Goal: Task Accomplishment & Management: Complete application form

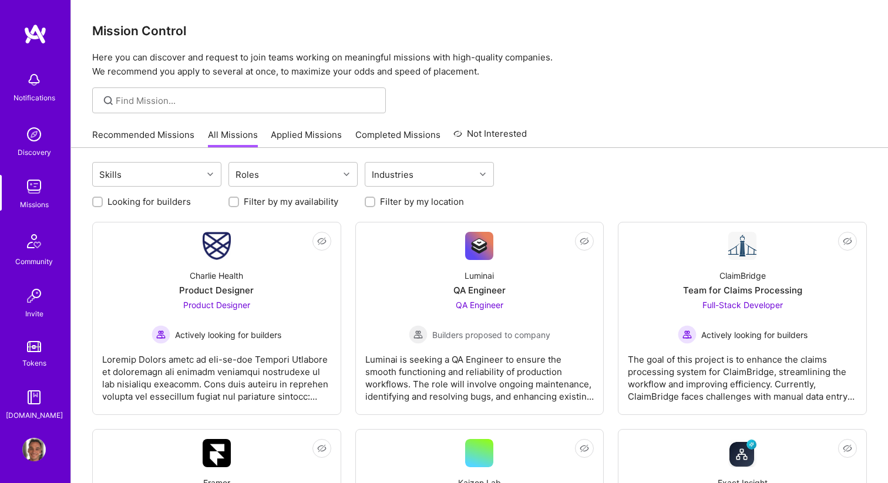
click at [93, 203] on div at bounding box center [97, 202] width 11 height 11
click at [97, 203] on input "Looking for builders" at bounding box center [99, 202] width 8 height 8
checkbox input "true"
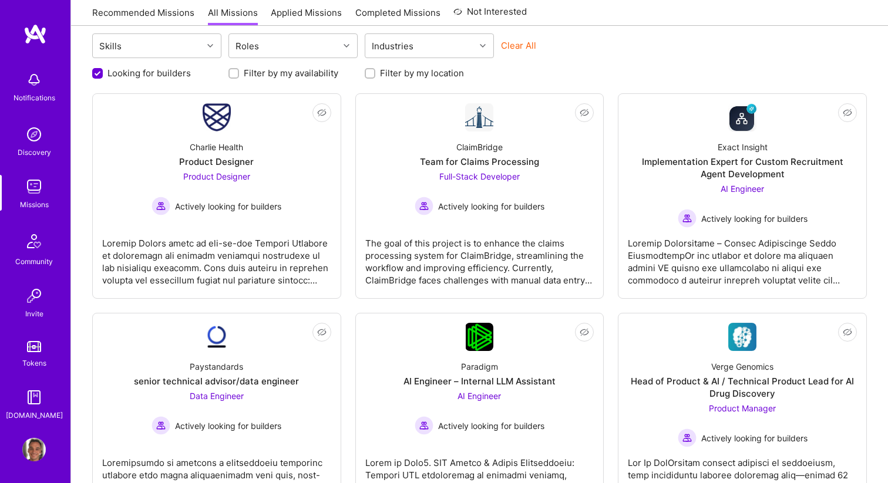
scroll to position [102, 0]
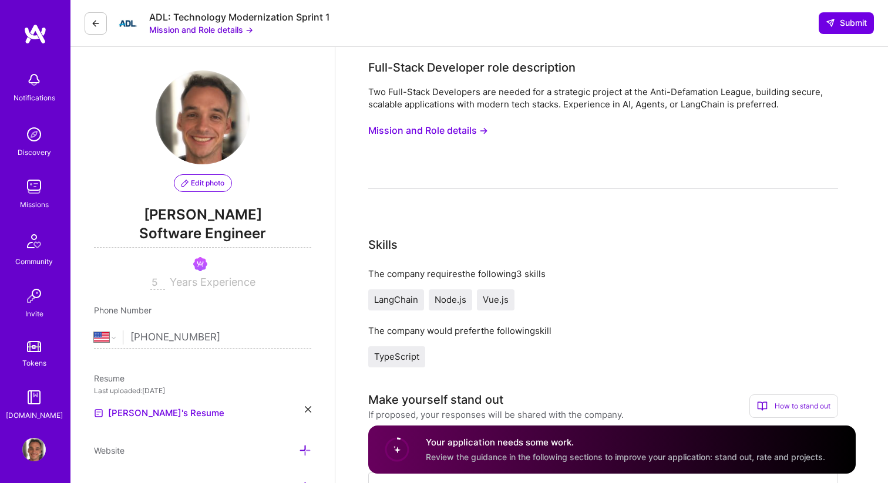
select select "US"
click at [414, 125] on button "Mission and Role details →" at bounding box center [428, 131] width 120 height 22
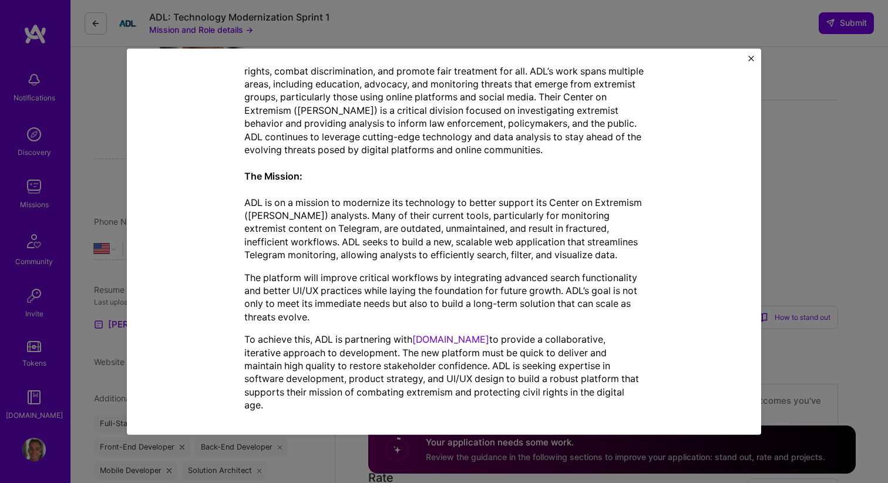
scroll to position [90, 0]
drag, startPoint x: 553, startPoint y: 406, endPoint x: 429, endPoint y: 377, distance: 127.2
click at [429, 377] on div "About the Anti-Defamation League: The Anti-Defamation League (ADL) is a leading…" at bounding box center [443, 211] width 399 height 419
click at [429, 377] on p "To achieve this, ADL is partnering with A.Team to provide a collaborative, iter…" at bounding box center [443, 372] width 399 height 79
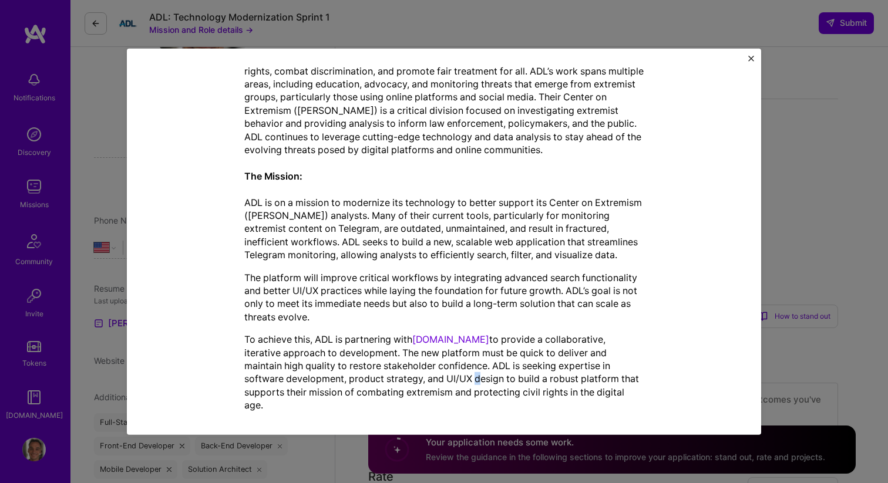
click at [429, 377] on p "To achieve this, ADL is partnering with A.Team to provide a collaborative, iter…" at bounding box center [443, 372] width 399 height 79
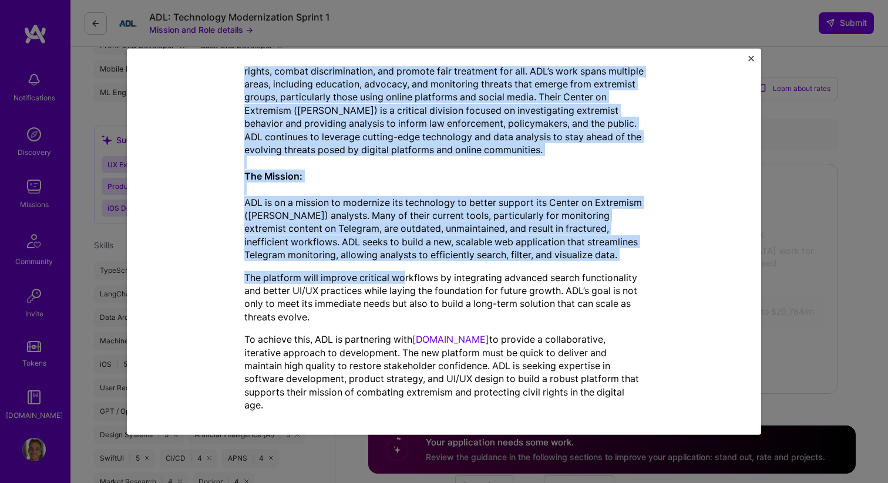
scroll to position [567, 0]
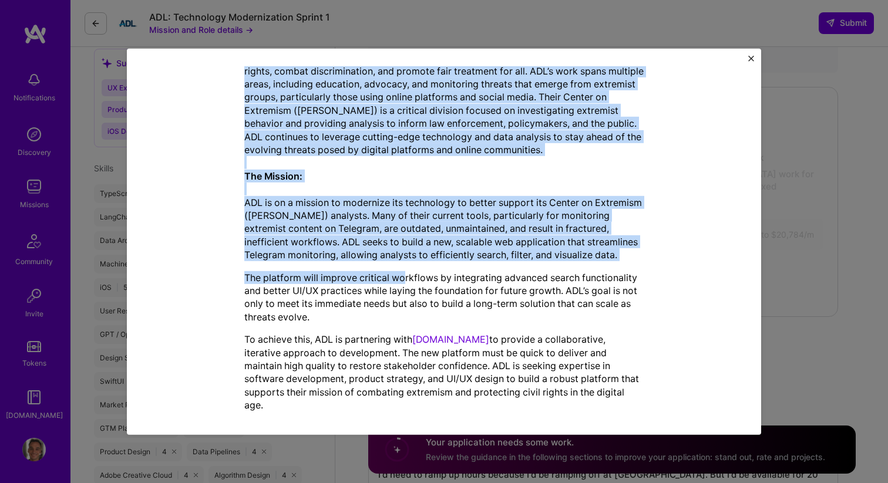
drag, startPoint x: 245, startPoint y: 97, endPoint x: 646, endPoint y: 404, distance: 505.0
click at [646, 404] on div "Mission Description and Role Details Full-Stack Developer role description Two …" at bounding box center [444, 84] width 580 height 673
copy div "Full-Stack Developer role description Two Full-Stack Developers are needed for …"
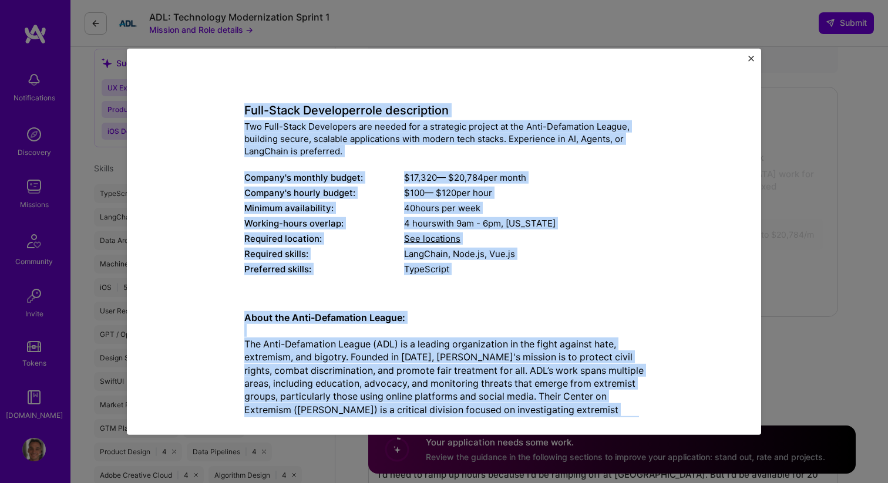
scroll to position [0, 0]
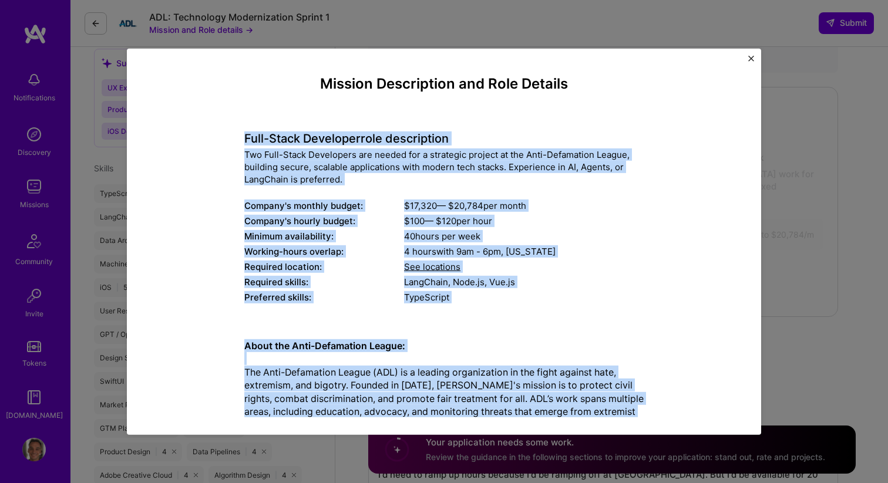
click at [751, 58] on img "Close" at bounding box center [751, 58] width 6 height 6
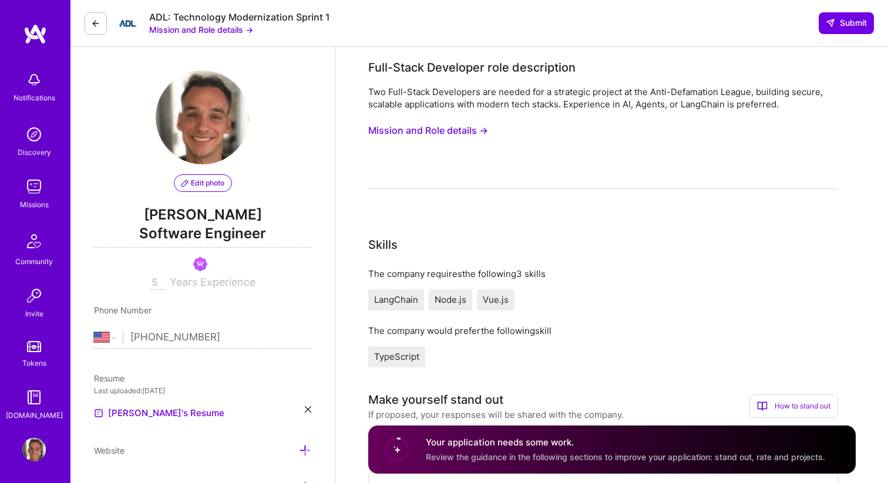
click at [271, 15] on div "ADL: Technology Modernization Sprint 1" at bounding box center [239, 17] width 181 height 12
copy div "ADL: Technology Modernization Sprint 1"
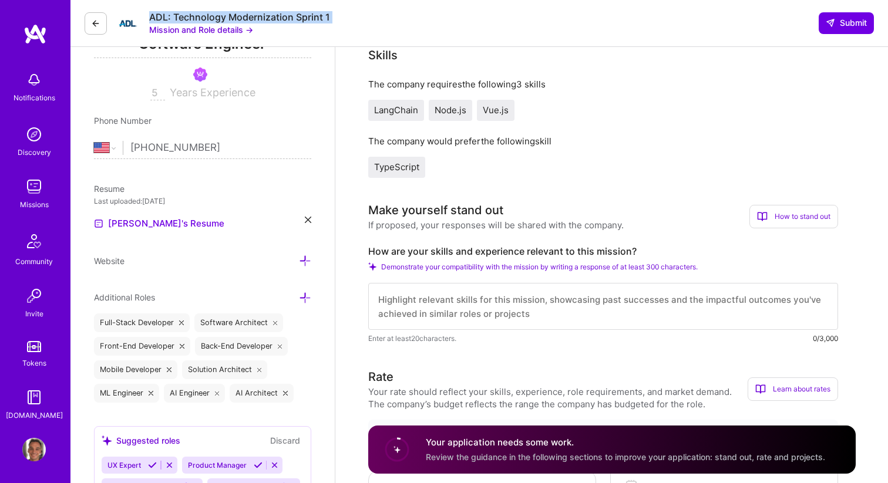
scroll to position [191, 0]
click at [498, 253] on label "How are your skills and experience relevant to this mission?" at bounding box center [603, 250] width 470 height 12
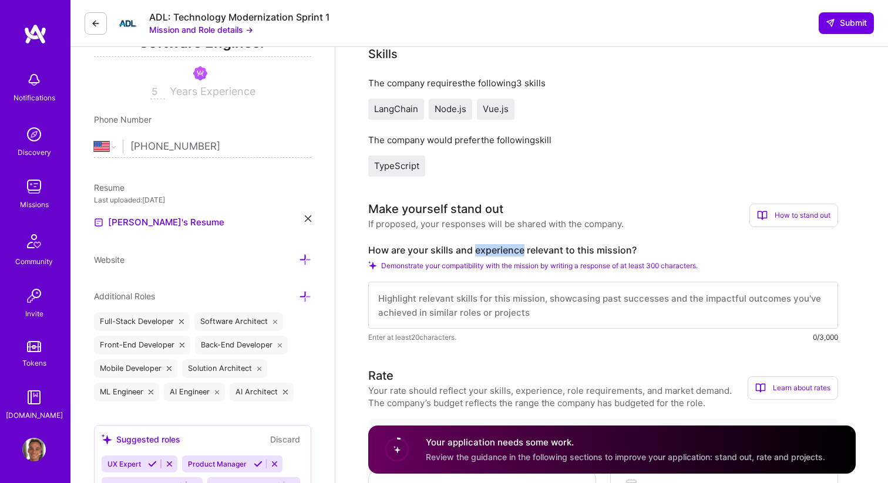
click at [498, 253] on label "How are your skills and experience relevant to this mission?" at bounding box center [603, 250] width 470 height 12
copy label "How are your skills and experience relevant to this mission?"
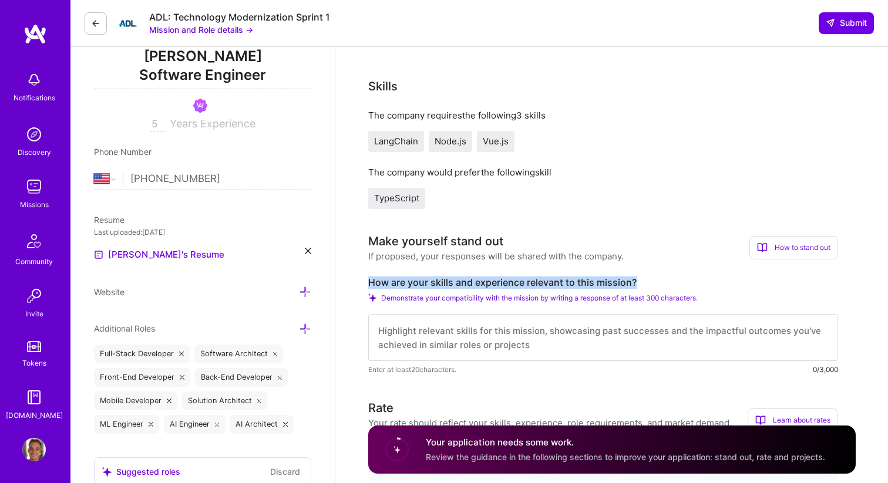
scroll to position [155, 0]
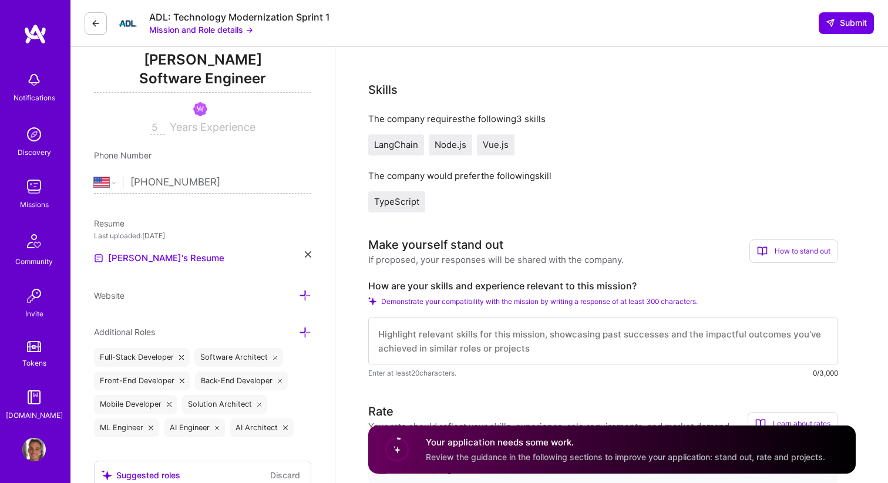
click at [153, 129] on input "5" at bounding box center [157, 128] width 15 height 14
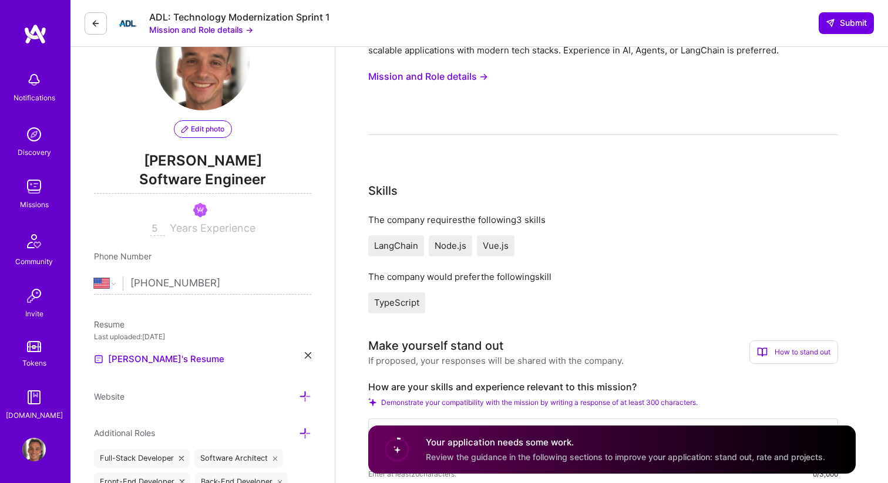
scroll to position [59, 0]
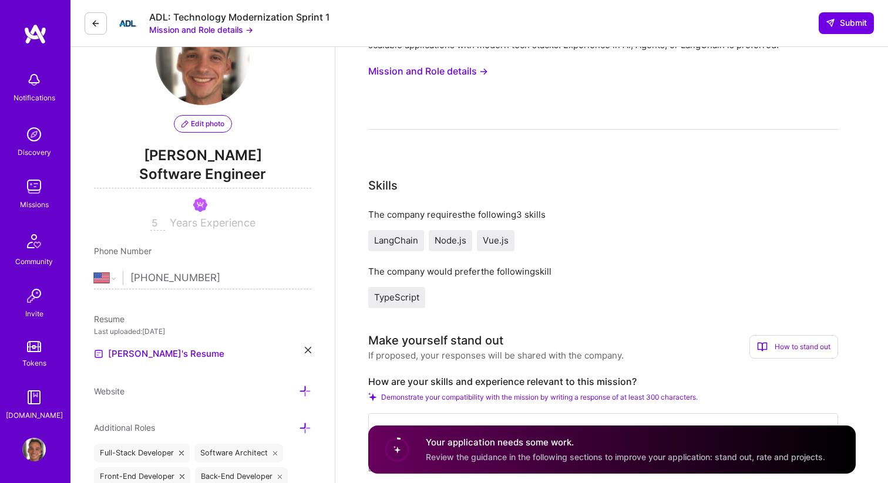
click at [191, 225] on span "Years Experience" at bounding box center [213, 223] width 86 height 12
click at [39, 448] on img at bounding box center [33, 449] width 23 height 23
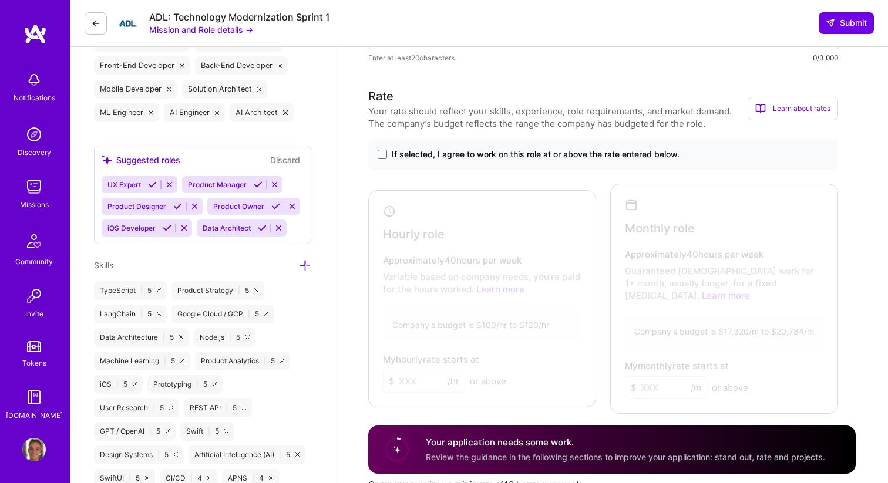
scroll to position [471, 0]
click at [380, 152] on span at bounding box center [381, 153] width 9 height 9
click at [0, 0] on input "If selected, I agree to work on this role at or above the rate entered below." at bounding box center [0, 0] width 0 height 0
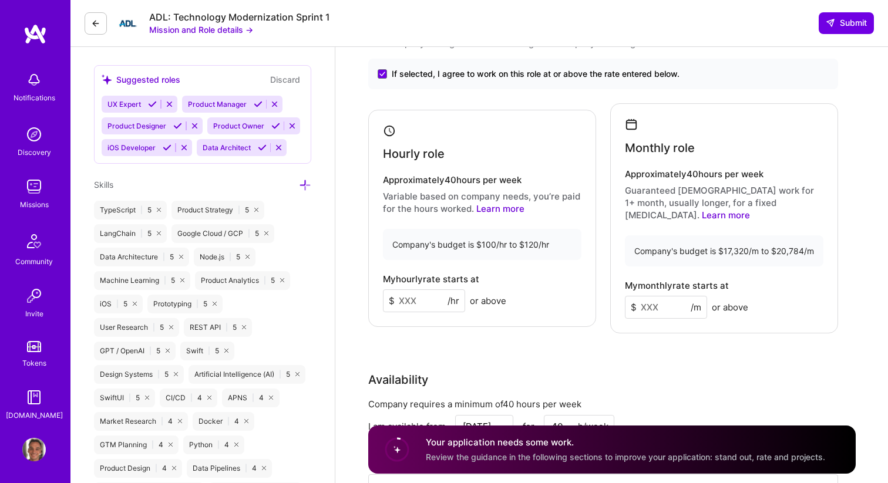
scroll to position [552, 0]
click at [426, 296] on input at bounding box center [424, 299] width 82 height 23
click at [424, 298] on input at bounding box center [424, 299] width 82 height 23
click at [400, 288] on input at bounding box center [424, 299] width 82 height 23
type input "2"
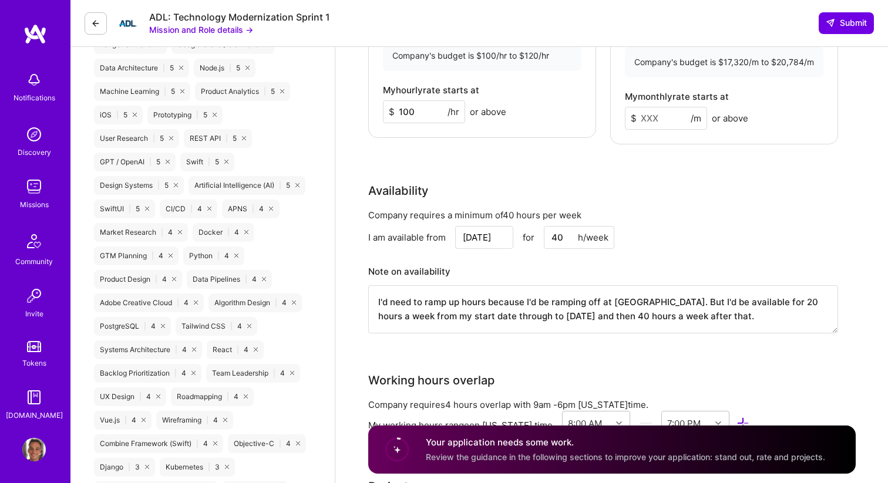
scroll to position [768, 0]
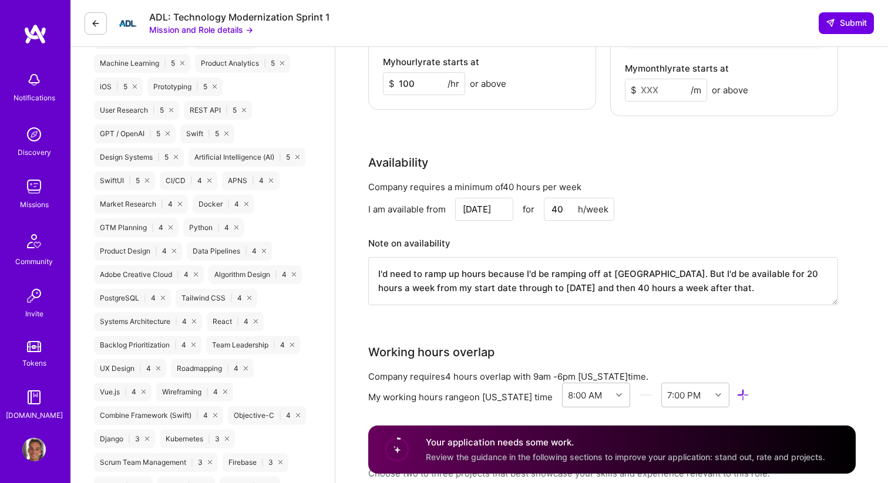
type input "100"
click at [476, 272] on textarea "I'd need to ramp up hours because I'd be ramping off at Walmart. But I'd be ava…" at bounding box center [603, 281] width 470 height 48
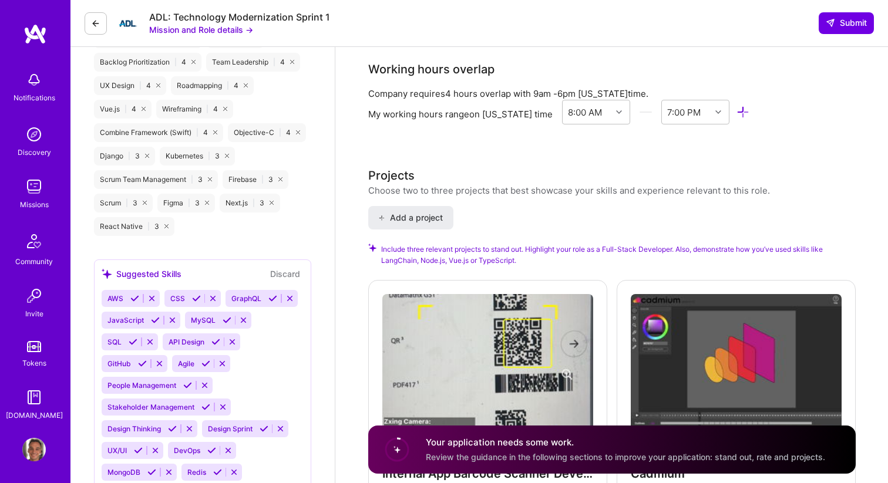
scroll to position [1242, 0]
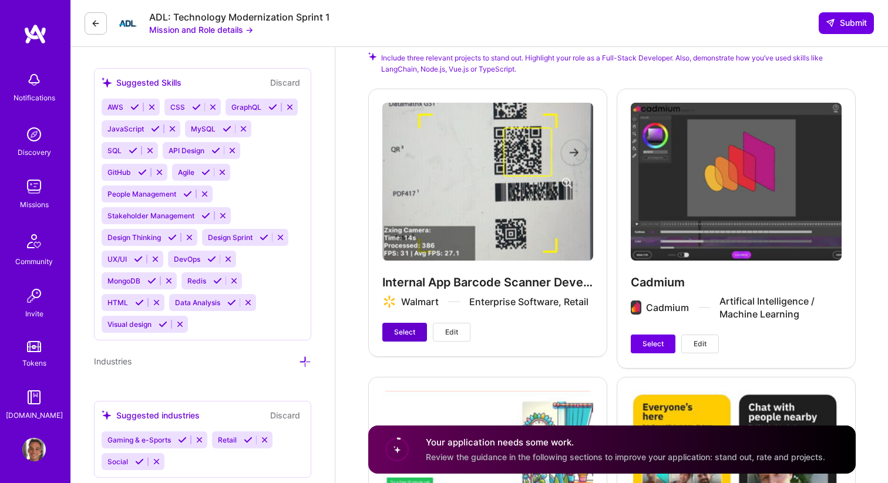
click at [397, 327] on span "Select" at bounding box center [404, 332] width 21 height 11
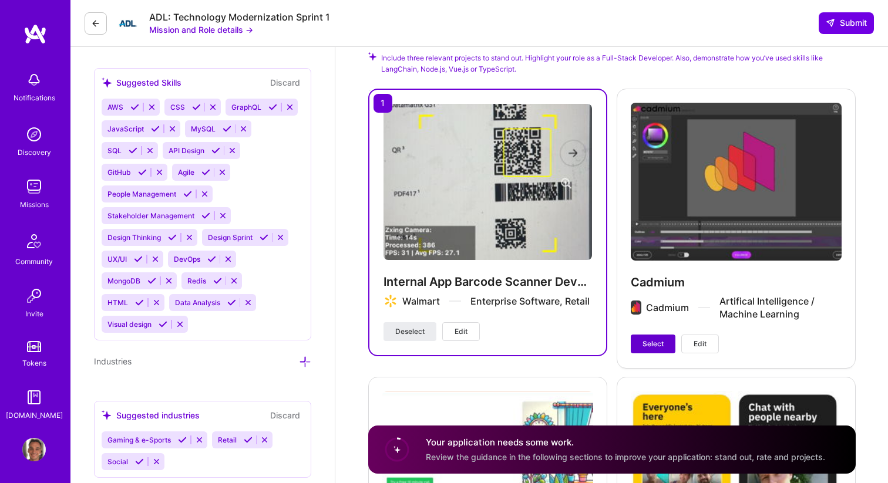
click at [653, 335] on button "Select" at bounding box center [652, 344] width 45 height 19
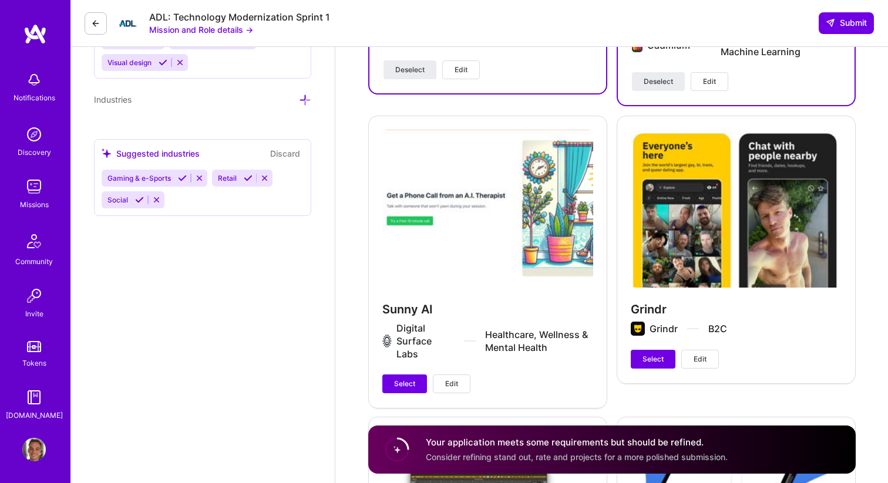
scroll to position [1505, 0]
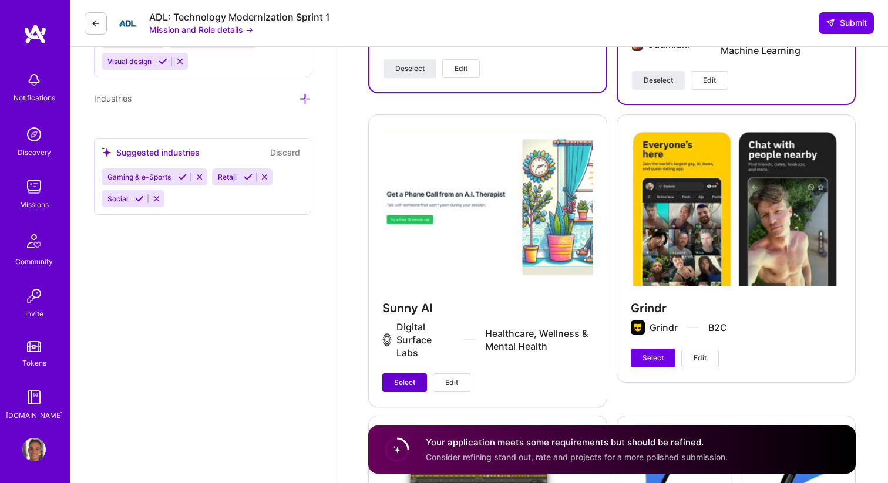
click at [402, 377] on button "Select" at bounding box center [404, 382] width 45 height 19
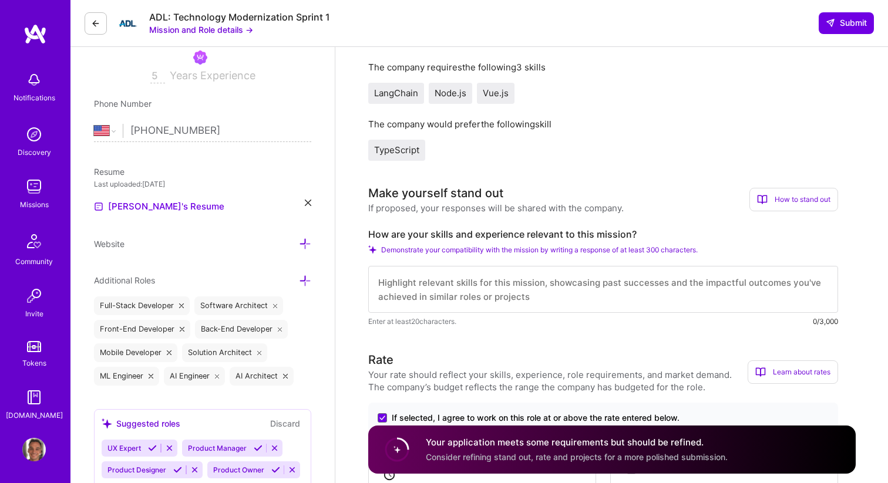
scroll to position [188, 0]
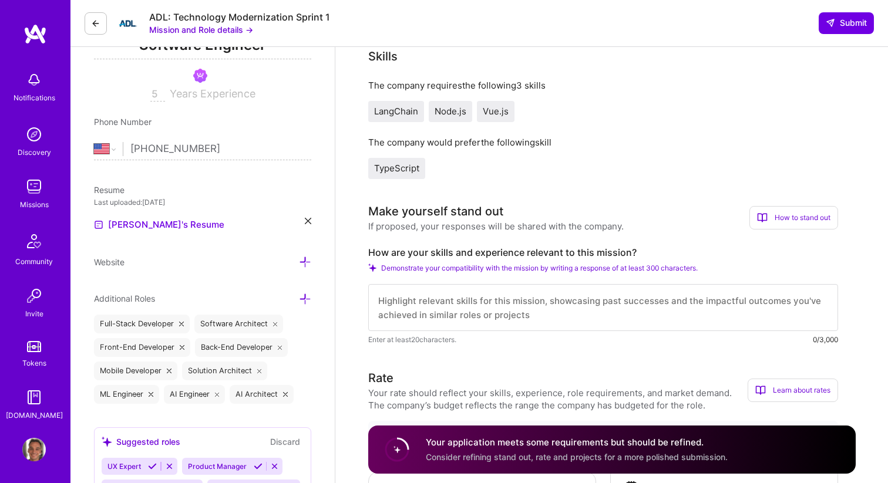
click at [485, 249] on label "How are your skills and experience relevant to this mission?" at bounding box center [603, 253] width 470 height 12
copy label "How are your skills and experience relevant to this mission?"
drag, startPoint x: 307, startPoint y: 220, endPoint x: 312, endPoint y: 185, distance: 35.0
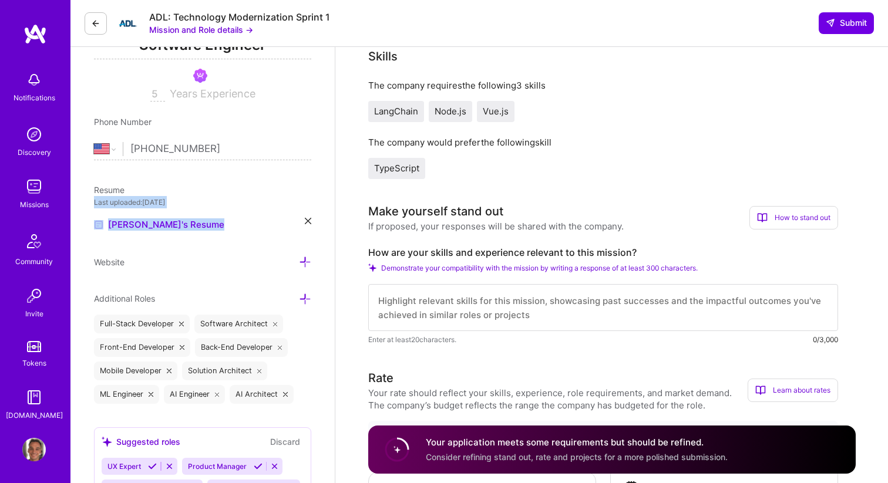
click at [435, 303] on textarea at bounding box center [603, 307] width 470 height 47
paste textarea "I’ve been creating software for over a decade and have experience with AI, Agen…"
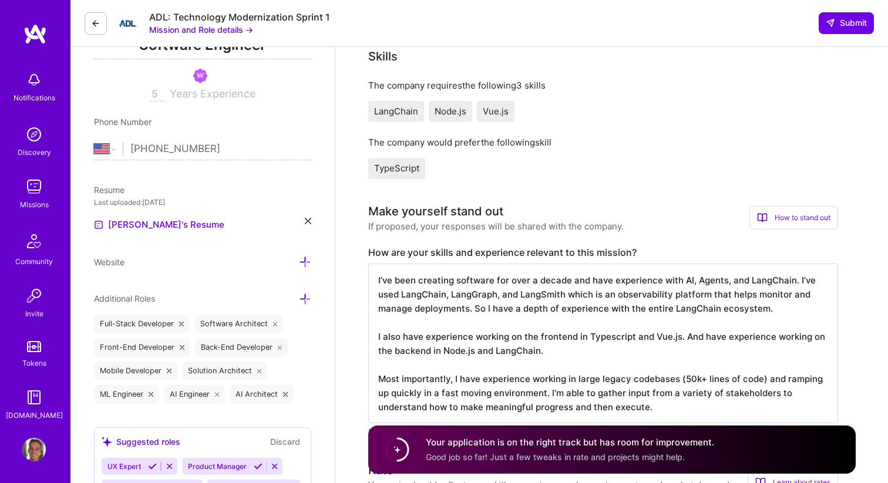
type textarea "I’ve been creating software for over a decade and have experience with AI, Agen…"
click at [308, 220] on icon at bounding box center [308, 221] width 6 height 6
click at [154, 214] on div "Upload your Resume PDF file format" at bounding box center [157, 217] width 80 height 25
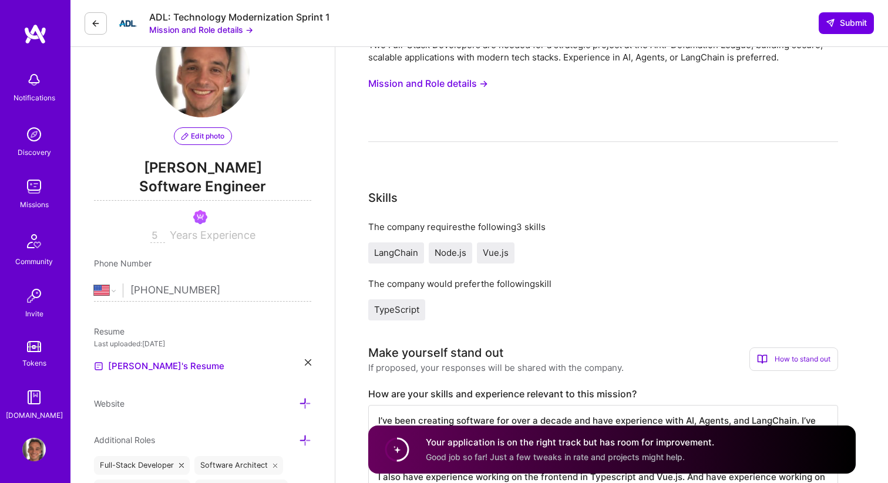
scroll to position [0, 0]
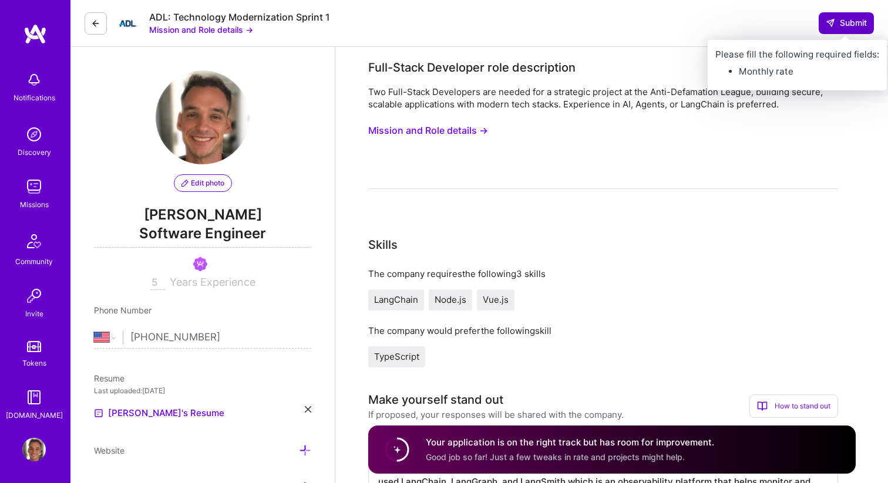
click at [835, 28] on span "Submit" at bounding box center [845, 23] width 41 height 12
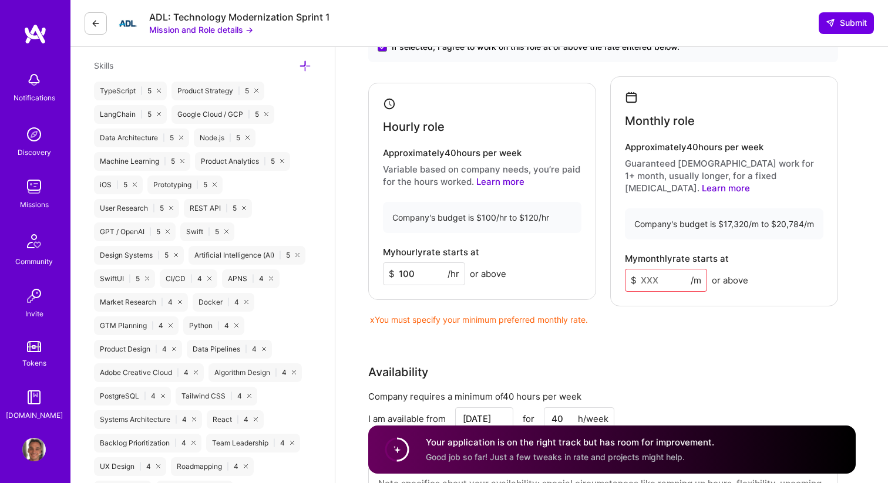
scroll to position [633, 0]
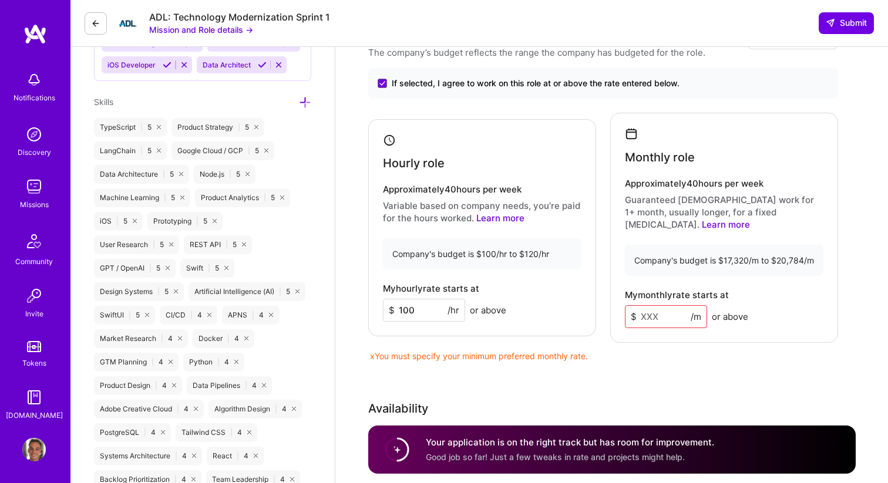
click at [667, 309] on input at bounding box center [666, 316] width 82 height 23
click at [750, 219] on link "Learn more" at bounding box center [725, 224] width 48 height 11
drag, startPoint x: 748, startPoint y: 246, endPoint x: 721, endPoint y: 247, distance: 26.4
click at [721, 247] on div "Company's budget is $17,320/m to $20,784/m" at bounding box center [724, 260] width 198 height 31
copy div "17,320"
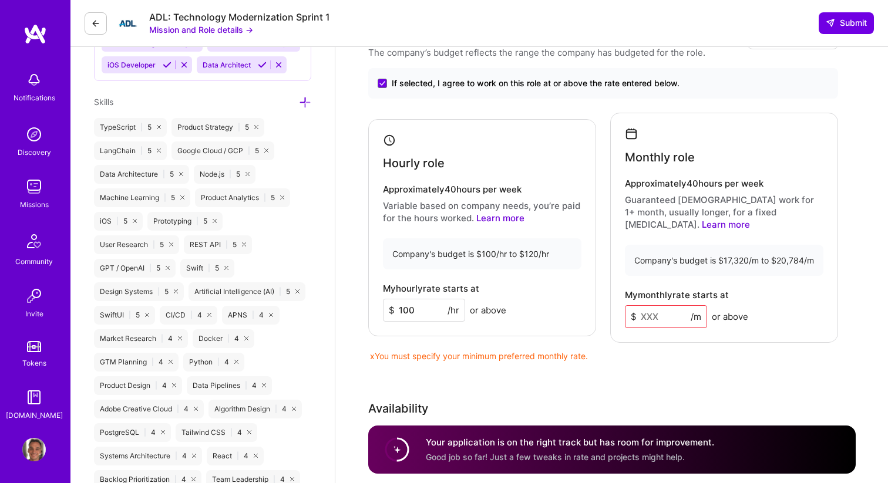
click at [650, 305] on input at bounding box center [666, 316] width 82 height 23
paste input
click at [660, 362] on div "Rate Your rate should reflect your skills, experience, role requirements, and m…" at bounding box center [611, 281] width 487 height 530
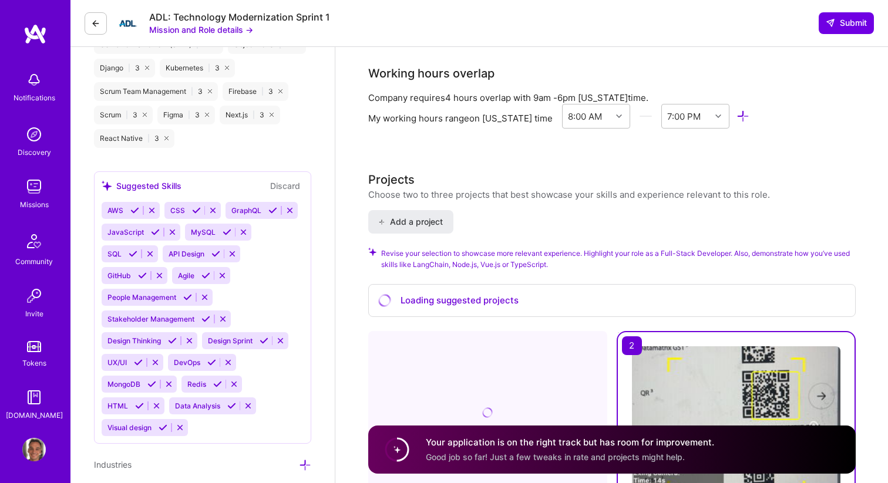
scroll to position [1255, 0]
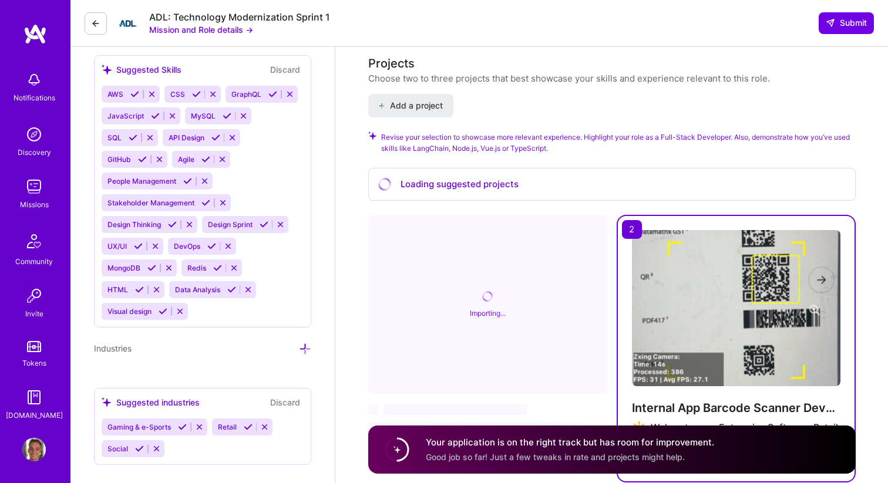
click at [536, 455] on span "Good job so far! Just a few tweaks in rate and projects might help." at bounding box center [555, 457] width 259 height 10
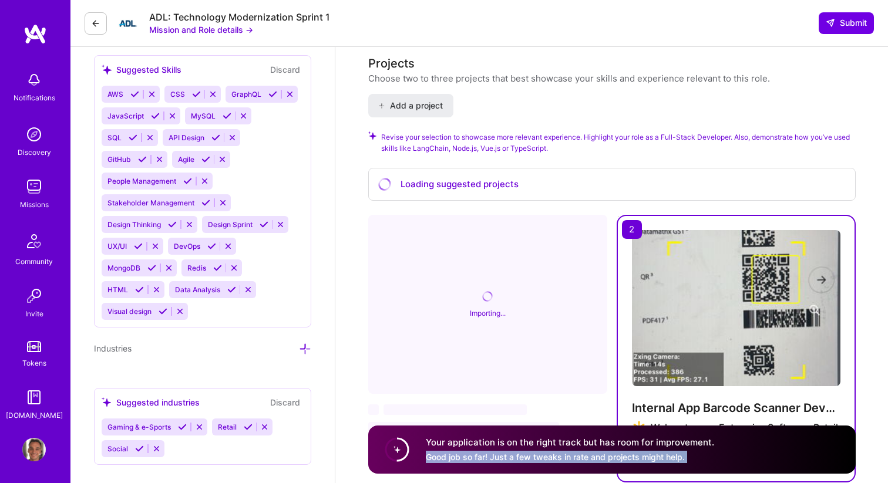
click at [536, 455] on span "Good job so far! Just a few tweaks in rate and projects might help." at bounding box center [555, 457] width 259 height 10
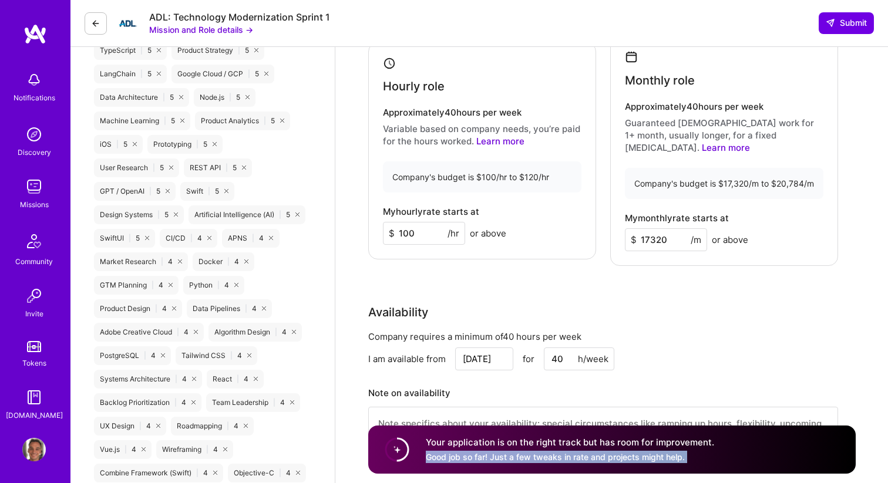
scroll to position [682, 0]
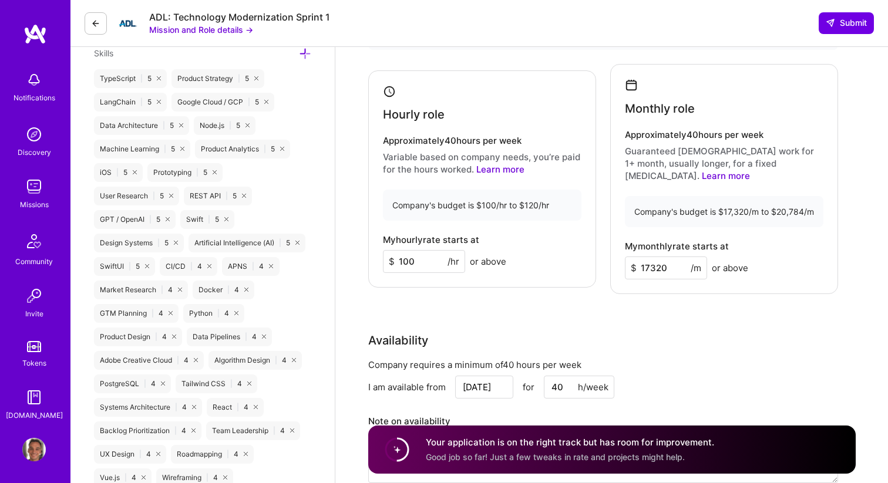
drag, startPoint x: 667, startPoint y: 255, endPoint x: 647, endPoint y: 254, distance: 20.6
click at [647, 257] on input "17320" at bounding box center [666, 268] width 82 height 23
drag, startPoint x: 645, startPoint y: 254, endPoint x: 669, endPoint y: 254, distance: 23.5
click at [669, 257] on input "17320" at bounding box center [666, 268] width 82 height 23
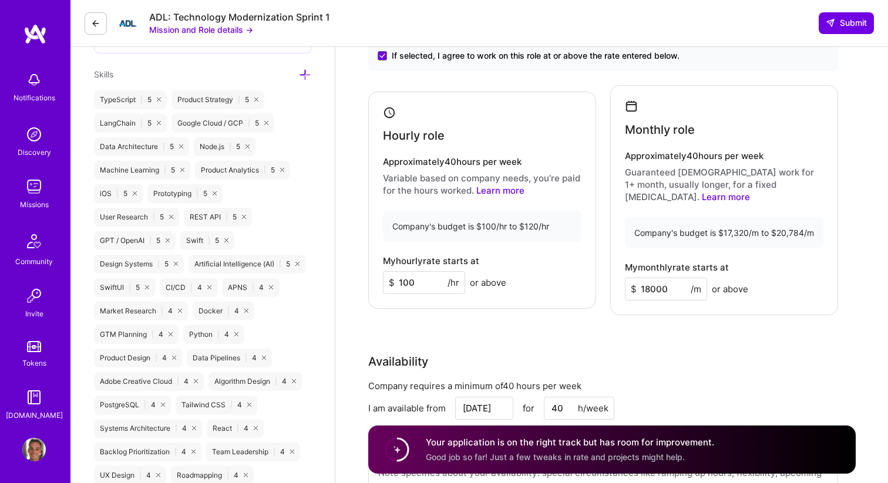
scroll to position [654, 0]
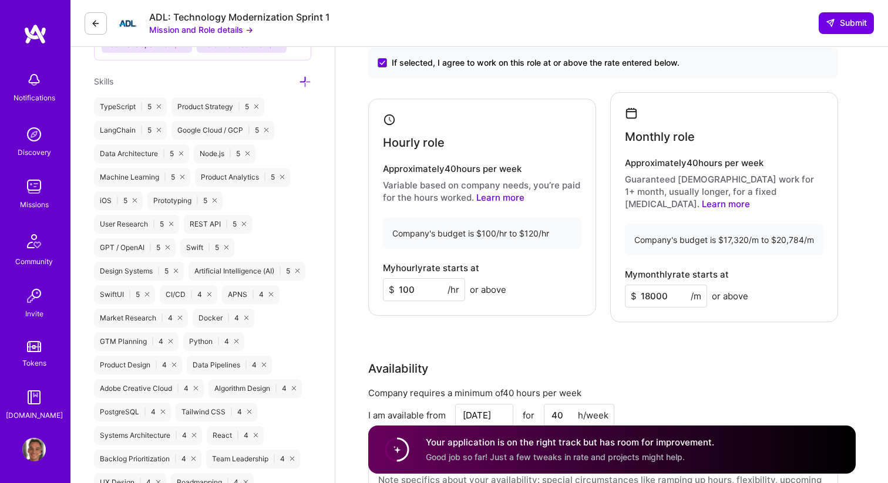
type input "18000"
click at [424, 280] on input "100" at bounding box center [424, 289] width 82 height 23
type input "105"
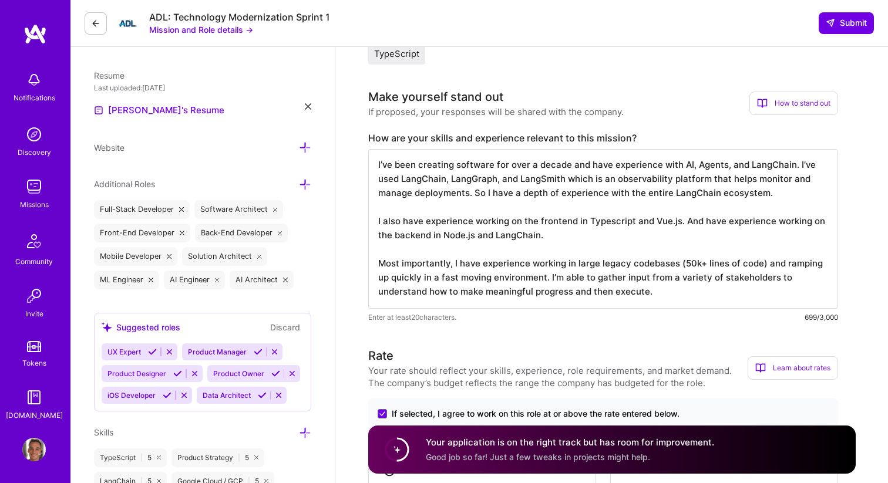
scroll to position [0, 0]
click at [474, 193] on textarea "I’ve been creating software for over a decade and have experience with AI, Agen…" at bounding box center [603, 229] width 470 height 160
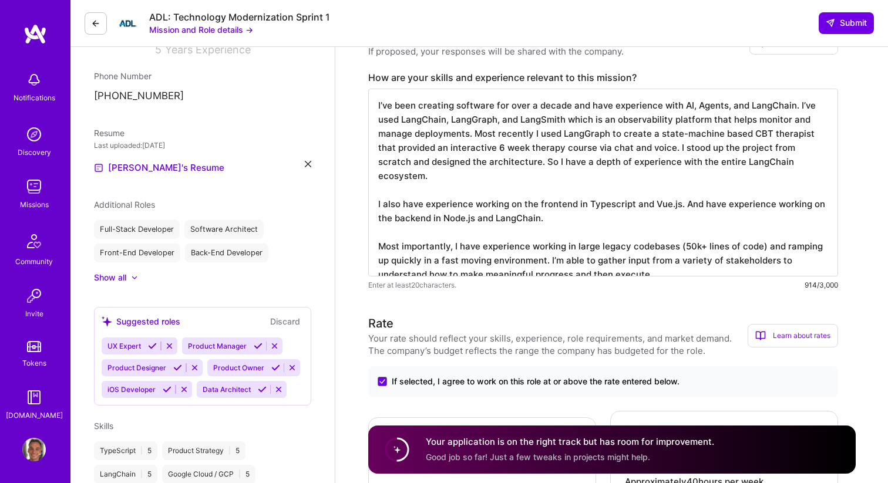
scroll to position [204, 0]
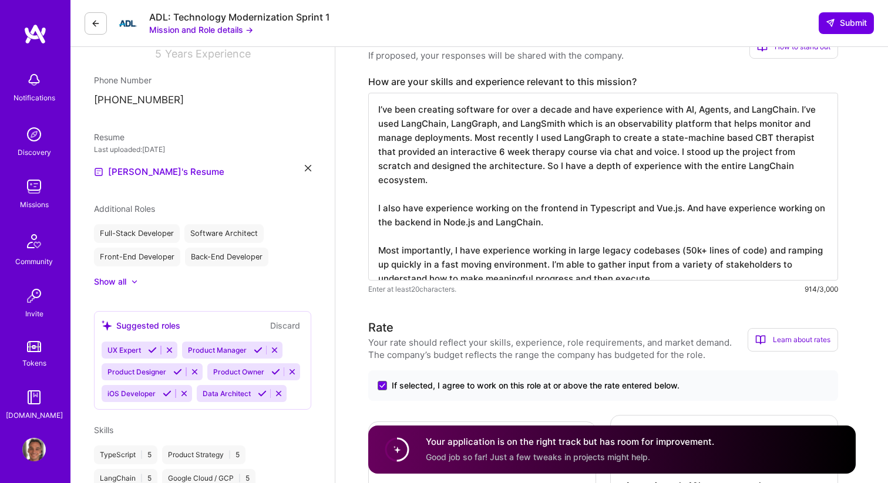
click at [782, 167] on textarea "I’ve been creating software for over a decade and have experience with AI, Agen…" at bounding box center [603, 187] width 470 height 188
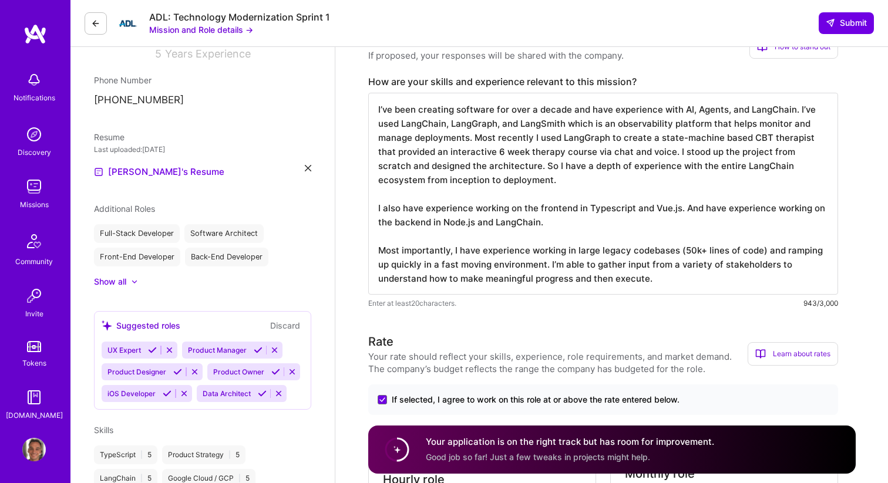
click at [492, 210] on textarea "I’ve been creating software for over a decade and have experience with AI, Agen…" at bounding box center [603, 194] width 470 height 202
click at [542, 221] on textarea "I’ve been creating software for over a decade and have experience with AI, Agen…" at bounding box center [603, 194] width 470 height 202
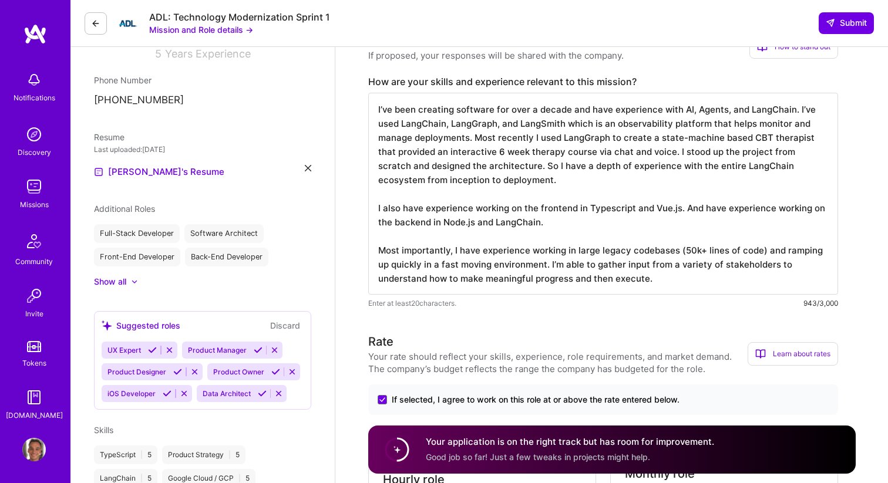
click at [542, 221] on textarea "I’ve been creating software for over a decade and have experience with AI, Agen…" at bounding box center [603, 194] width 470 height 202
click at [563, 227] on textarea "I’ve been creating software for over a decade and have experience with AI, Agen…" at bounding box center [603, 194] width 470 height 202
click at [447, 209] on textarea "I’ve been creating software for over a decade and have experience with AI, Agen…" at bounding box center [603, 194] width 470 height 202
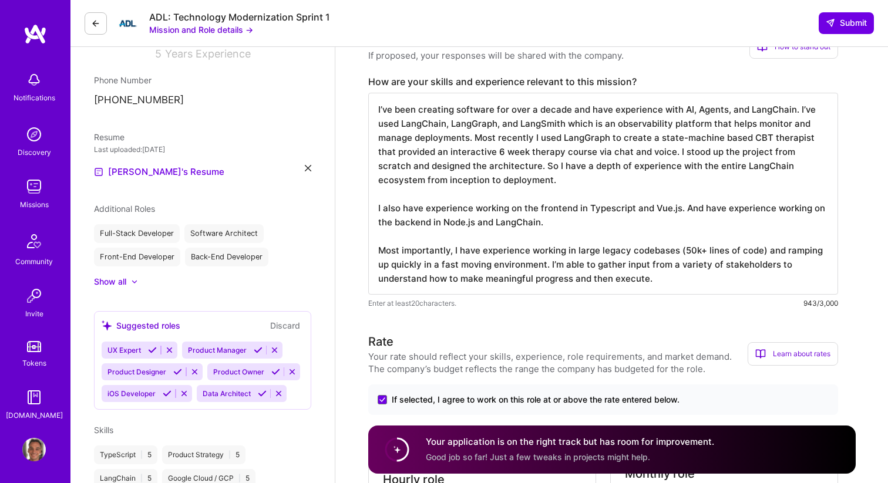
click at [447, 209] on textarea "I’ve been creating software for over a decade and have experience with AI, Agen…" at bounding box center [603, 194] width 470 height 202
click at [611, 210] on textarea "I’ve been creating software for over a decade and have experience with AI, Agen…" at bounding box center [603, 194] width 470 height 202
click at [505, 218] on textarea "I’ve been creating software for over a decade and have experience with AI, Agen…" at bounding box center [603, 194] width 470 height 202
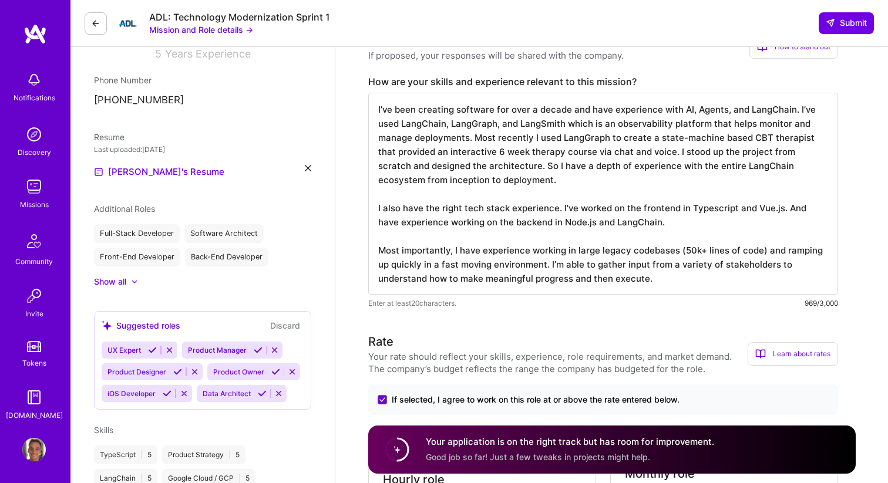
click at [460, 223] on textarea "I’ve been creating software for over a decade and have experience with AI, Agen…" at bounding box center [603, 194] width 470 height 202
click at [460, 224] on textarea "I’ve been creating software for over a decade and have experience with AI, Agen…" at bounding box center [603, 194] width 470 height 202
click at [475, 251] on textarea "I’ve been creating software for over a decade and have experience with AI, Agen…" at bounding box center [603, 194] width 470 height 202
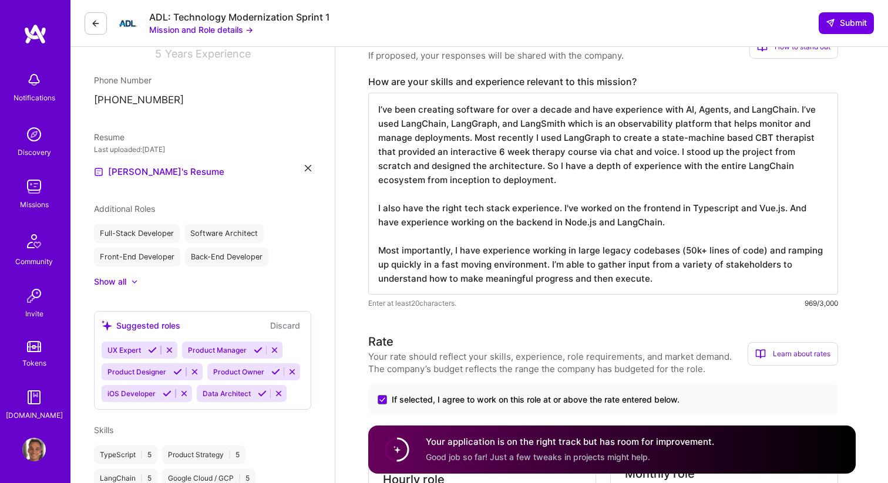
click at [475, 251] on textarea "I’ve been creating software for over a decade and have experience with AI, Agen…" at bounding box center [603, 194] width 470 height 202
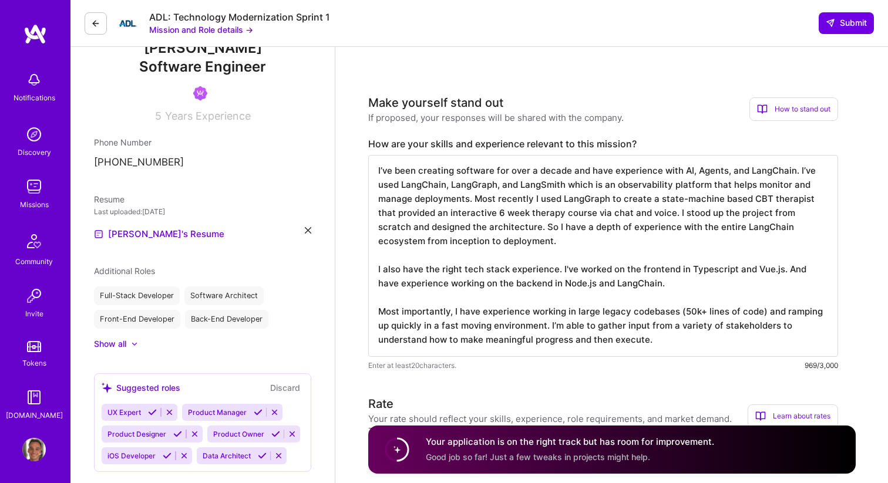
scroll to position [143, 0]
click at [592, 312] on textarea "I’ve been creating software for over a decade and have experience with AI, Agen…" at bounding box center [603, 255] width 470 height 202
type textarea "I’ve been creating software for over a decade and have experience with AI, Agen…"
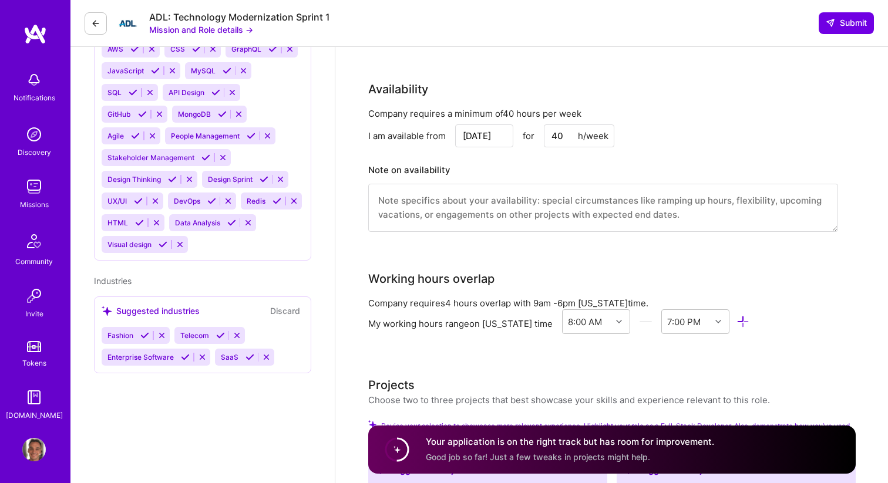
scroll to position [829, 0]
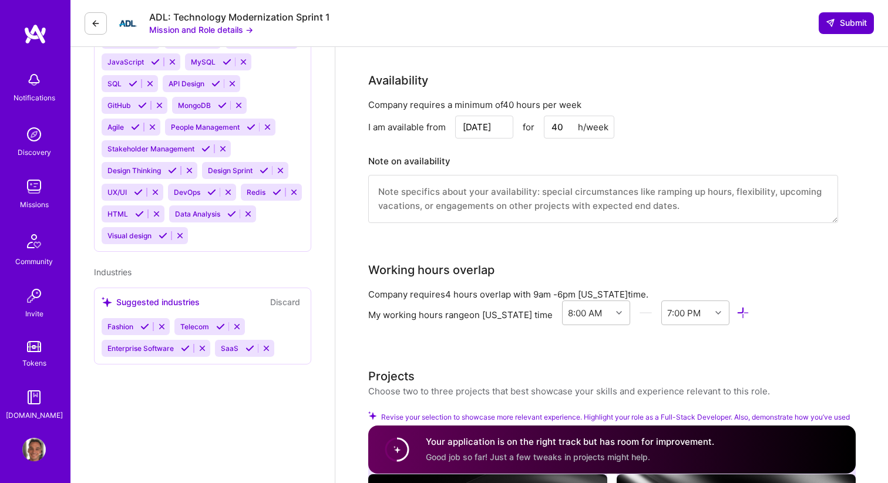
click at [851, 21] on span "Submit" at bounding box center [845, 23] width 41 height 12
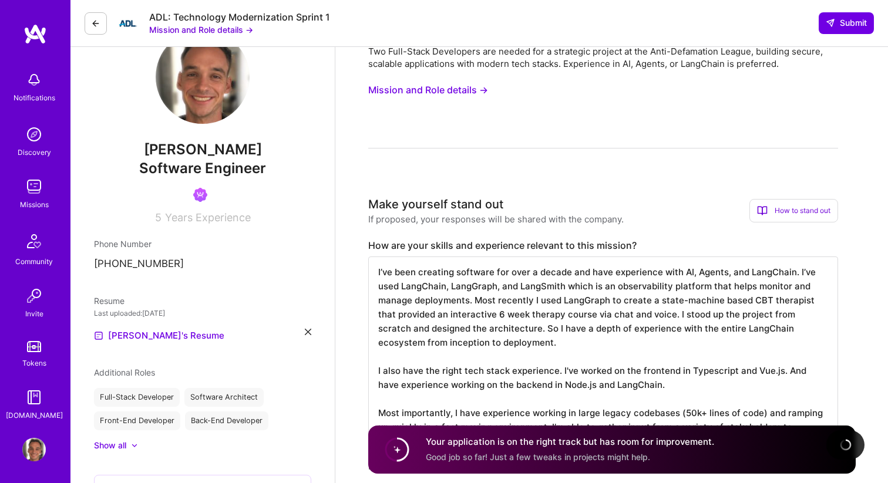
scroll to position [0, 0]
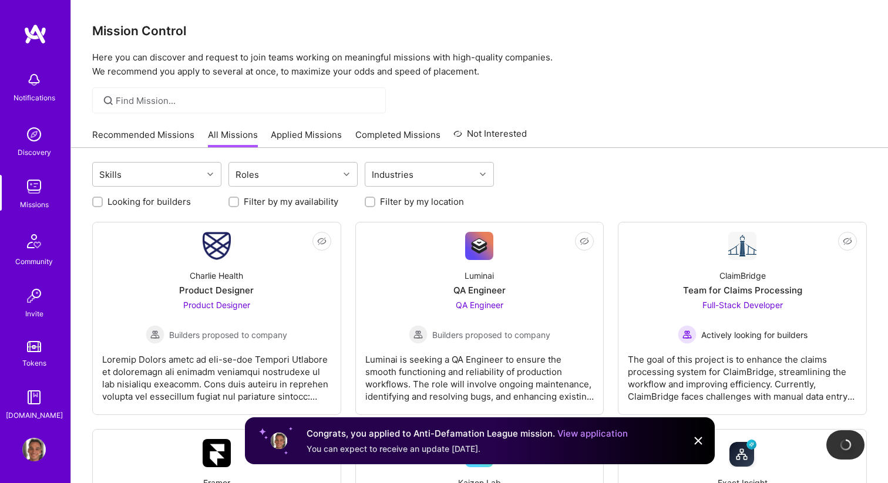
click at [143, 204] on label "Looking for builders" at bounding box center [148, 201] width 83 height 12
click at [103, 204] on input "Looking for builders" at bounding box center [99, 202] width 8 height 8
checkbox input "true"
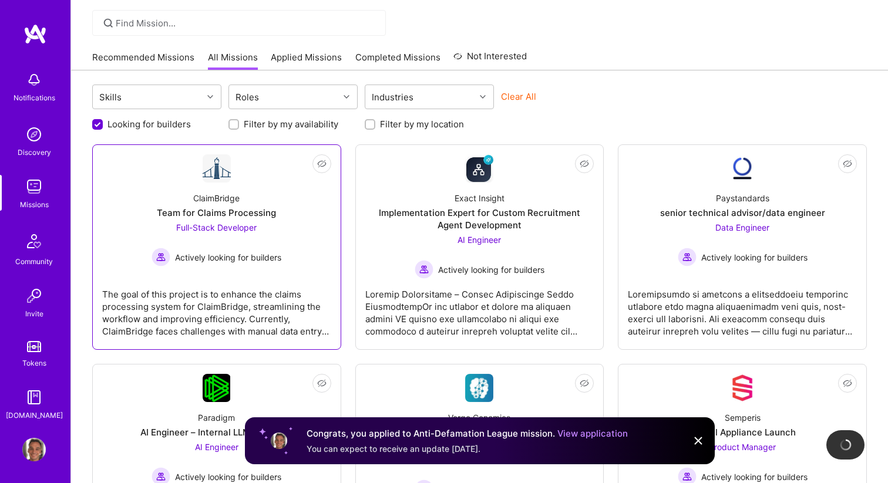
scroll to position [79, 0]
click at [266, 257] on span "Actively looking for builders" at bounding box center [228, 256] width 106 height 12
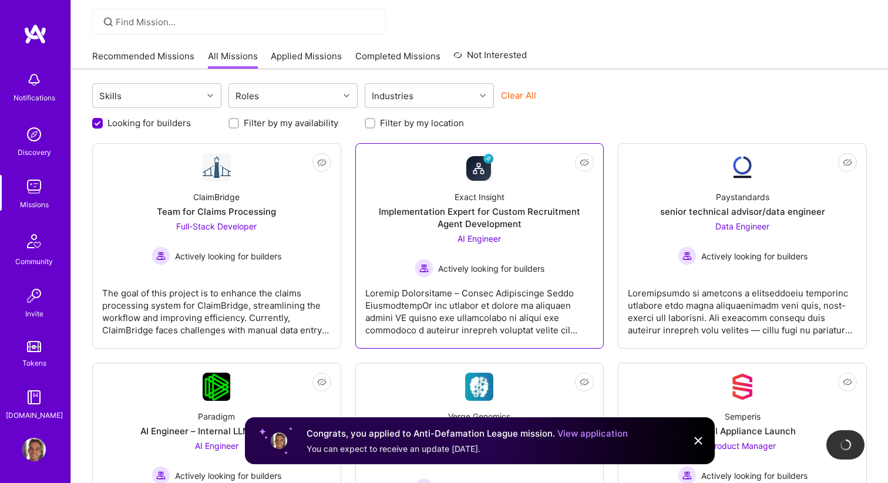
click at [464, 254] on div "AI Engineer Actively looking for builders" at bounding box center [479, 254] width 130 height 45
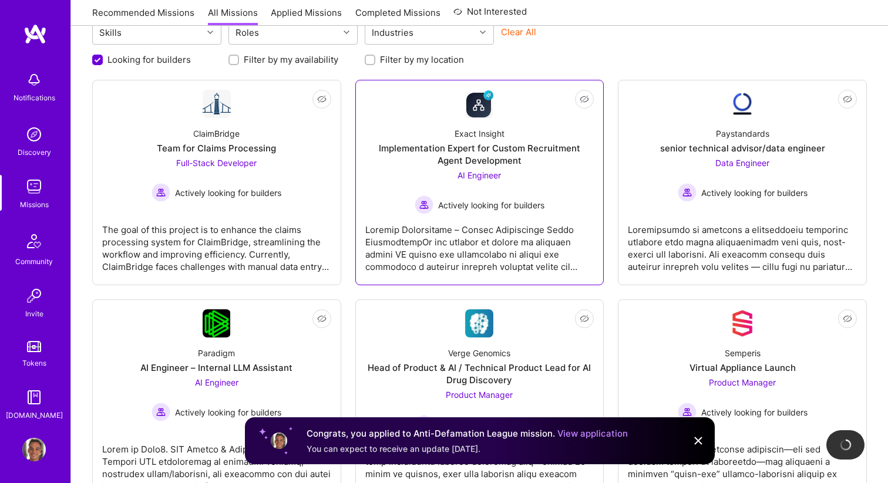
scroll to position [144, 0]
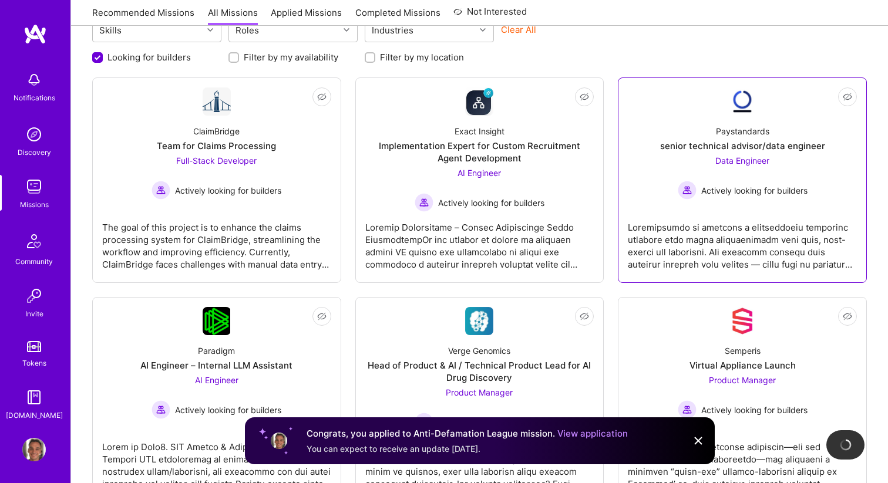
click at [743, 212] on div at bounding box center [742, 241] width 229 height 59
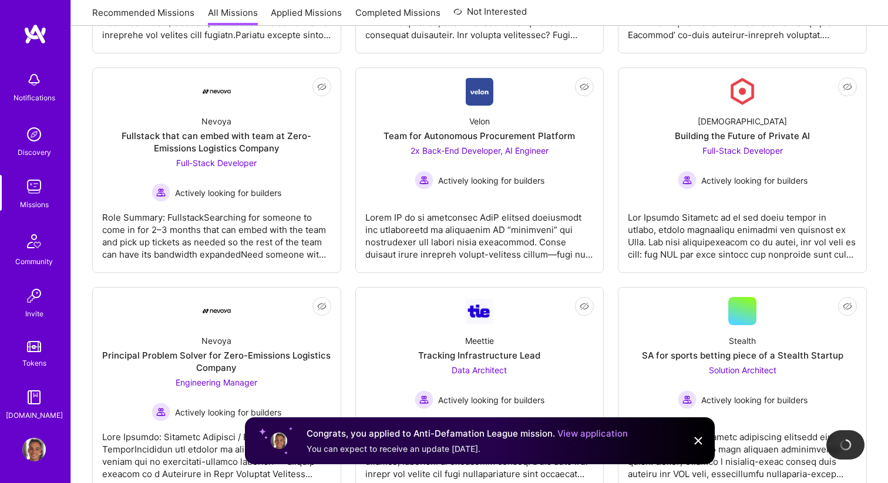
scroll to position [599, 0]
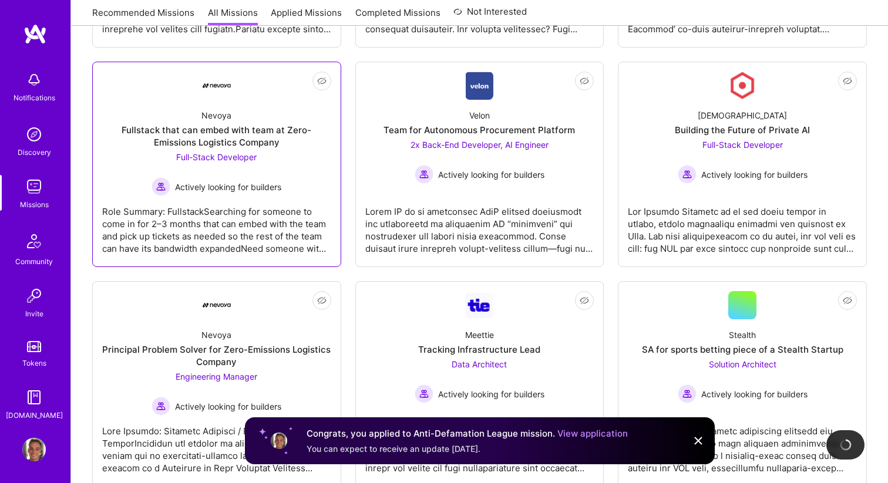
click at [257, 182] on span "Actively looking for builders" at bounding box center [228, 187] width 106 height 12
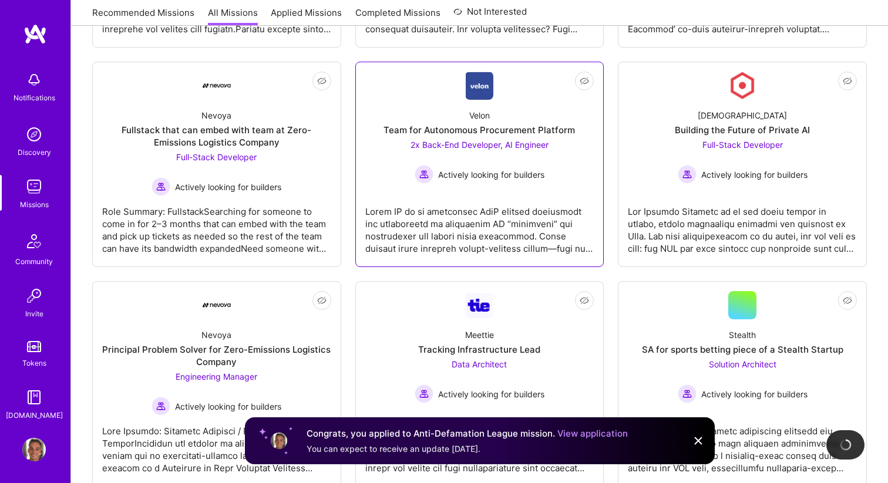
click at [556, 231] on div at bounding box center [479, 225] width 229 height 59
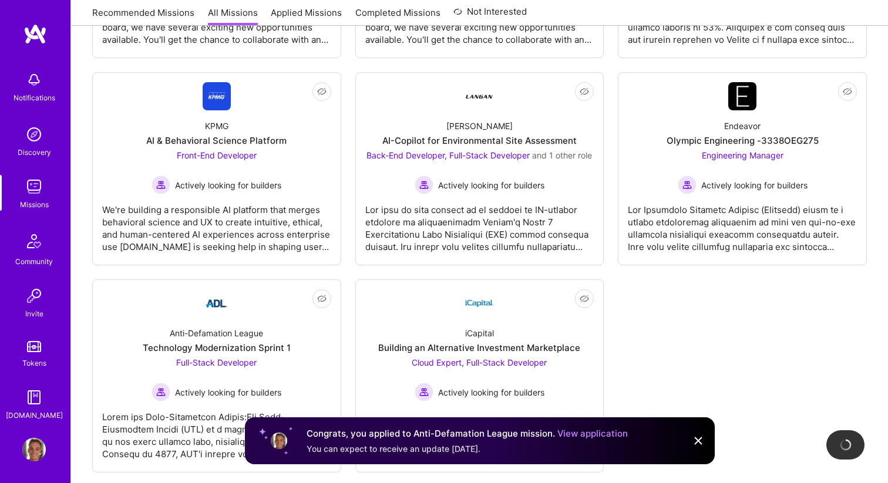
scroll to position [1660, 0]
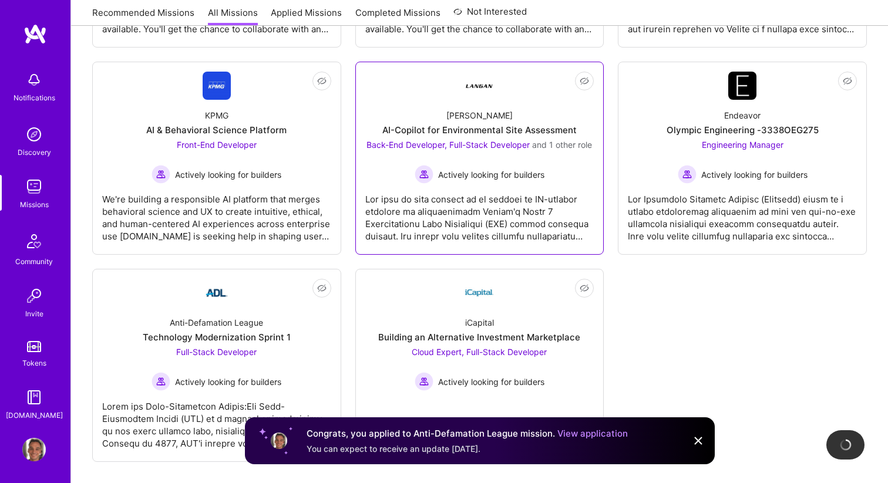
click at [552, 197] on div at bounding box center [479, 213] width 229 height 59
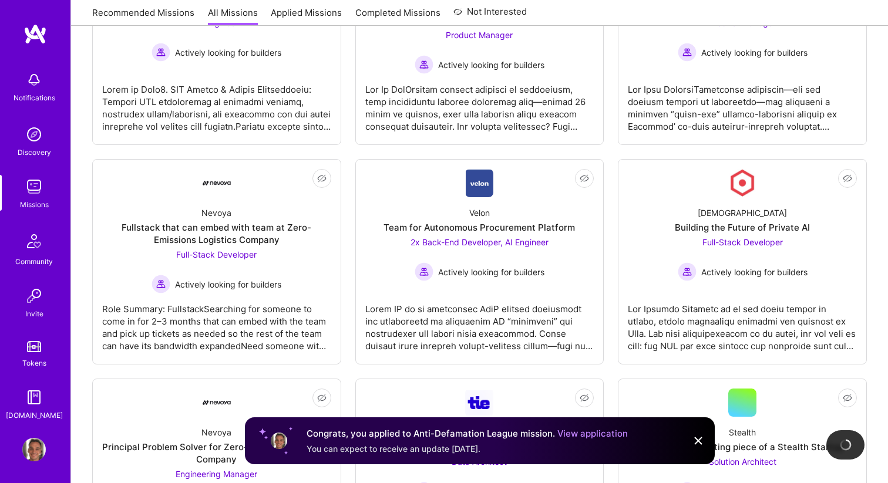
scroll to position [492, 0]
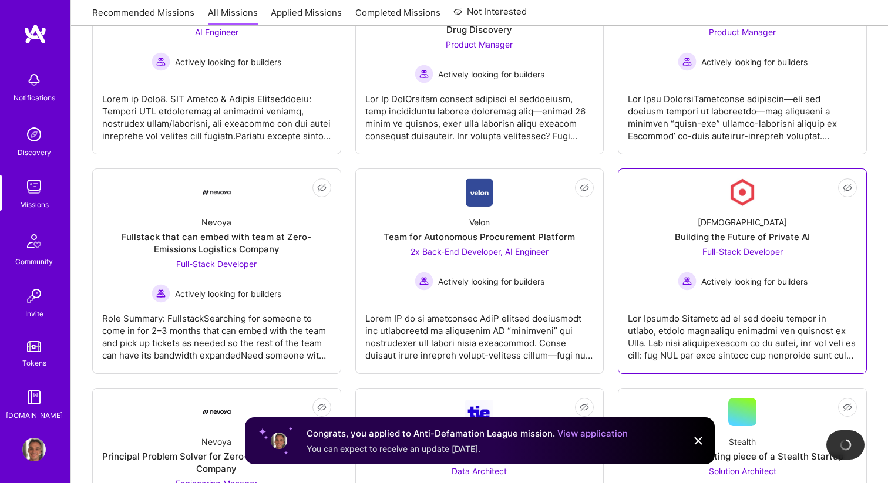
click at [680, 212] on div "Kynismos Building the Future of Private AI Full-Stack Developer Actively lookin…" at bounding box center [742, 249] width 229 height 84
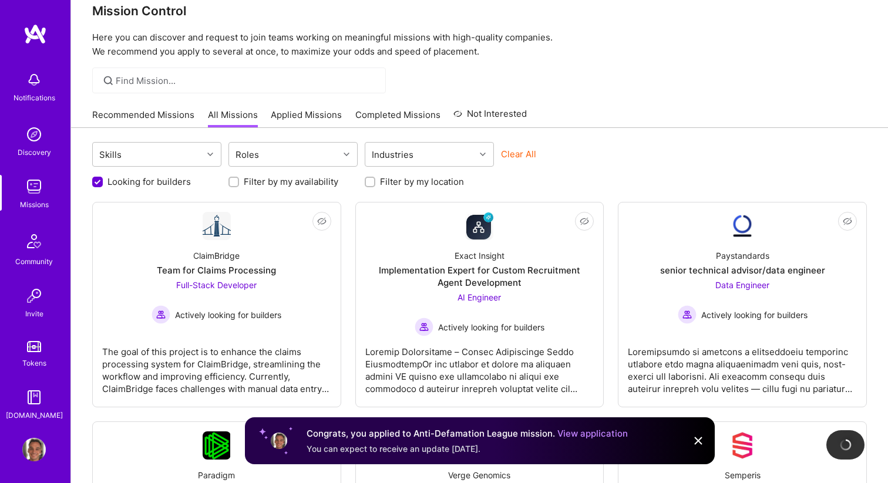
scroll to position [0, 0]
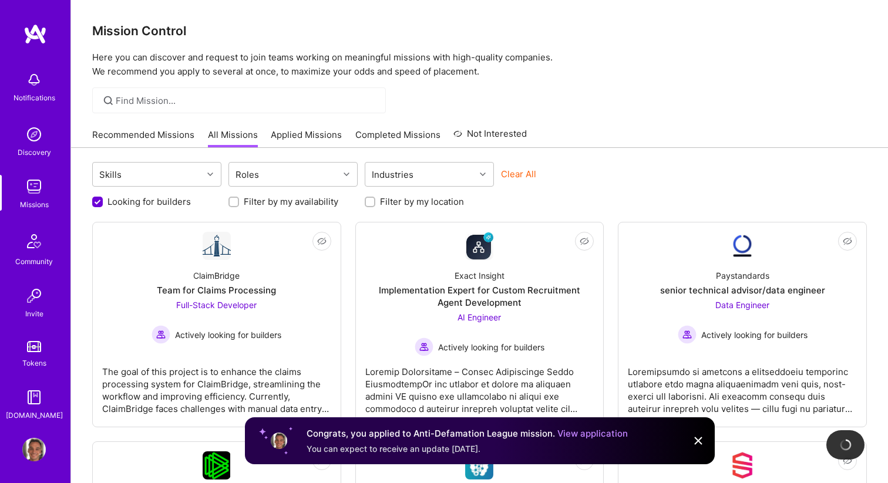
click at [692, 439] on img at bounding box center [698, 441] width 14 height 14
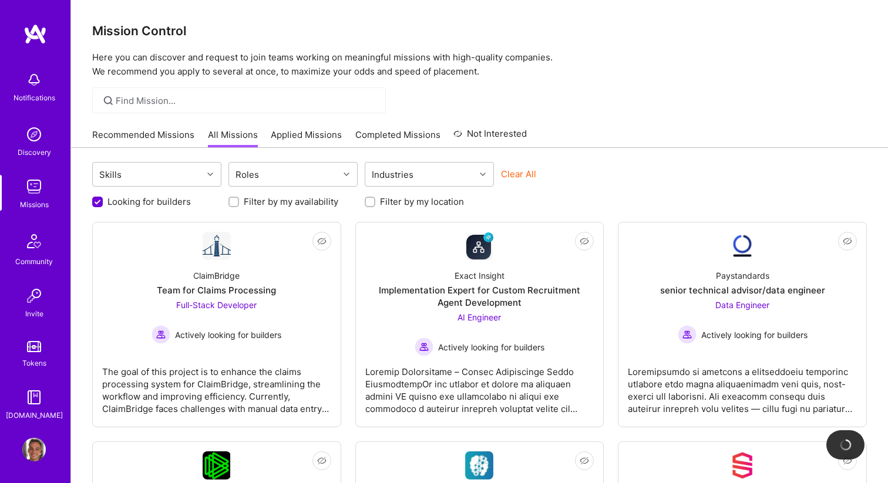
click at [38, 449] on img at bounding box center [33, 449] width 23 height 23
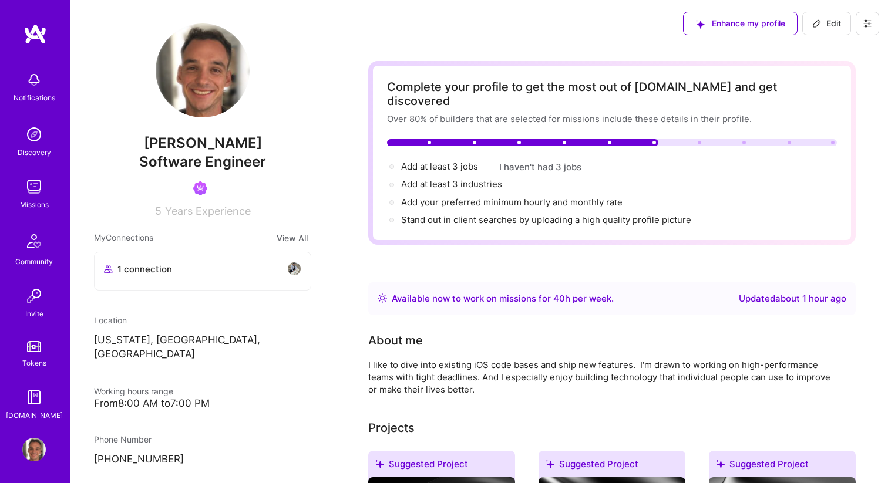
click at [197, 208] on span "Years Experience" at bounding box center [208, 211] width 86 height 12
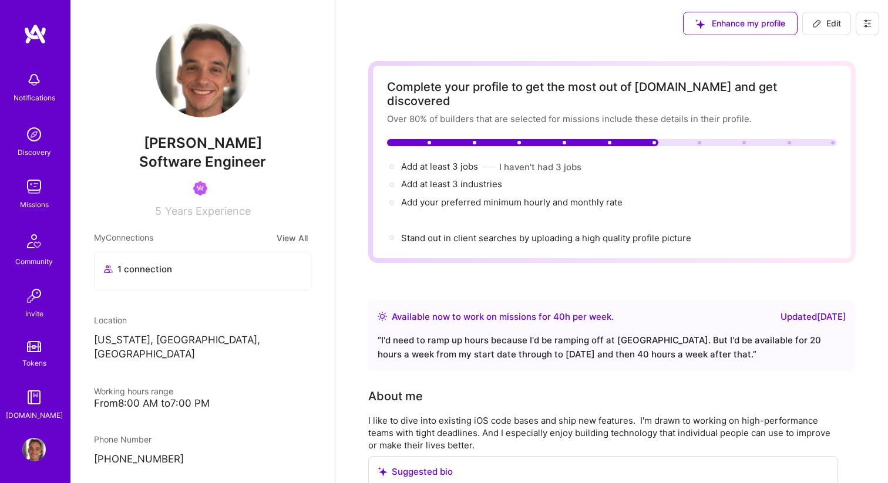
click at [189, 206] on span "Years Experience" at bounding box center [208, 211] width 86 height 12
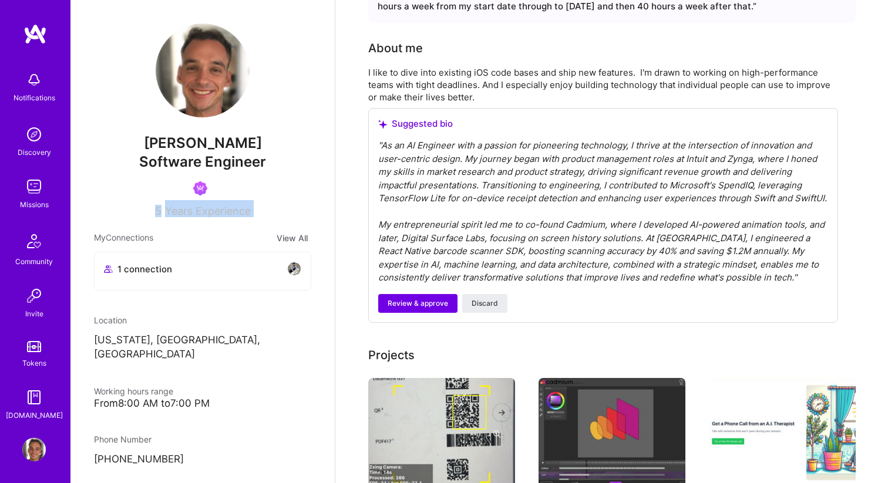
scroll to position [353, 0]
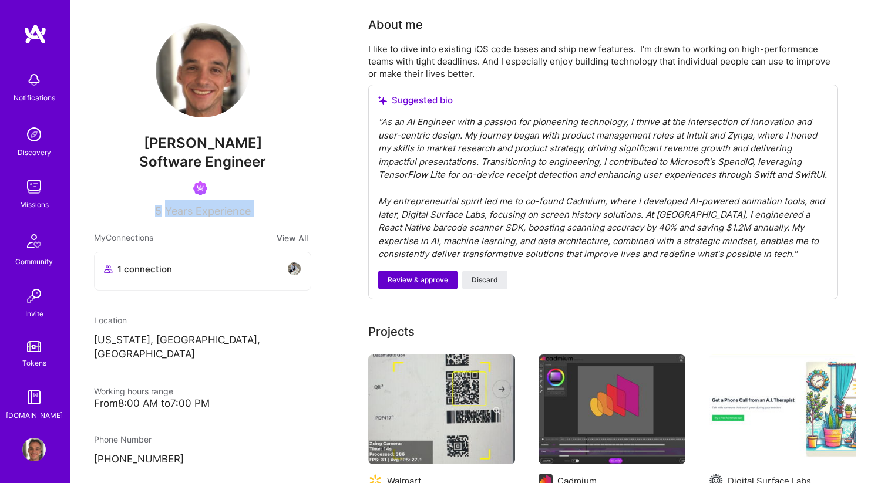
click at [407, 275] on span "Review & approve" at bounding box center [417, 280] width 60 height 11
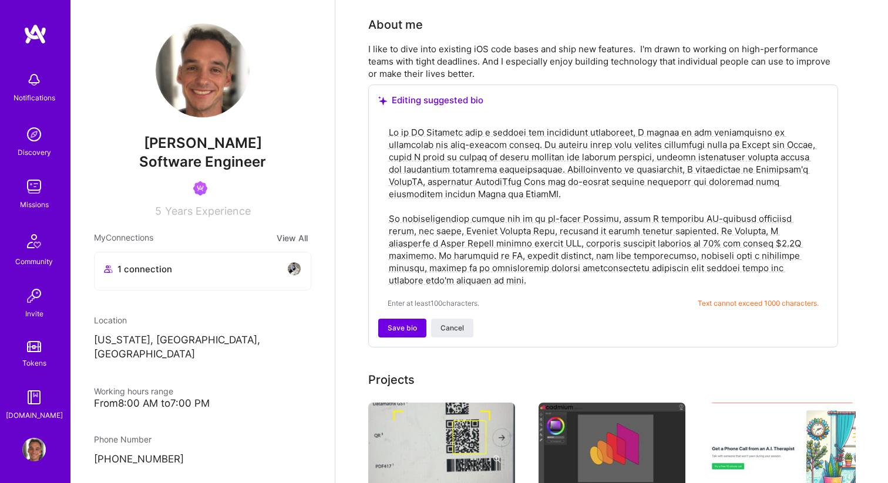
drag, startPoint x: 473, startPoint y: 183, endPoint x: 559, endPoint y: 173, distance: 87.4
click at [559, 173] on textarea at bounding box center [602, 206] width 431 height 163
click at [683, 154] on textarea at bounding box center [602, 206] width 431 height 163
drag, startPoint x: 653, startPoint y: 156, endPoint x: 493, endPoint y: 133, distance: 161.4
click at [493, 133] on textarea at bounding box center [602, 206] width 431 height 163
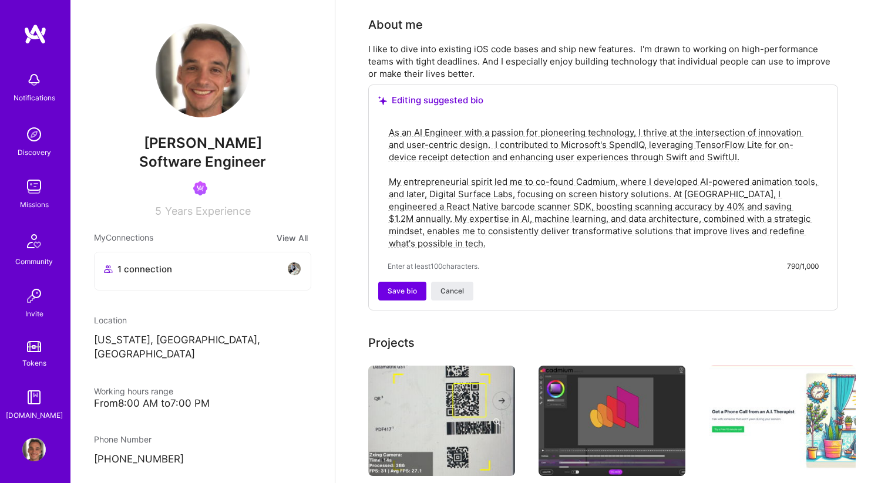
drag, startPoint x: 557, startPoint y: 130, endPoint x: 502, endPoint y: 130, distance: 54.6
click at [502, 130] on textarea "As an AI Engineer with a passion for pioneering technology, I thrive at the int…" at bounding box center [602, 188] width 431 height 126
click at [487, 194] on textarea "As an AI Engineer with a passion for pioneering technology, I thrive at the int…" at bounding box center [602, 188] width 431 height 126
drag, startPoint x: 531, startPoint y: 167, endPoint x: 384, endPoint y: 164, distance: 146.8
click at [384, 164] on div "As an AI Engineer with a passion for pioneering technology, I thrive at the int…" at bounding box center [603, 199] width 450 height 166
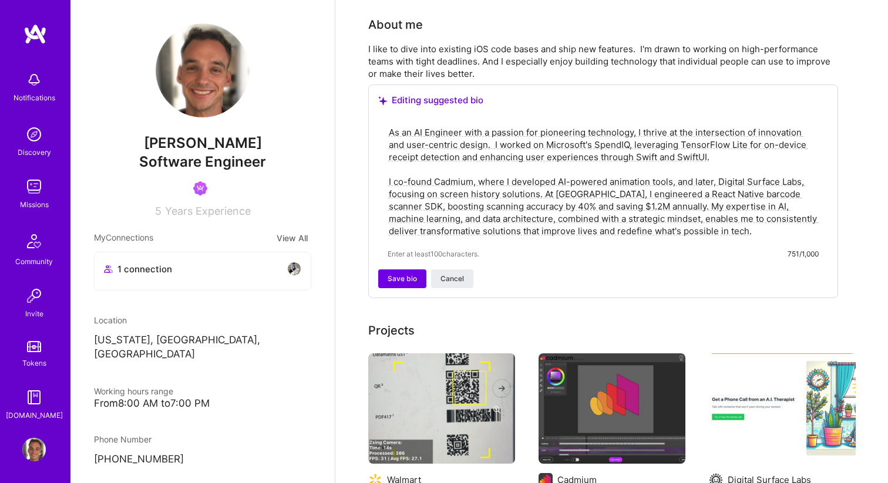
click at [430, 168] on textarea "As an AI Engineer with a passion for pioneering technology, I thrive at the int…" at bounding box center [602, 181] width 431 height 113
type textarea "As an AI Engineer with a passion for pioneering technology, I thrive at the int…"
click at [397, 274] on span "Save bio" at bounding box center [401, 279] width 29 height 11
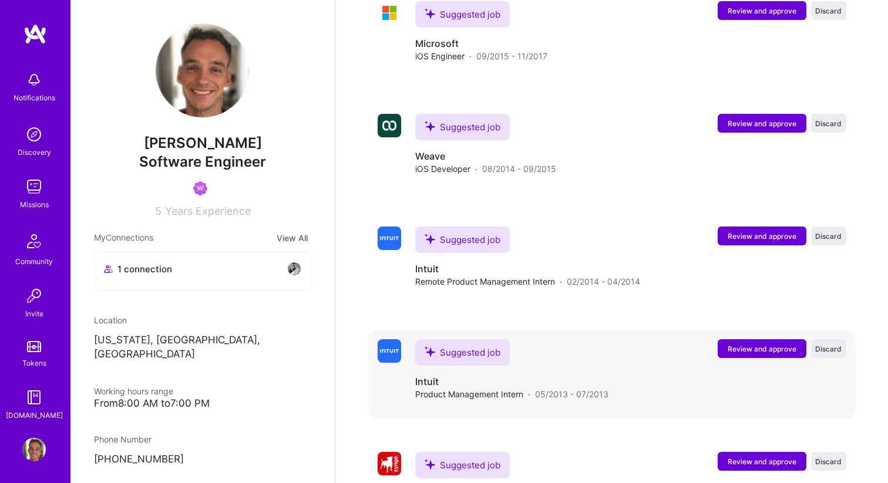
scroll to position [1891, 0]
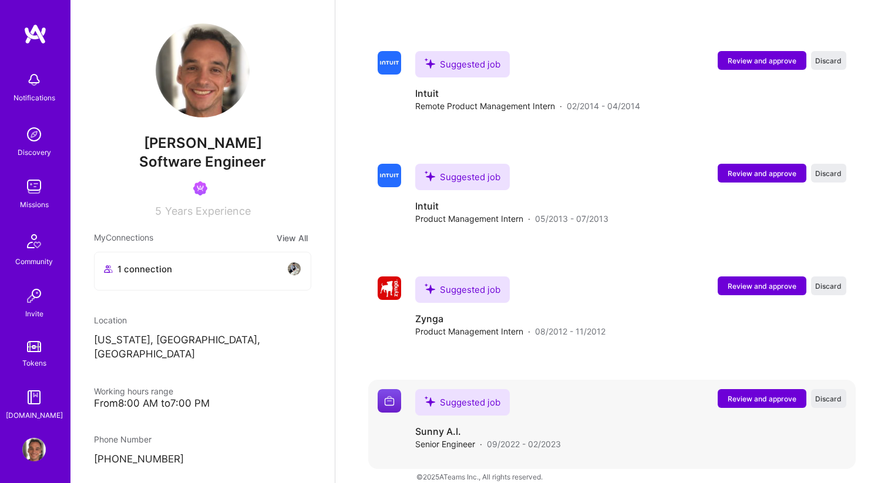
click at [749, 394] on span "Review and approve" at bounding box center [761, 399] width 69 height 10
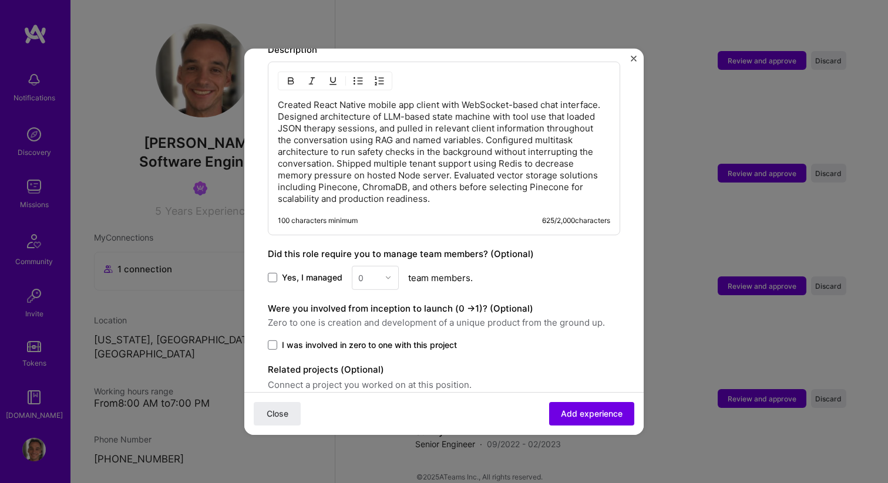
scroll to position [610, 0]
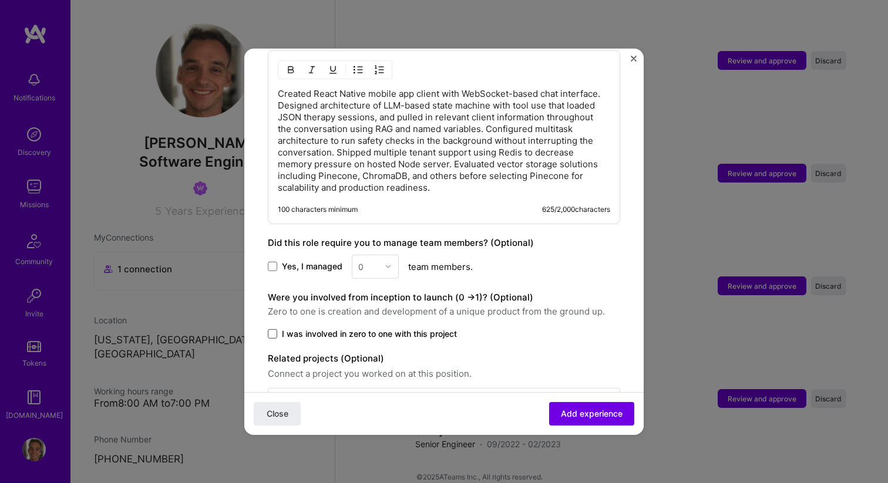
click at [276, 329] on span at bounding box center [272, 333] width 9 height 9
click at [0, 0] on input "I was involved in zero to one with this project" at bounding box center [0, 0] width 0 height 0
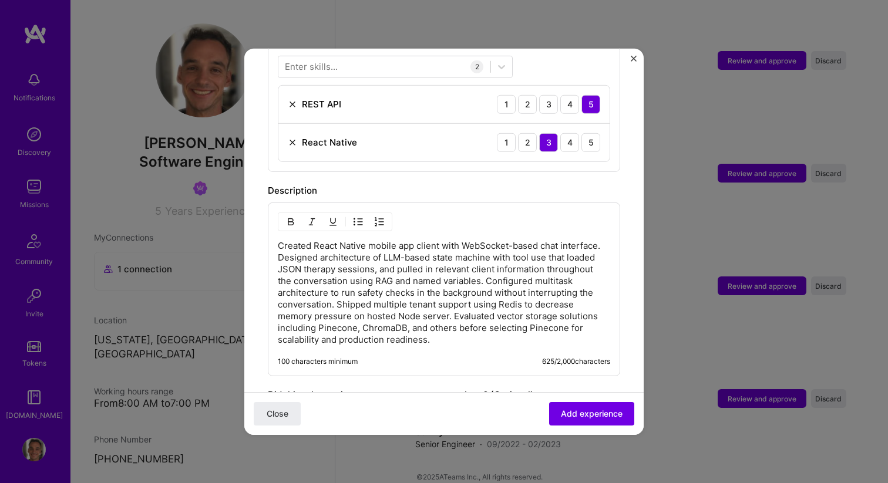
scroll to position [640, 0]
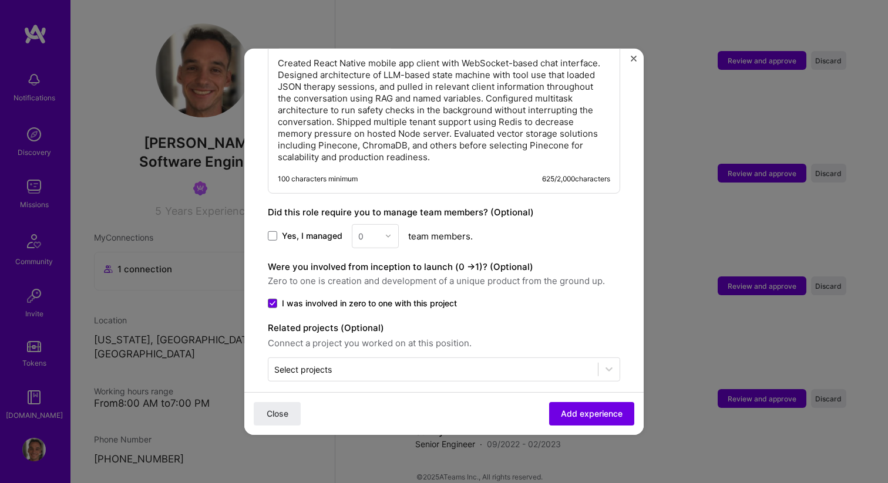
click at [379, 224] on div "0" at bounding box center [375, 236] width 47 height 24
click at [389, 224] on div "0" at bounding box center [375, 236] width 47 height 24
click at [276, 231] on span at bounding box center [272, 235] width 9 height 9
click at [0, 0] on input "Yes, I managed" at bounding box center [0, 0] width 0 height 0
click at [384, 224] on div at bounding box center [391, 235] width 14 height 23
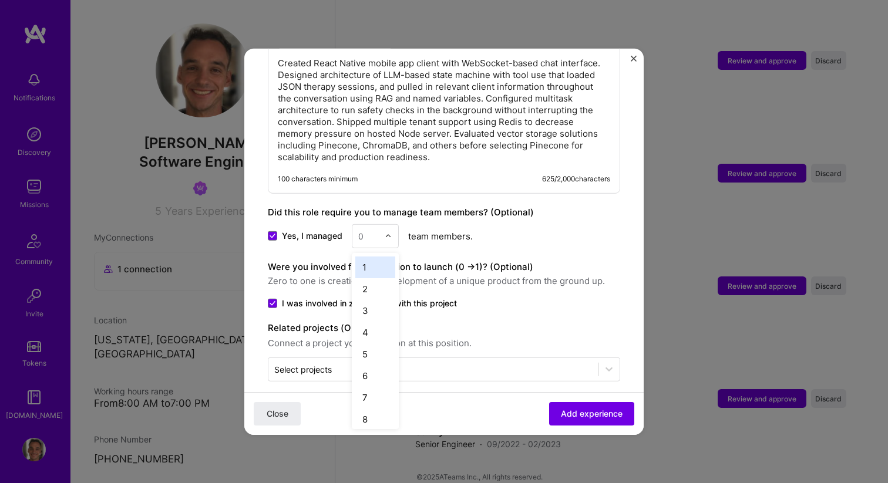
click at [366, 256] on div "1" at bounding box center [375, 267] width 40 height 22
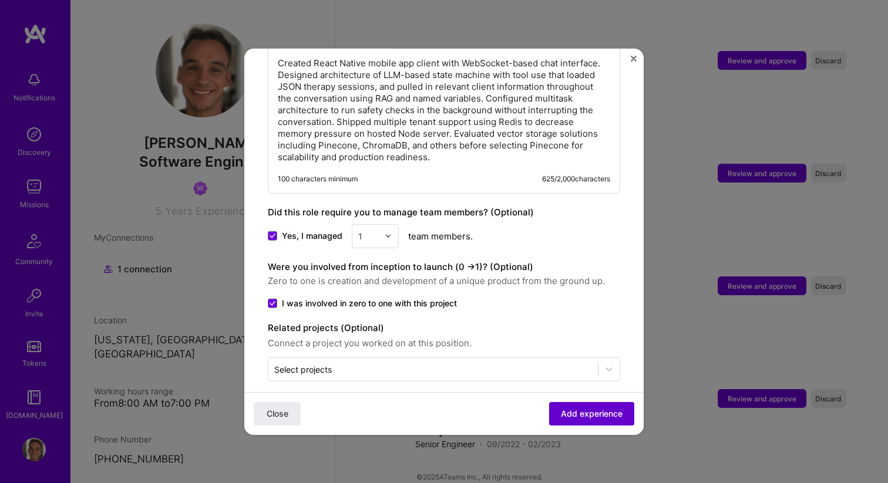
click at [583, 414] on span "Add experience" at bounding box center [592, 414] width 62 height 12
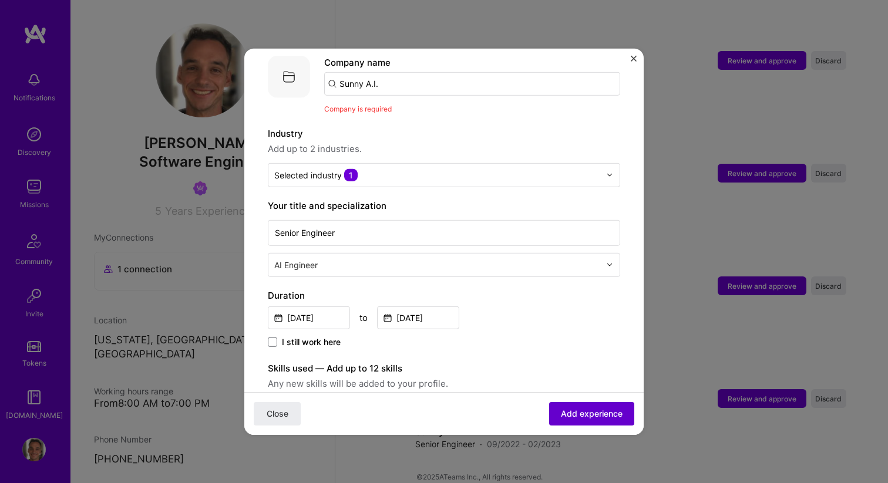
scroll to position [117, 0]
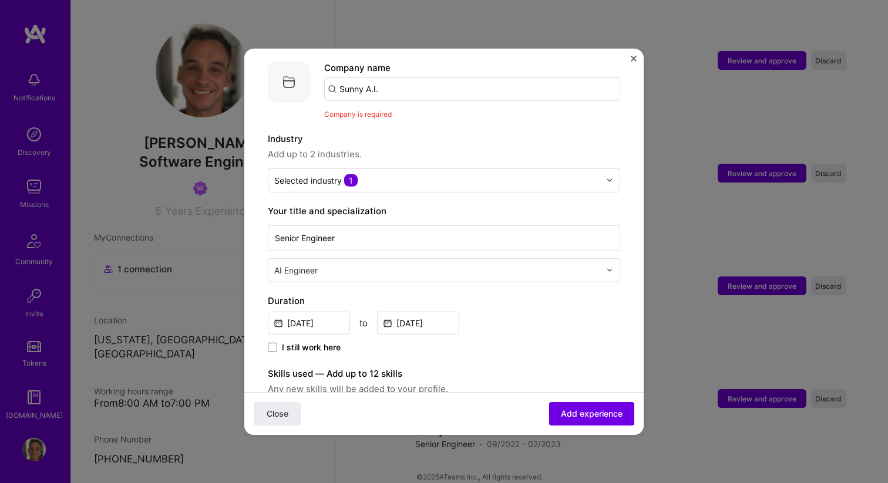
click at [399, 81] on input "Sunny A.I." at bounding box center [472, 88] width 296 height 23
type input "Sunny A.I."
click at [414, 111] on div "Sunny A.I." at bounding box center [416, 121] width 52 height 21
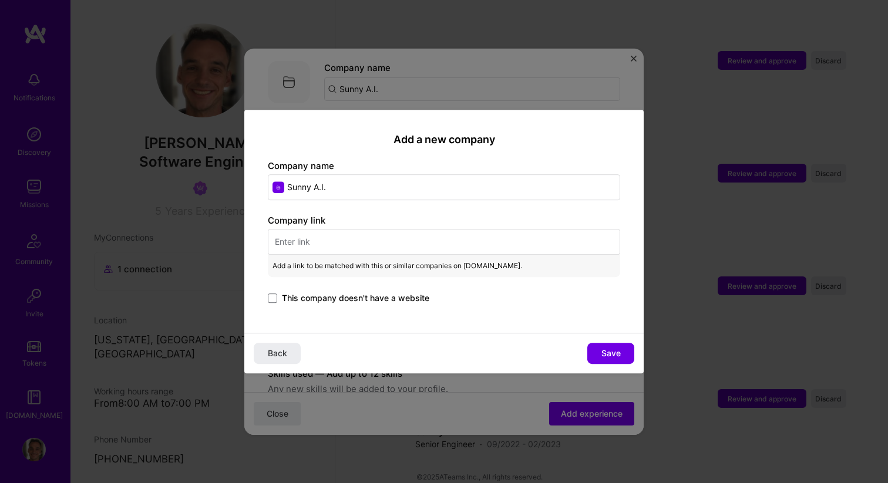
click at [337, 235] on input "text" at bounding box center [444, 242] width 352 height 26
paste input "https://www.digitalsurfacelabs.com/"
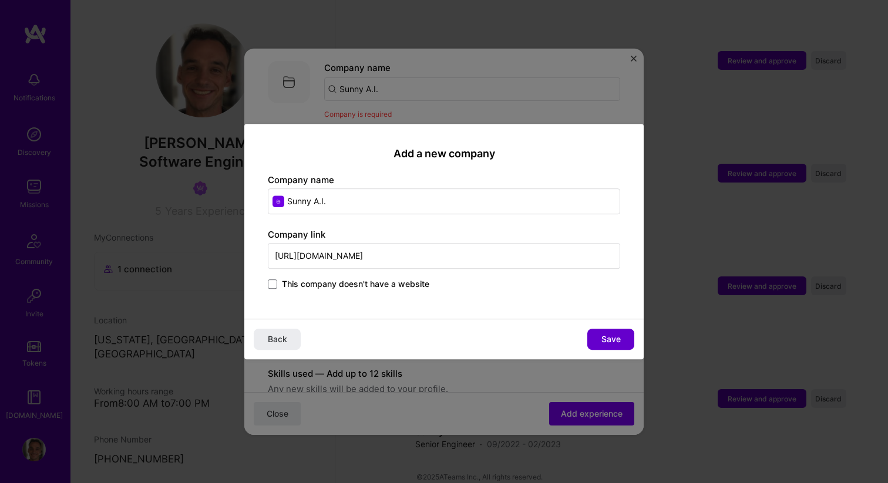
type input "https://www.digitalsurfacelabs.com/"
click at [617, 339] on span "Save" at bounding box center [610, 339] width 19 height 12
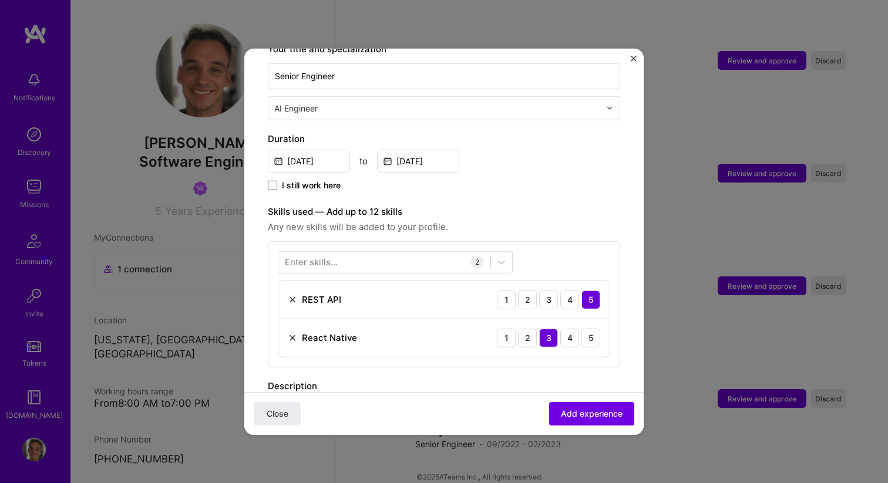
scroll to position [286, 0]
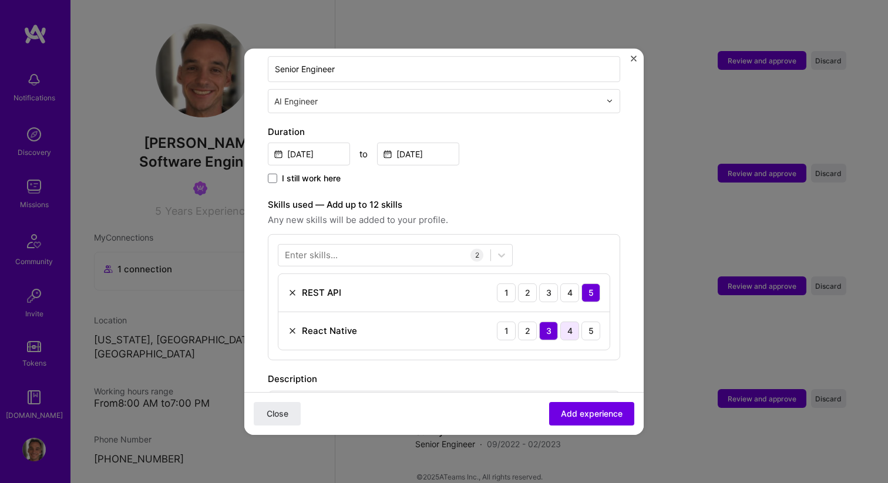
click at [569, 321] on div "4" at bounding box center [569, 330] width 19 height 19
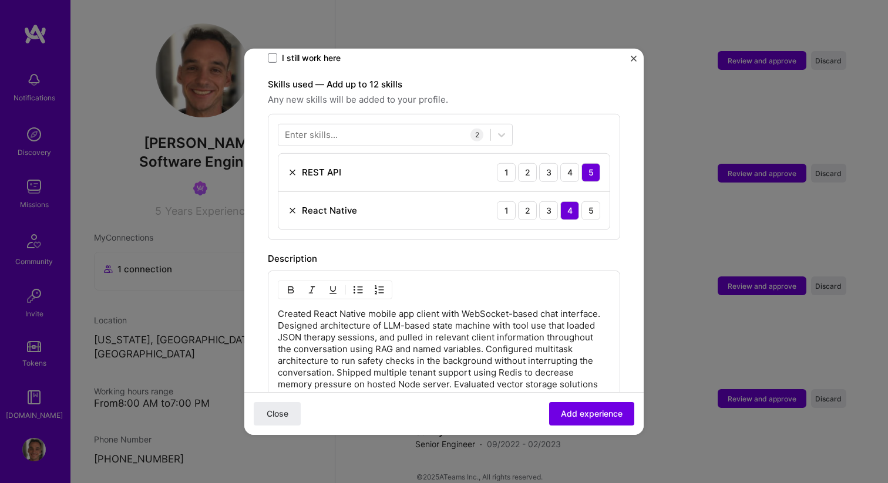
scroll to position [408, 0]
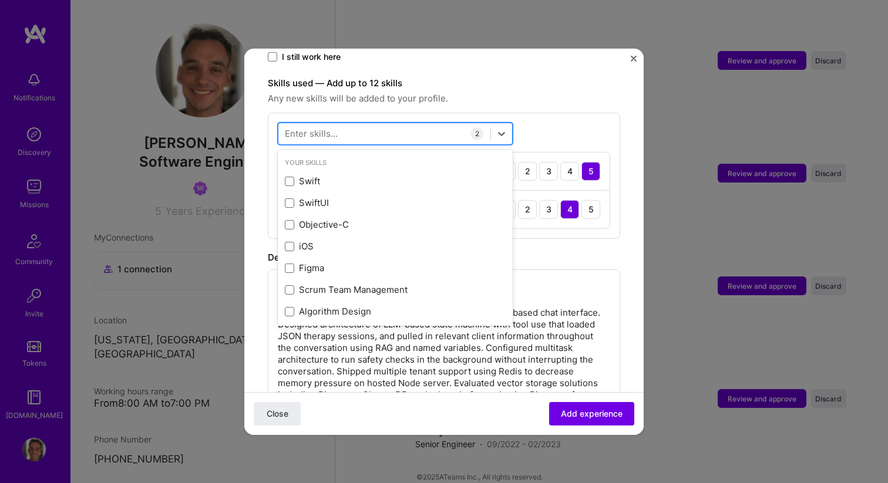
click at [338, 124] on div at bounding box center [384, 133] width 212 height 19
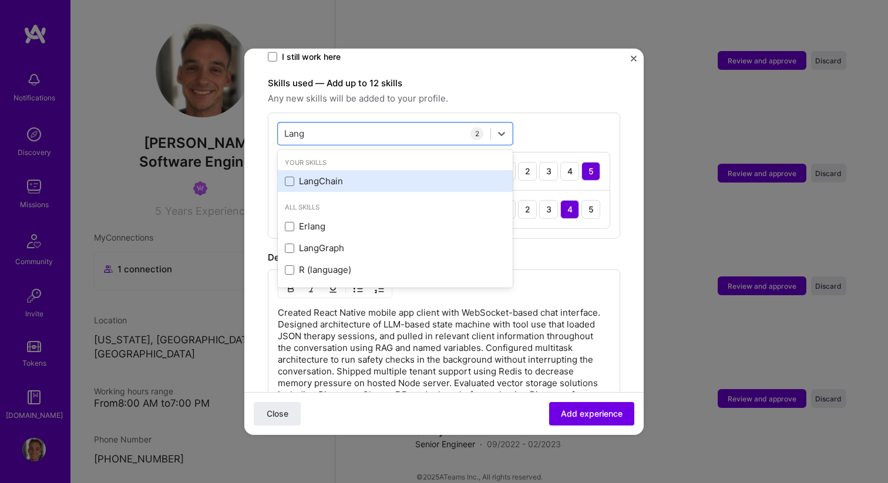
click at [304, 175] on div "LangChain" at bounding box center [395, 181] width 221 height 12
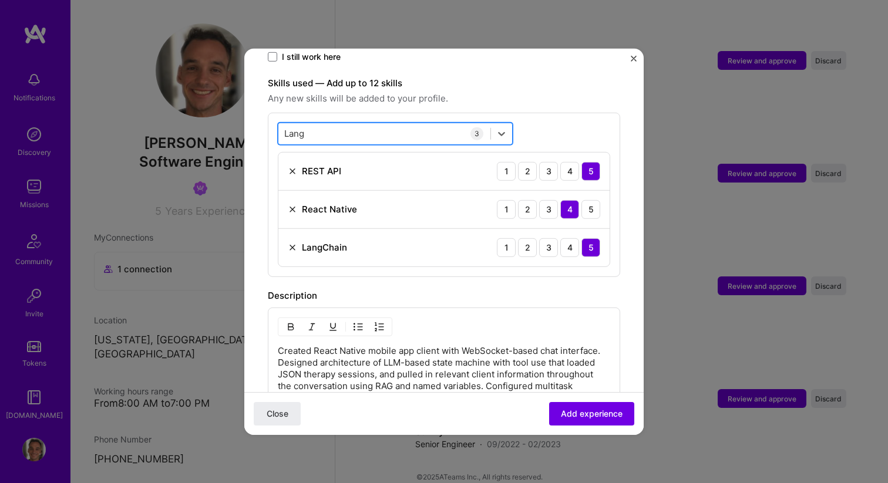
click at [334, 125] on div "Lang Lang" at bounding box center [384, 133] width 212 height 19
click at [335, 125] on div "Lang Lang" at bounding box center [384, 133] width 212 height 19
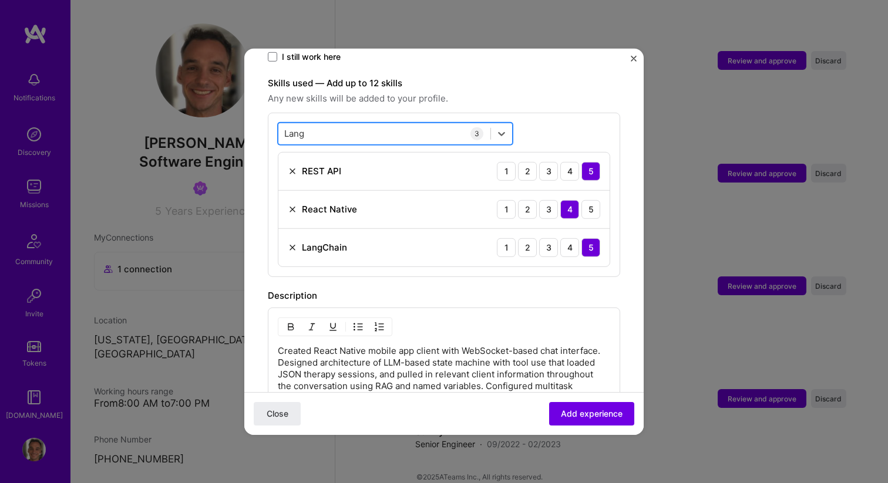
click at [335, 125] on div "Lang Lang" at bounding box center [384, 133] width 212 height 19
click at [302, 127] on input "Lang" at bounding box center [295, 133] width 22 height 12
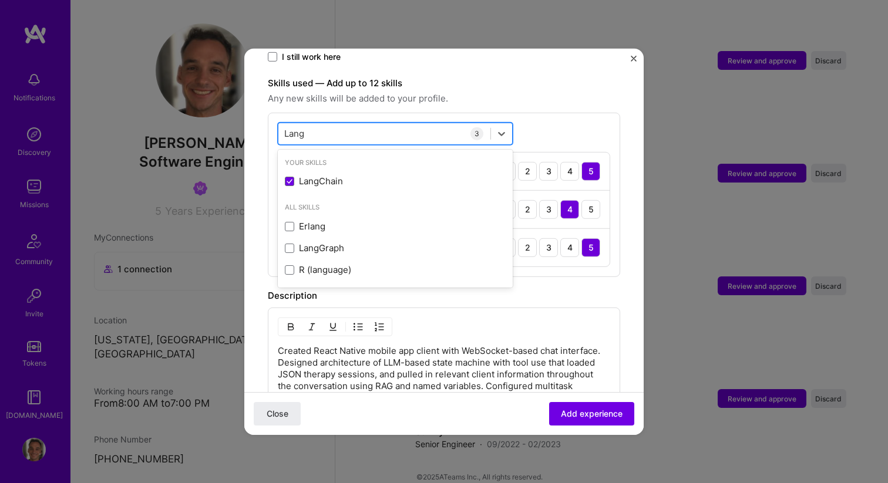
click at [302, 127] on input "Lang" at bounding box center [295, 133] width 22 height 12
type input "R"
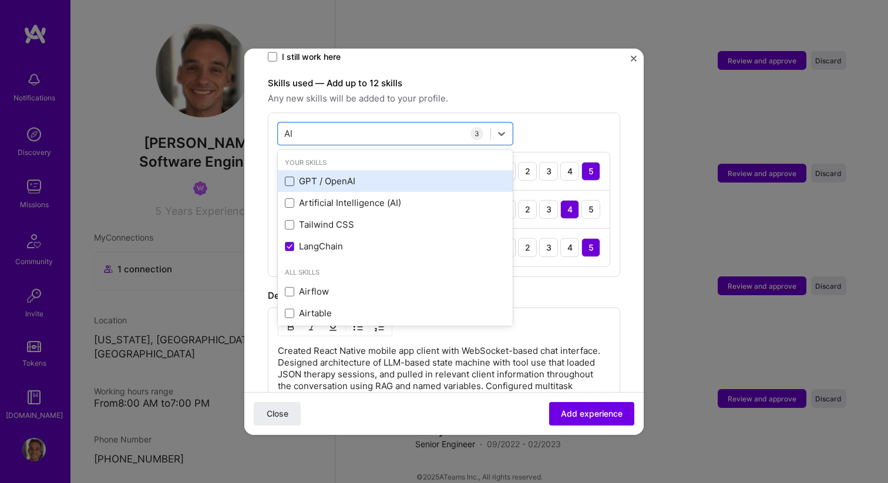
click at [291, 177] on span at bounding box center [289, 181] width 9 height 9
click at [0, 0] on input "checkbox" at bounding box center [0, 0] width 0 height 0
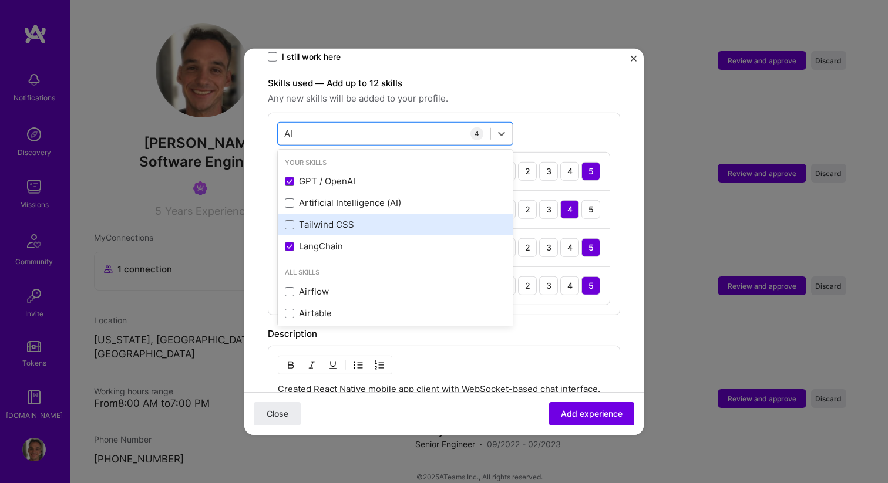
scroll to position [156, 0]
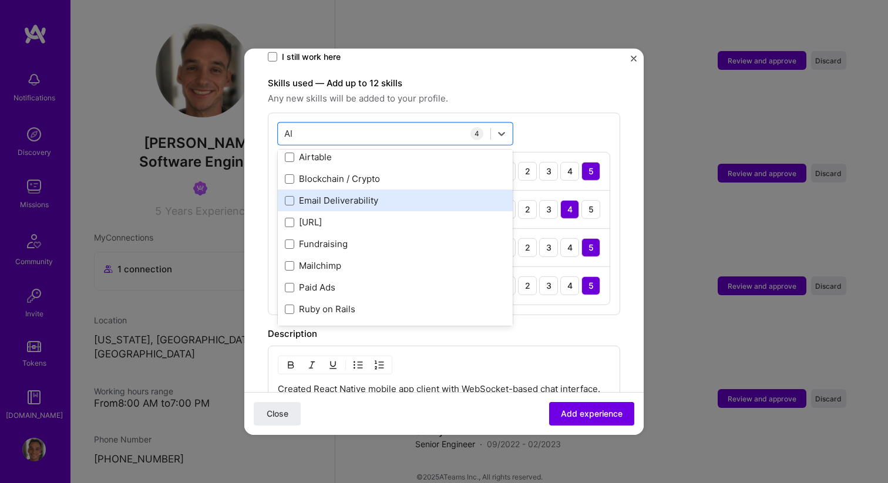
type input "L"
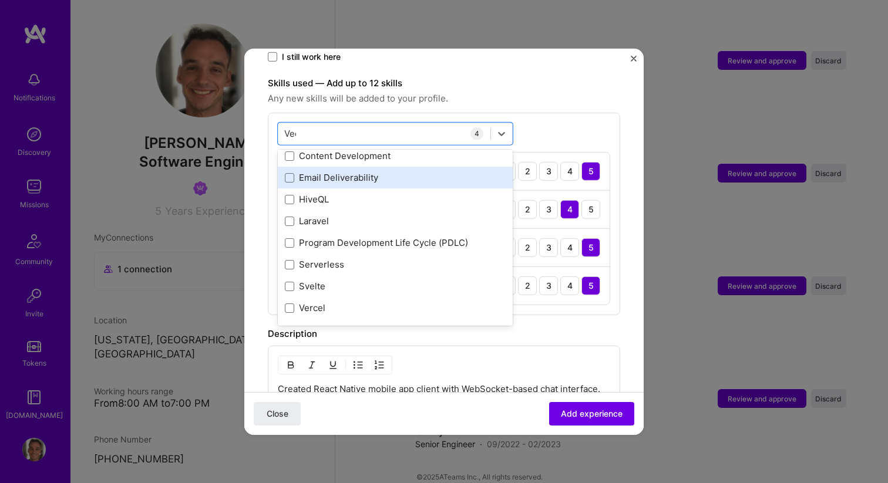
scroll to position [0, 0]
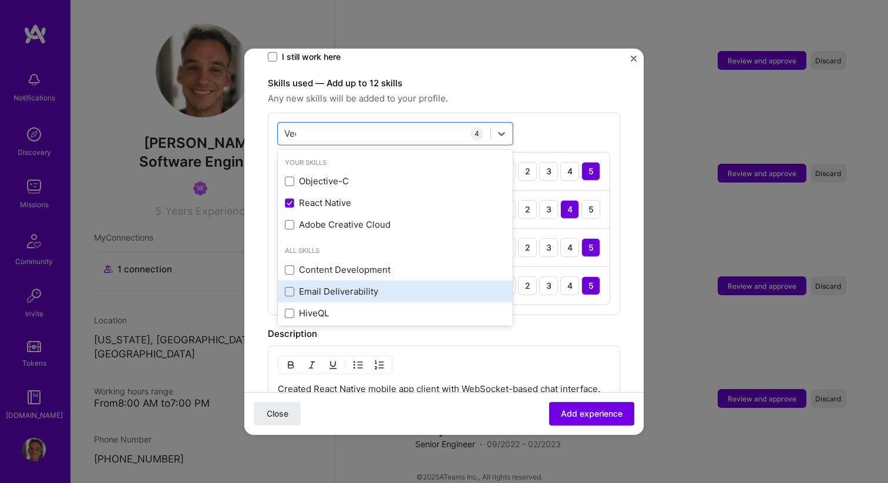
type input "Vect"
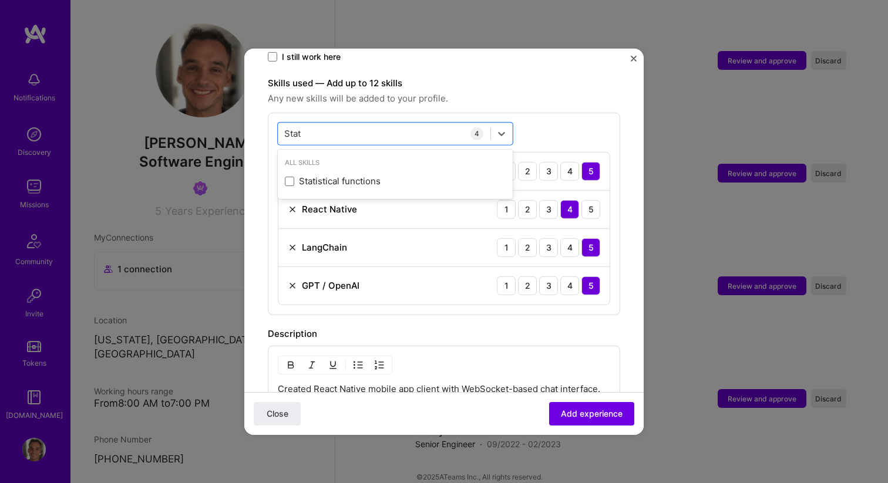
type input "State"
click at [583, 93] on div "Skills used — Add up to 12 skills Any new skills will be added to your profile.…" at bounding box center [444, 195] width 352 height 239
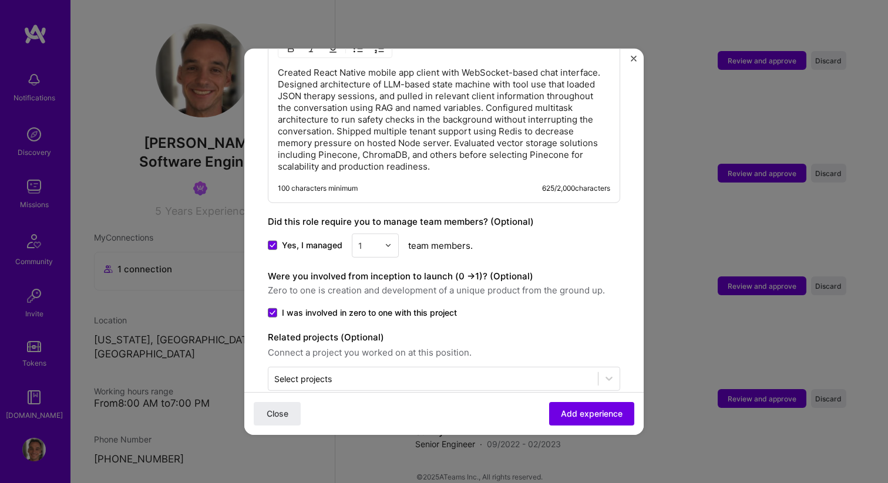
scroll to position [734, 0]
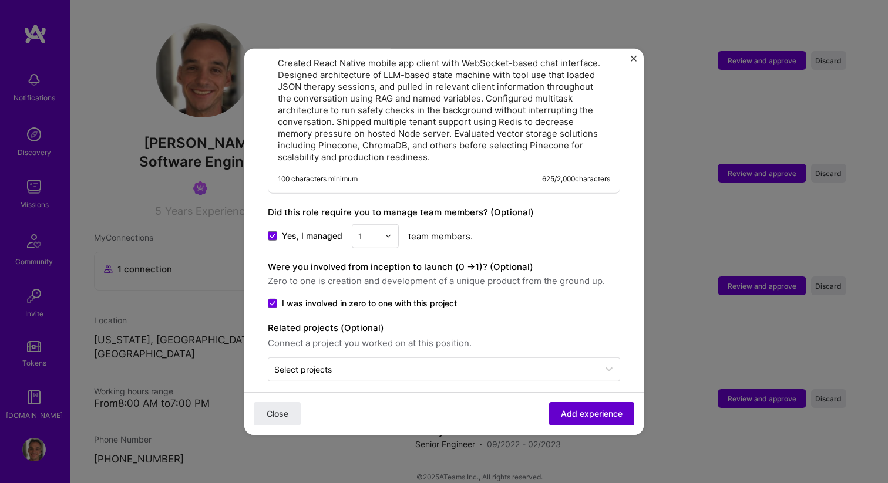
click at [591, 415] on span "Add experience" at bounding box center [592, 414] width 62 height 12
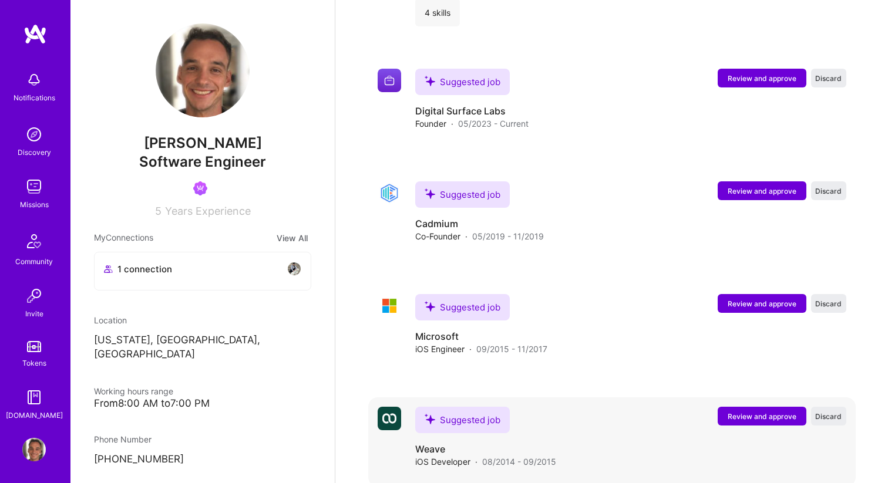
scroll to position [1654, 0]
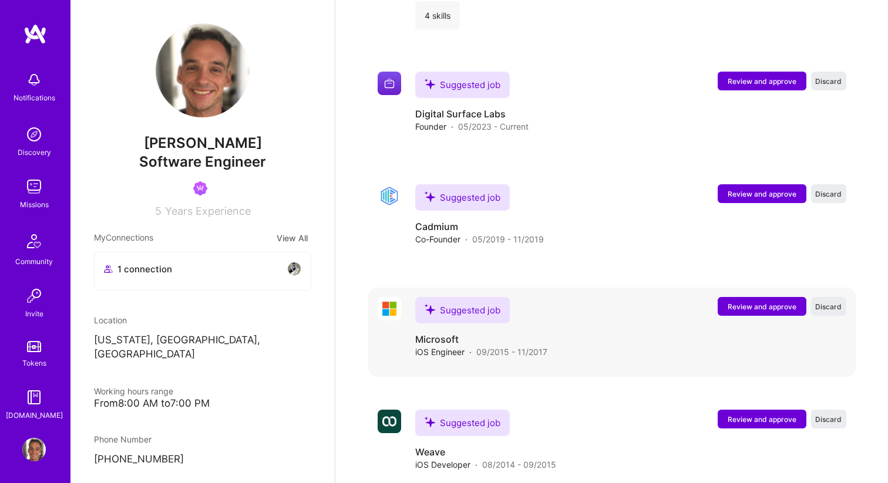
click at [771, 302] on span "Review and approve" at bounding box center [761, 307] width 69 height 10
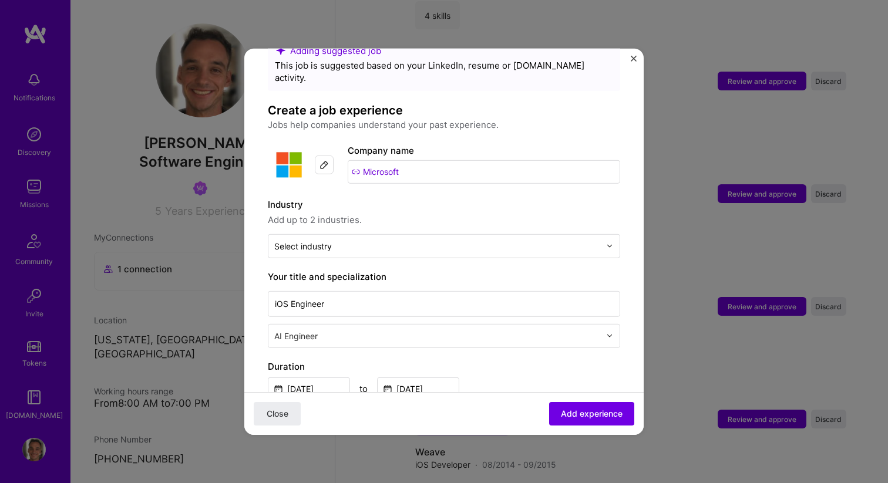
scroll to position [43, 0]
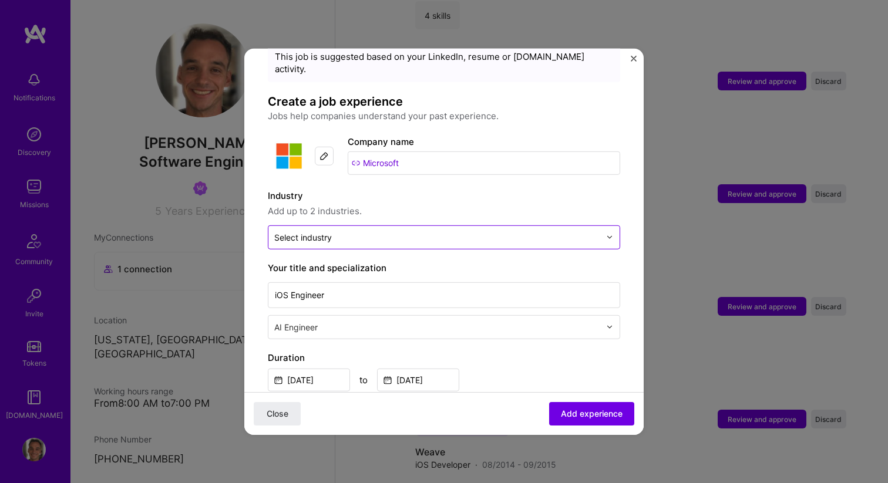
click at [429, 231] on input "text" at bounding box center [437, 237] width 326 height 12
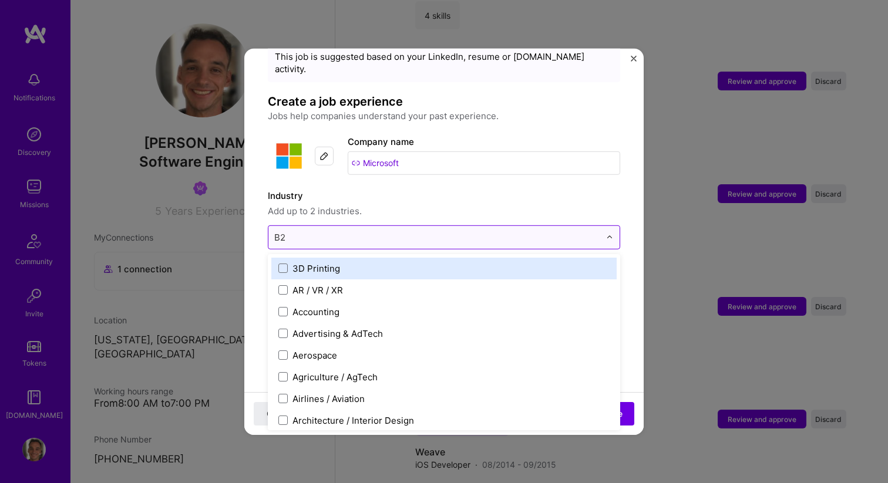
type input "B2C"
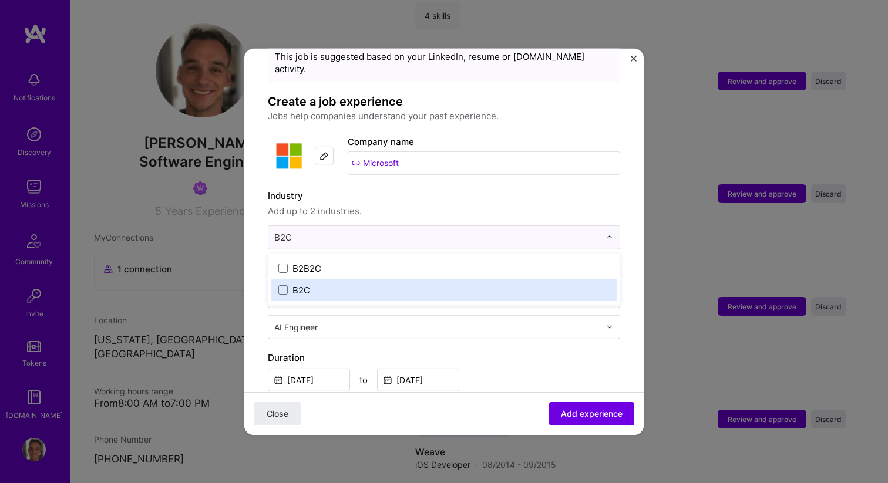
click at [337, 284] on label "B2C" at bounding box center [443, 290] width 331 height 12
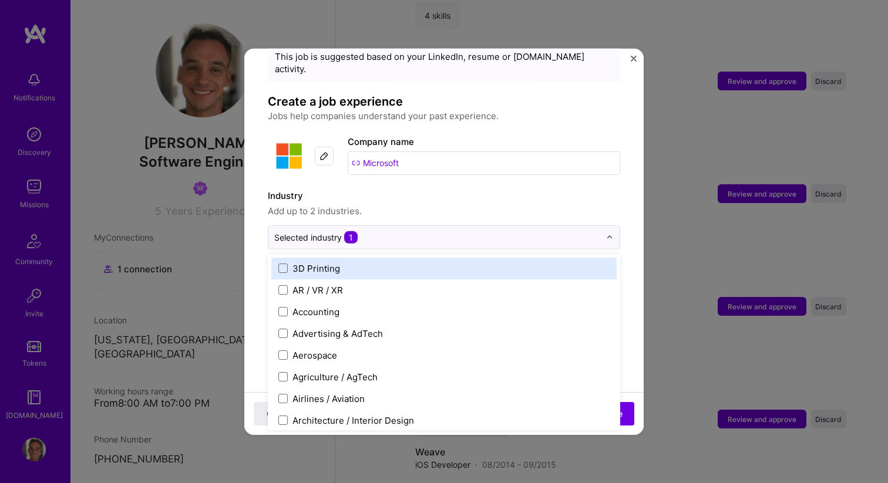
click at [435, 204] on span "Add up to 2 industries." at bounding box center [444, 211] width 352 height 14
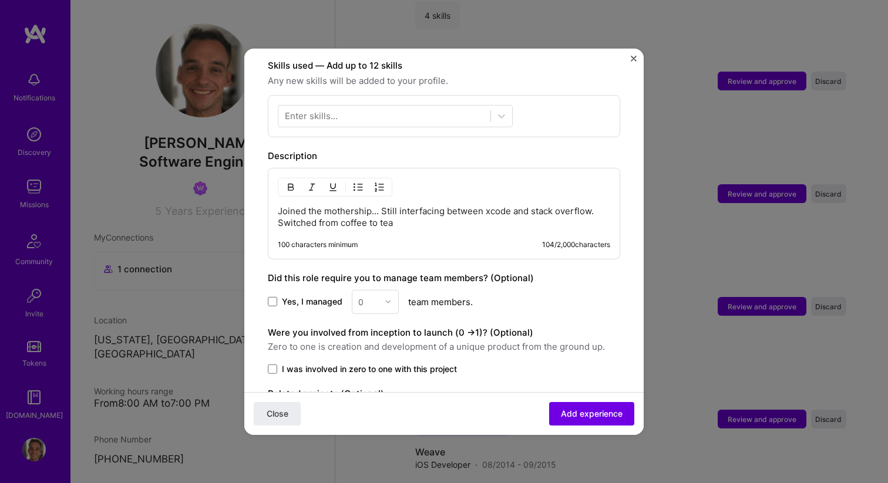
scroll to position [474, 0]
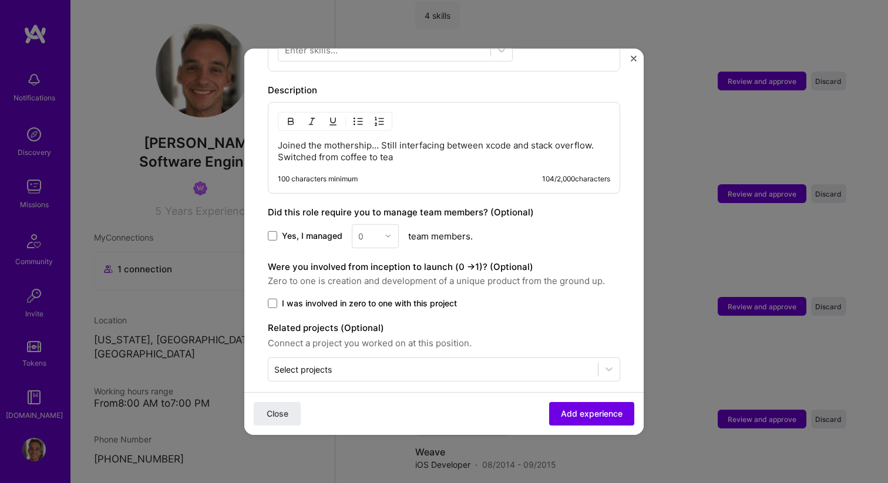
drag, startPoint x: 585, startPoint y: 412, endPoint x: 565, endPoint y: 274, distance: 139.9
click at [565, 274] on form "Adding suggested job This job is suggested based on your LinkedIn, resume or A.…" at bounding box center [443, 22] width 399 height 850
click at [353, 297] on span "I was involved in zero to one with this project" at bounding box center [369, 303] width 175 height 12
click at [0, 0] on input "I was involved in zero to one with this project" at bounding box center [0, 0] width 0 height 0
click at [590, 414] on span "Add experience" at bounding box center [592, 414] width 62 height 12
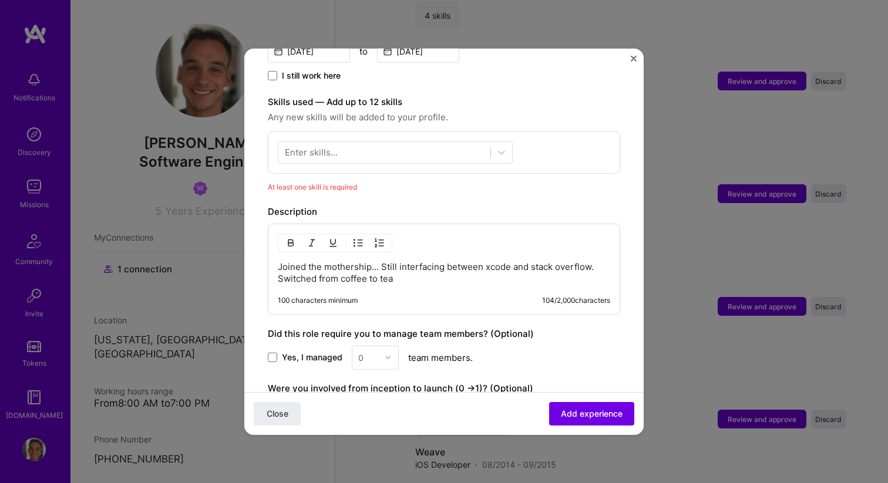
scroll to position [369, 0]
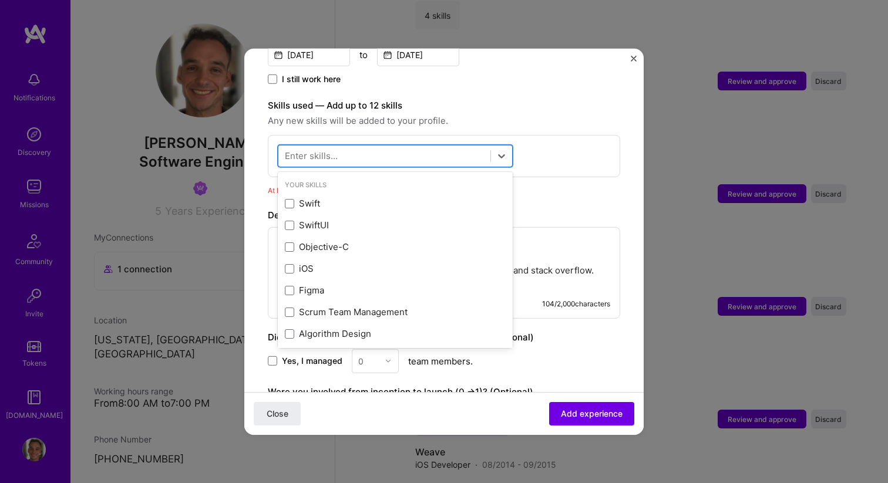
click at [409, 146] on div at bounding box center [384, 155] width 212 height 19
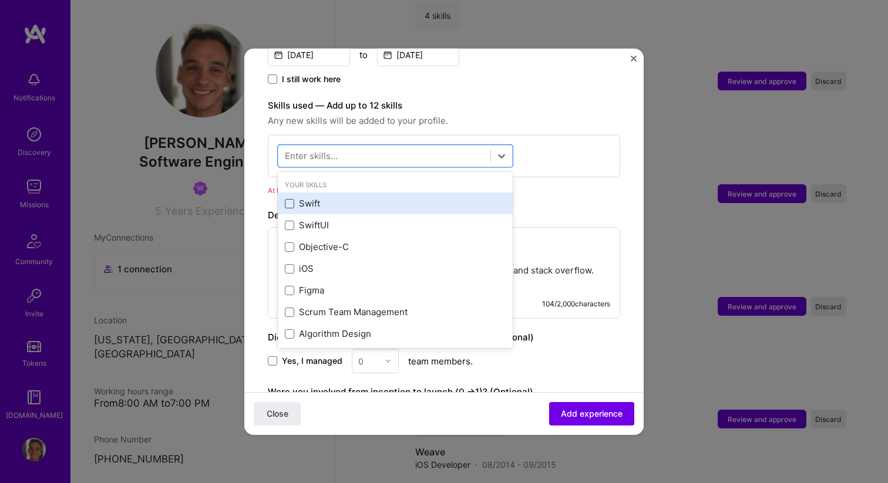
click at [292, 199] on span at bounding box center [289, 203] width 9 height 9
click at [0, 0] on input "checkbox" at bounding box center [0, 0] width 0 height 0
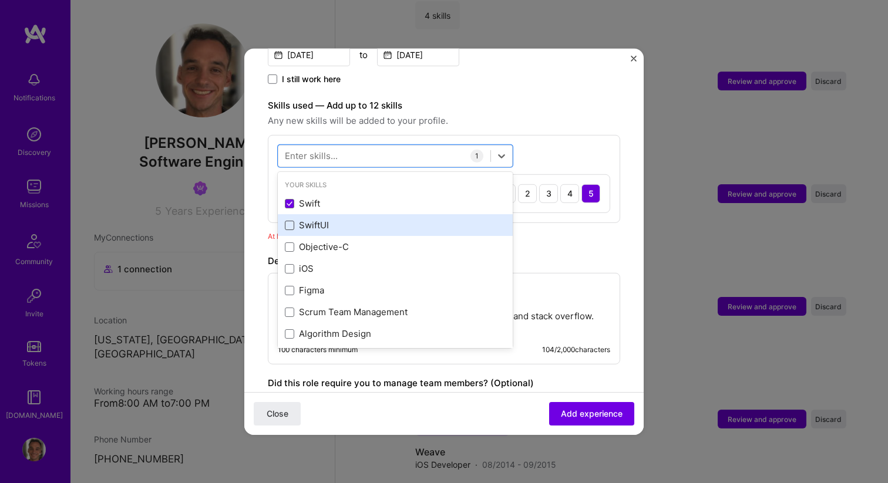
click at [292, 221] on span at bounding box center [289, 225] width 9 height 9
click at [0, 0] on input "checkbox" at bounding box center [0, 0] width 0 height 0
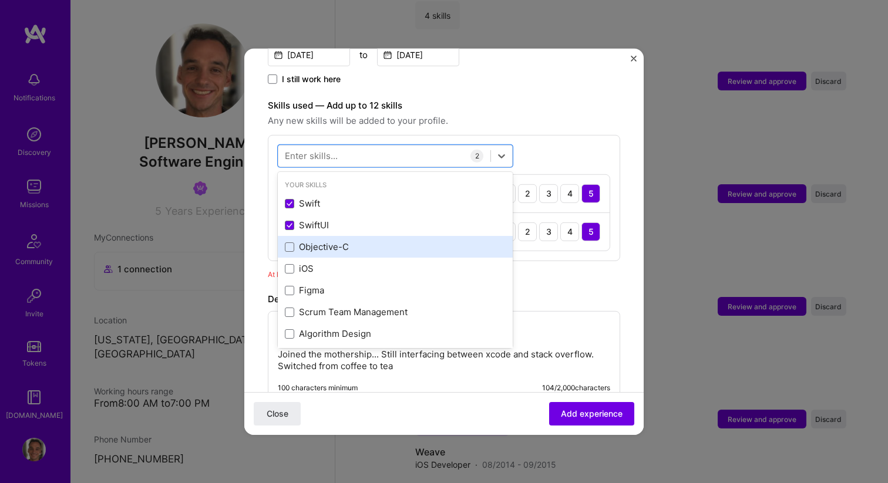
click at [291, 236] on div "Objective-C" at bounding box center [395, 247] width 235 height 22
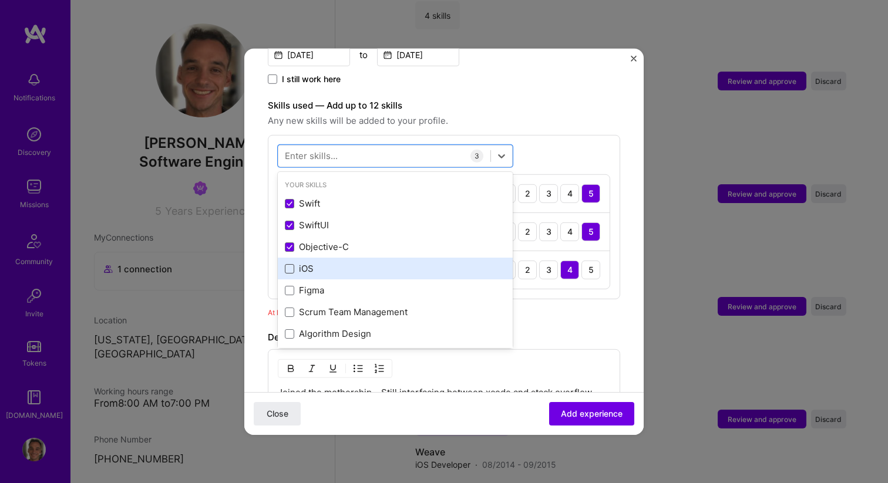
click at [291, 264] on span at bounding box center [289, 268] width 9 height 9
click at [0, 0] on input "checkbox" at bounding box center [0, 0] width 0 height 0
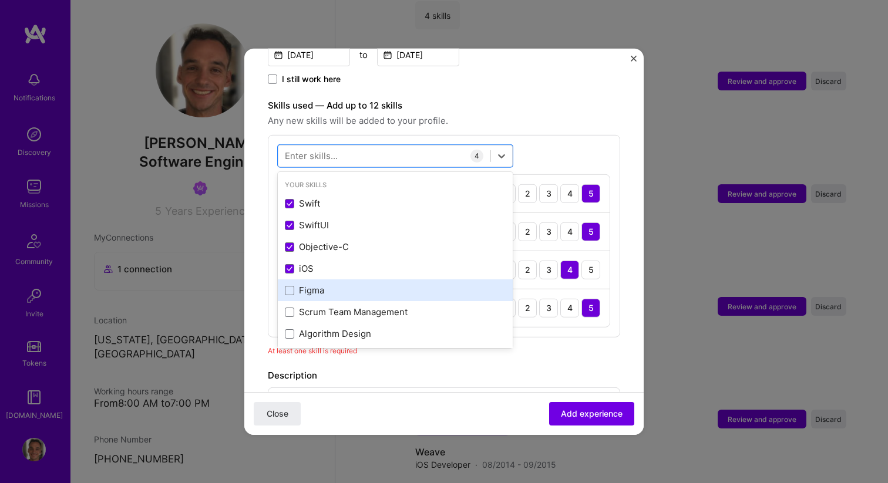
click at [291, 286] on div "Figma" at bounding box center [395, 290] width 235 height 22
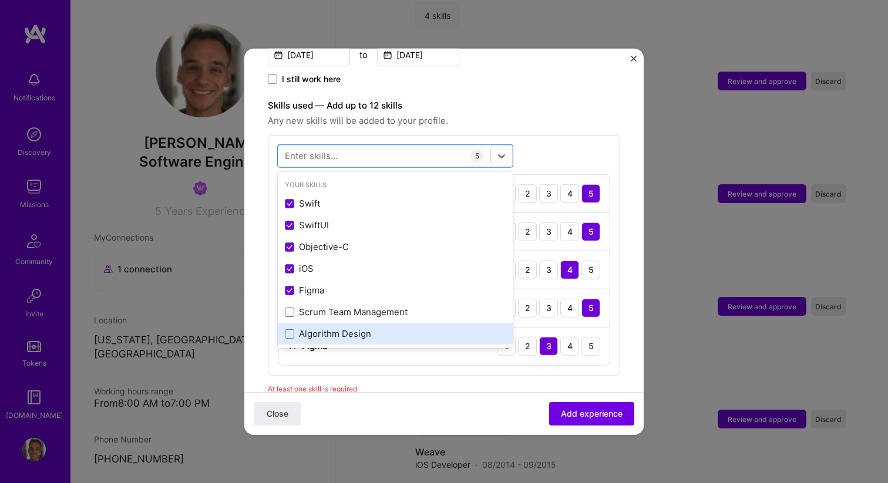
click at [321, 328] on div "Algorithm Design" at bounding box center [395, 334] width 221 height 12
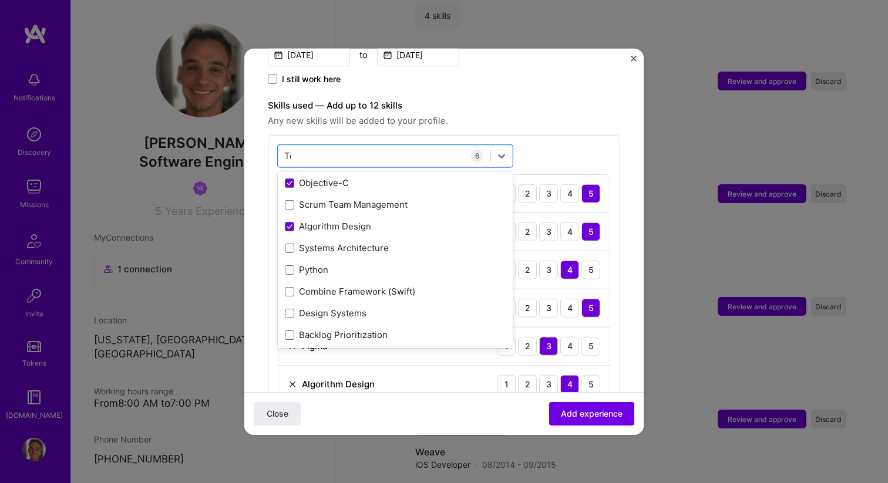
scroll to position [0, 0]
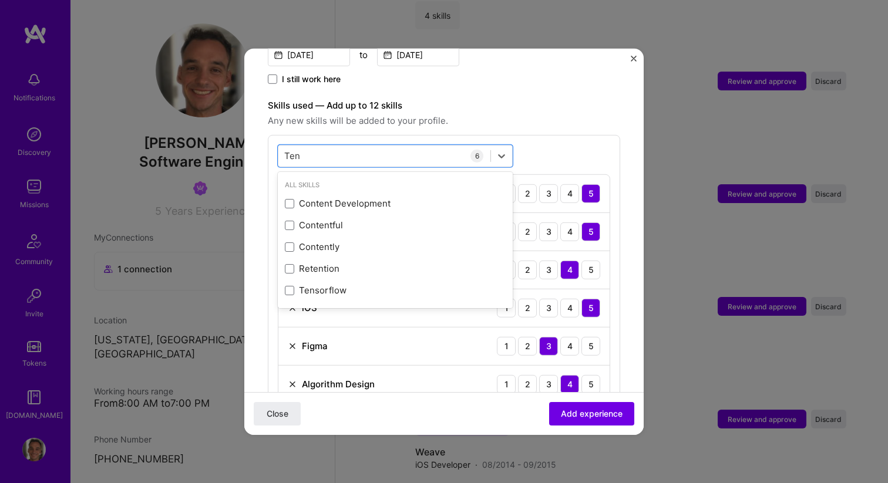
type input "Tensor"
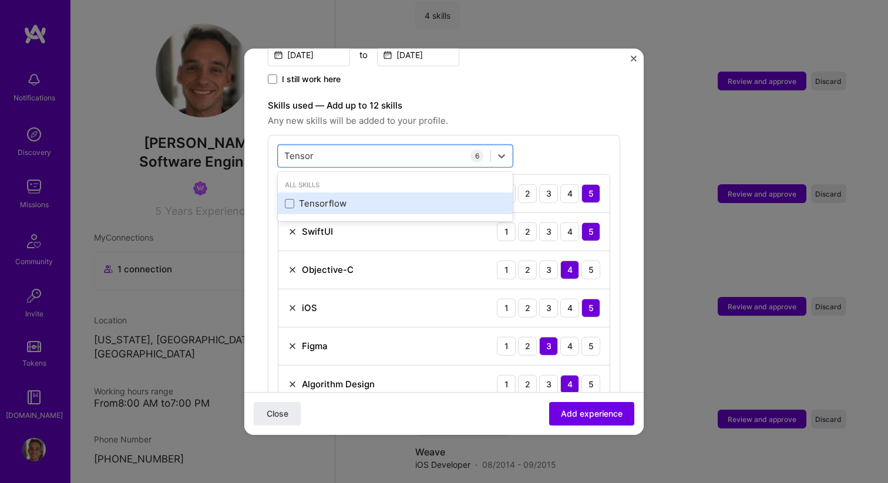
click at [356, 197] on div "Tensorflow" at bounding box center [395, 203] width 221 height 12
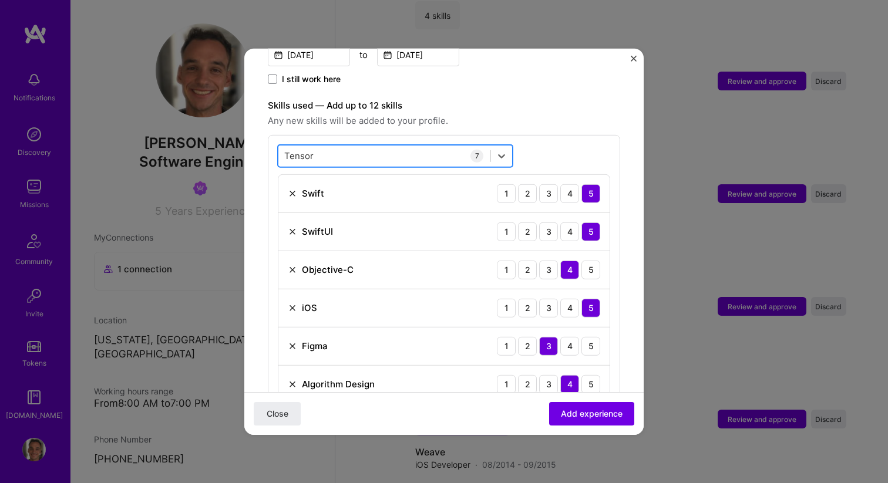
click at [318, 146] on div "Tensor Tensor" at bounding box center [384, 155] width 212 height 19
click at [291, 150] on input "Tensor" at bounding box center [298, 156] width 29 height 12
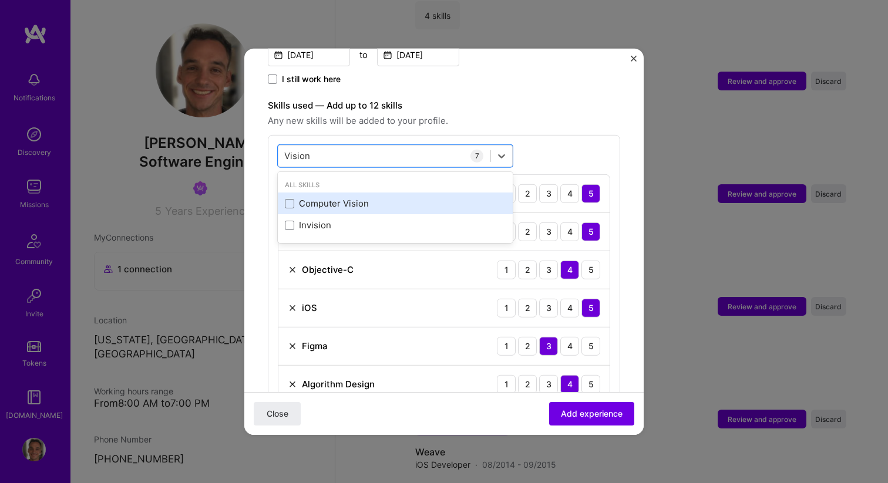
click at [333, 197] on div "Computer Vision" at bounding box center [395, 203] width 221 height 12
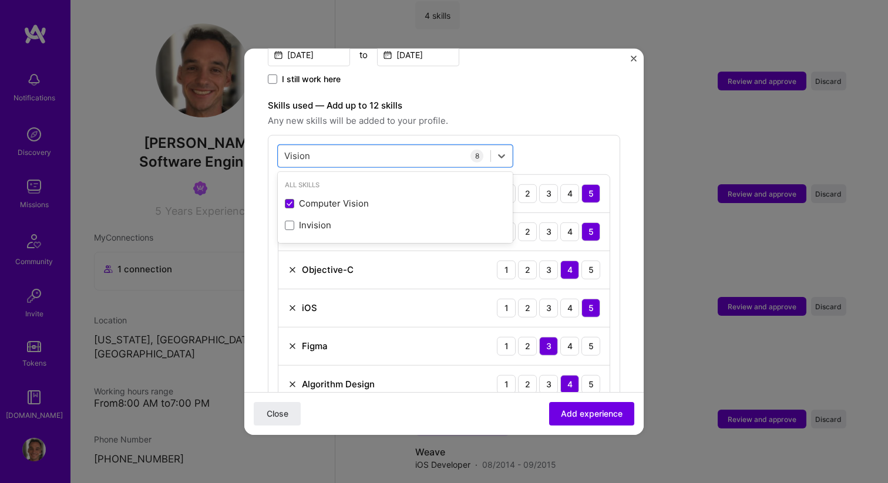
type input "Vision"
click at [548, 144] on div "option Computer Vision, selected. option Invision focused, 0 of 2. 2 results av…" at bounding box center [444, 311] width 352 height 355
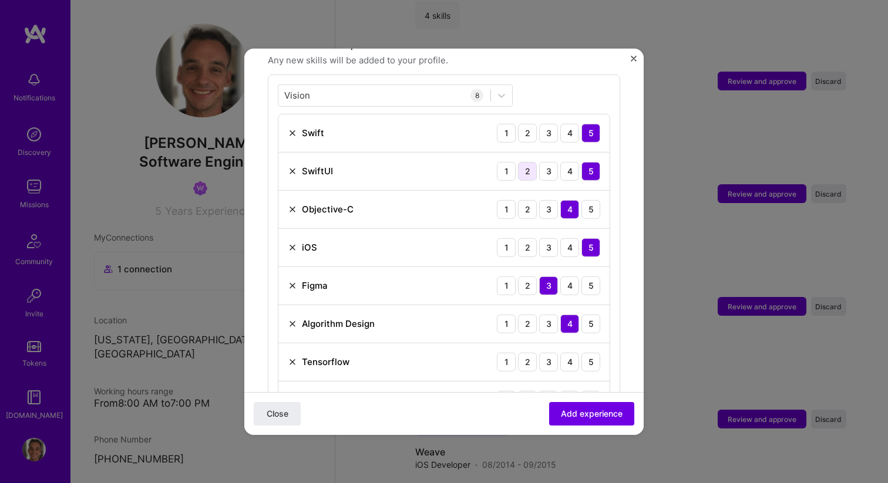
scroll to position [434, 0]
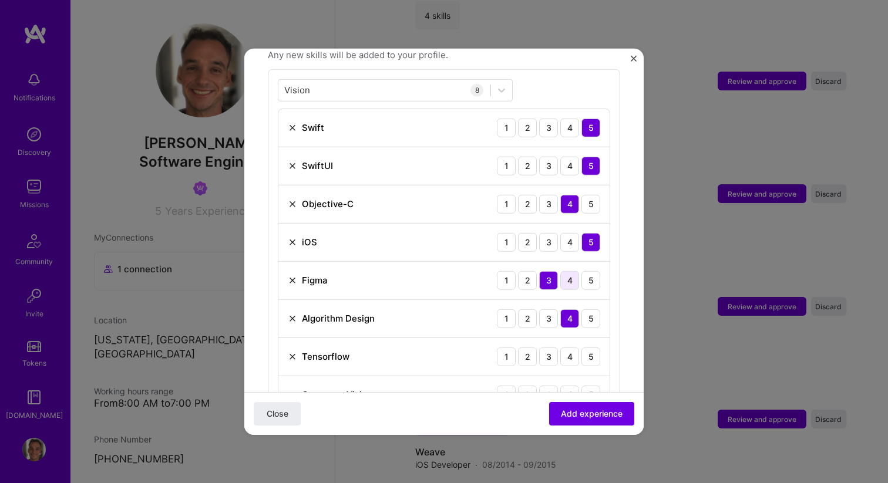
click at [572, 271] on div "4" at bounding box center [569, 280] width 19 height 19
click at [587, 194] on div "5" at bounding box center [590, 203] width 19 height 19
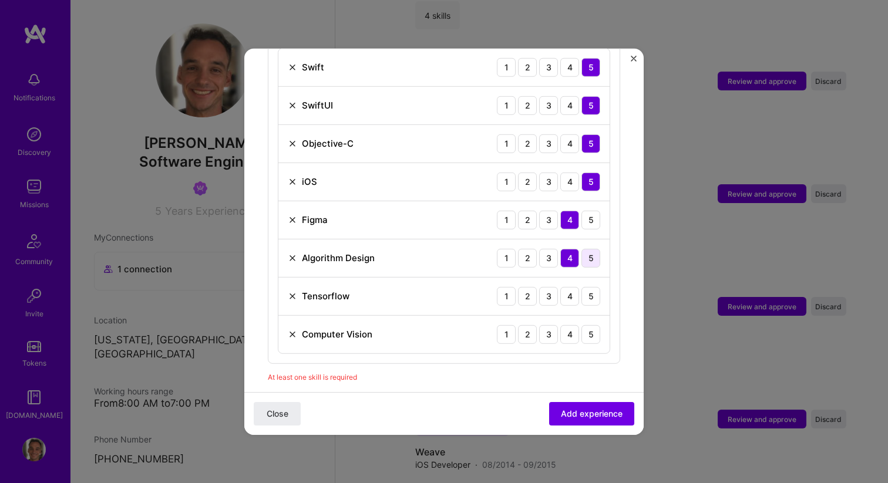
scroll to position [501, 0]
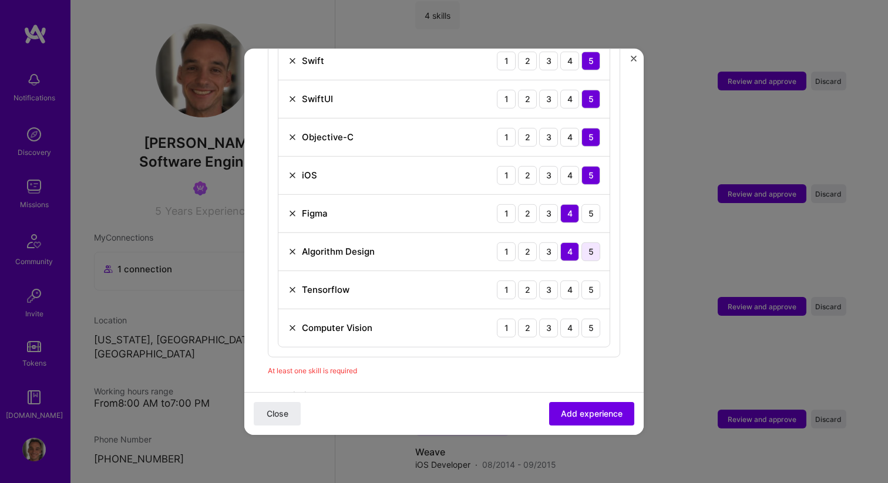
click at [595, 242] on div "5" at bounding box center [590, 251] width 19 height 19
click at [591, 280] on div "5" at bounding box center [590, 289] width 19 height 19
click at [587, 318] on div "5" at bounding box center [590, 327] width 19 height 19
click at [588, 413] on span "Add experience" at bounding box center [592, 414] width 62 height 12
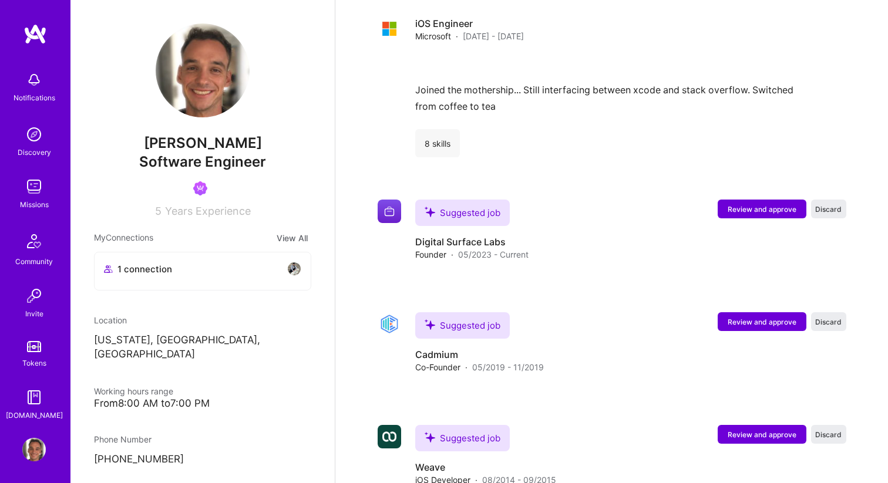
scroll to position [1723, 0]
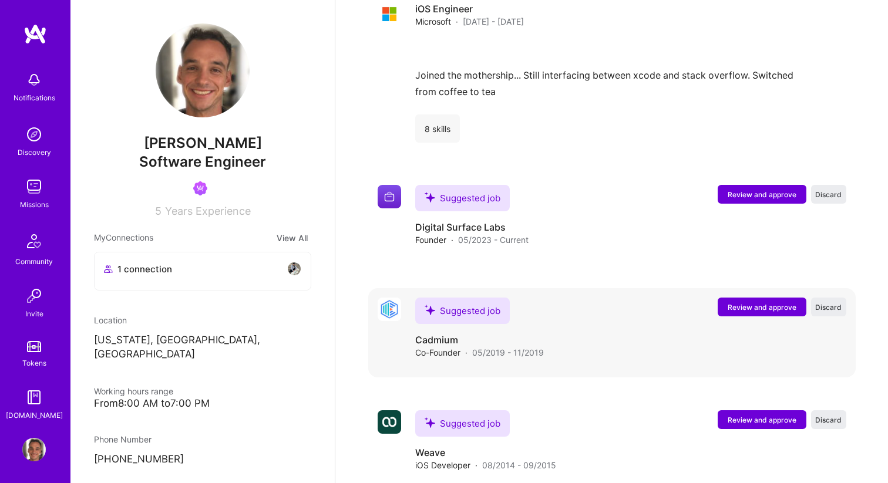
click at [765, 302] on span "Review and approve" at bounding box center [761, 307] width 69 height 10
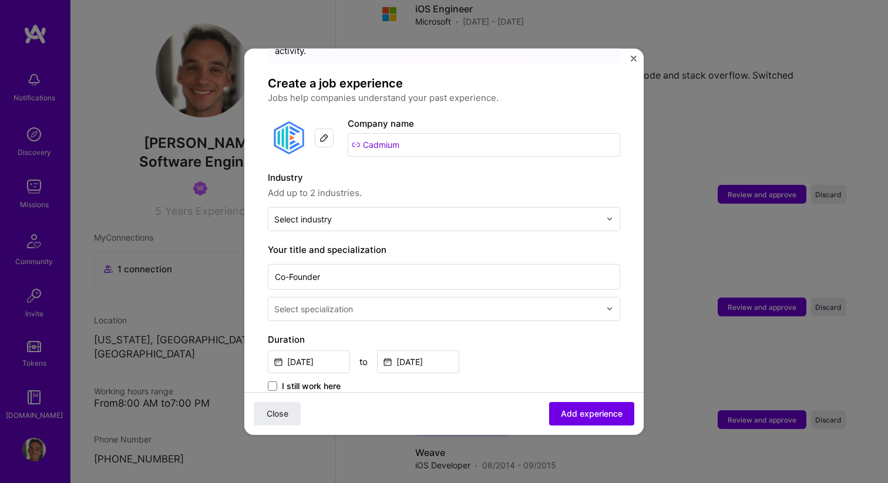
scroll to position [62, 0]
click at [466, 212] on input "text" at bounding box center [437, 218] width 326 height 12
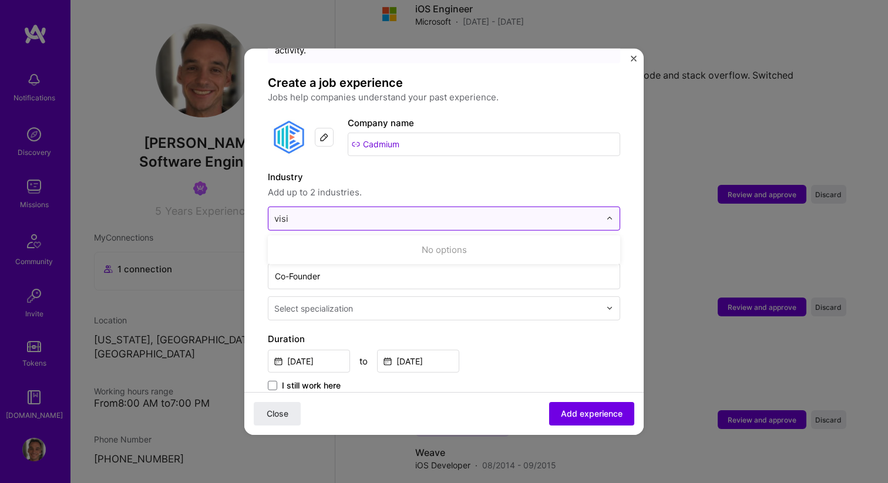
type input "visio"
type input "movi"
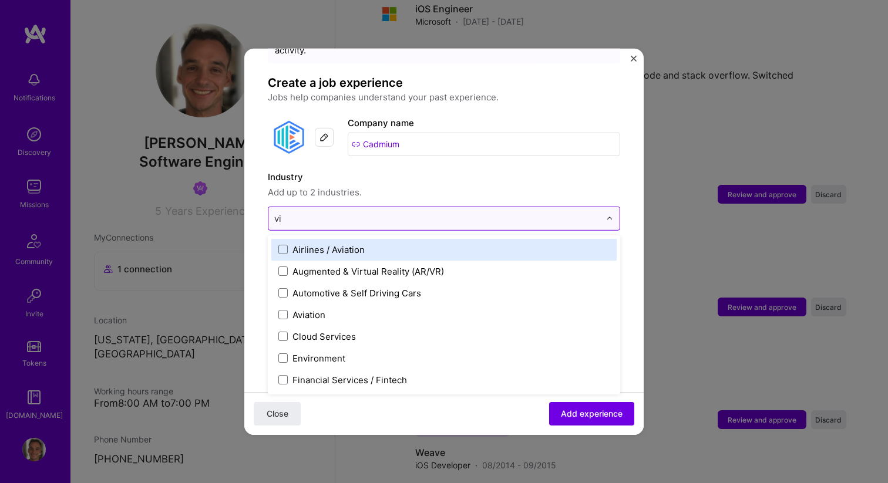
type input "v"
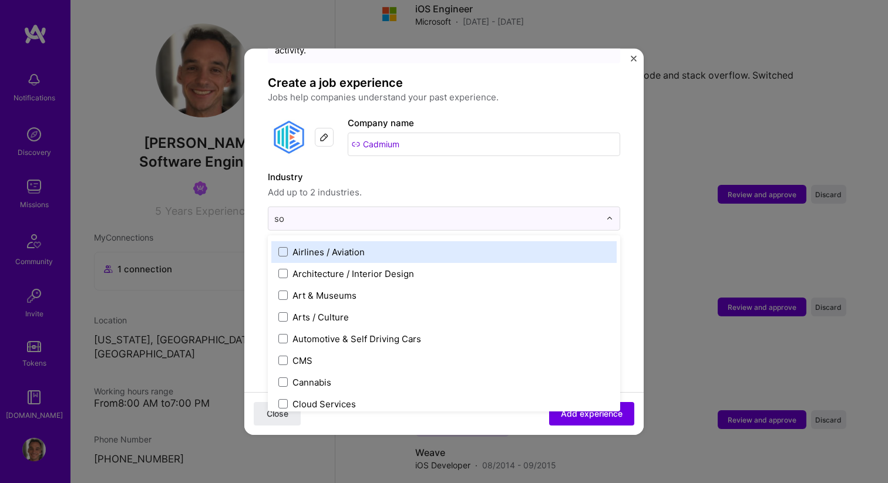
scroll to position [0, 0]
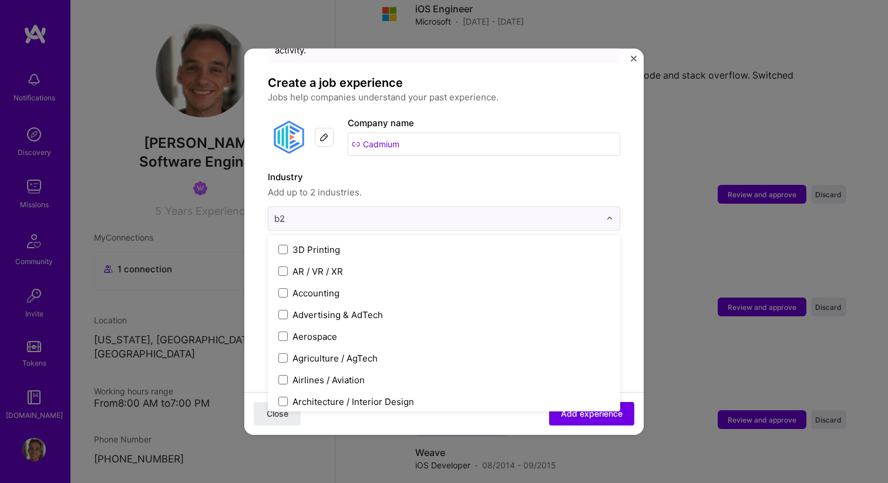
type input "b2c"
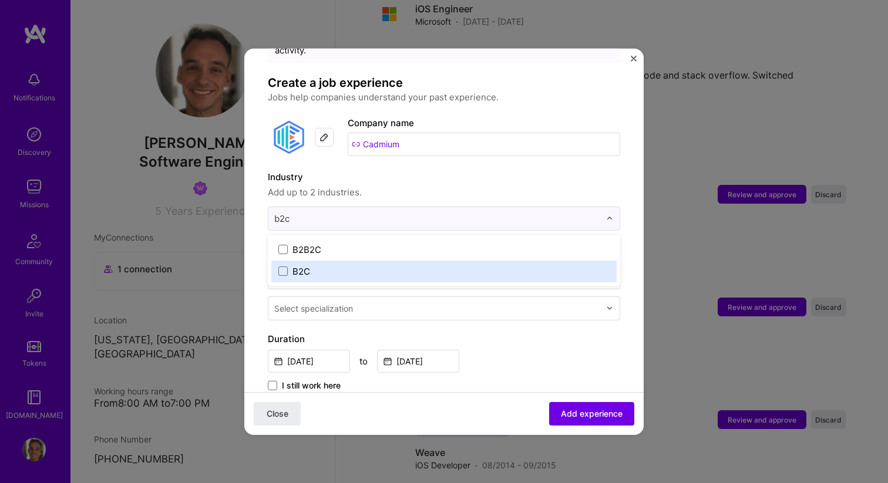
click at [322, 265] on label "B2C" at bounding box center [443, 271] width 331 height 12
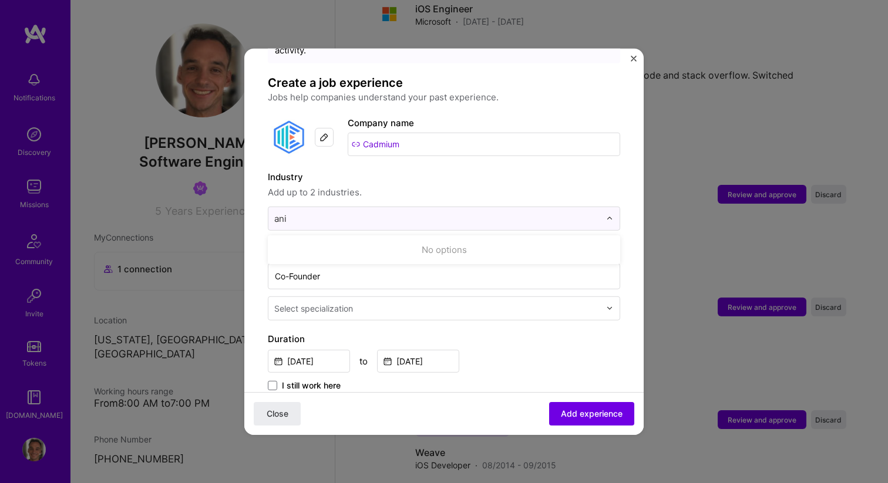
type input "anim"
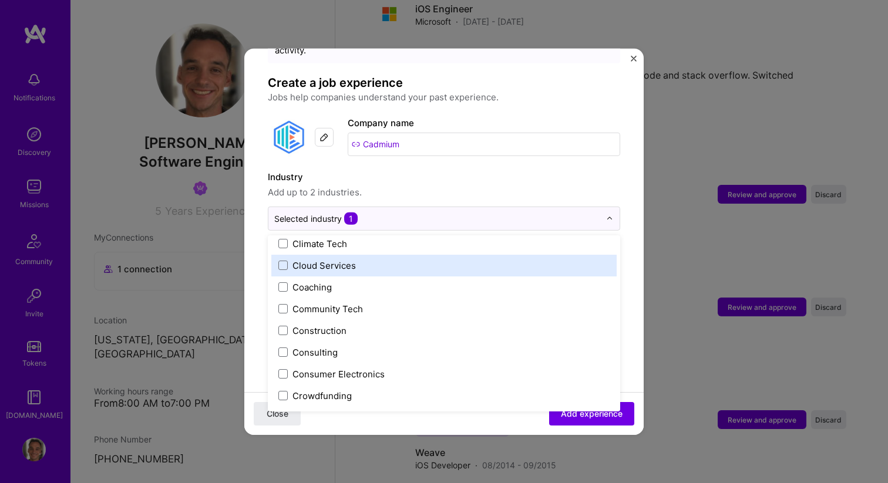
scroll to position [682, 0]
click at [326, 257] on div "Cloud Services" at bounding box center [323, 263] width 63 height 12
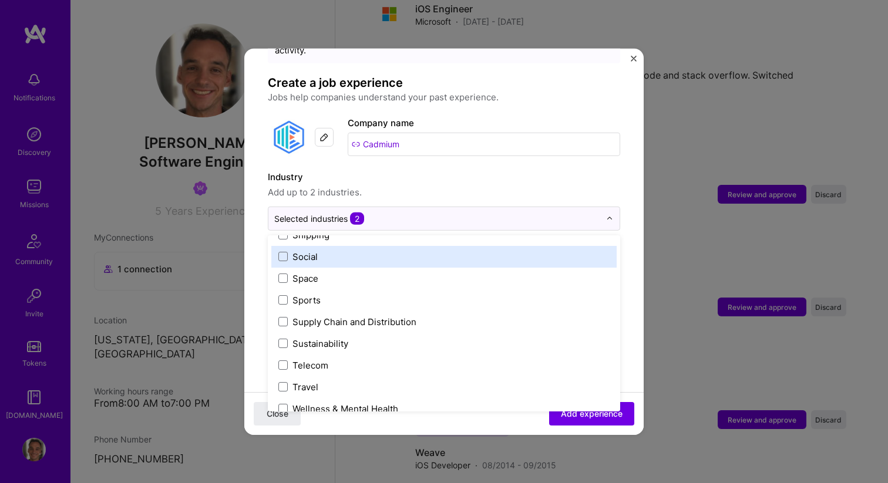
scroll to position [2437, 0]
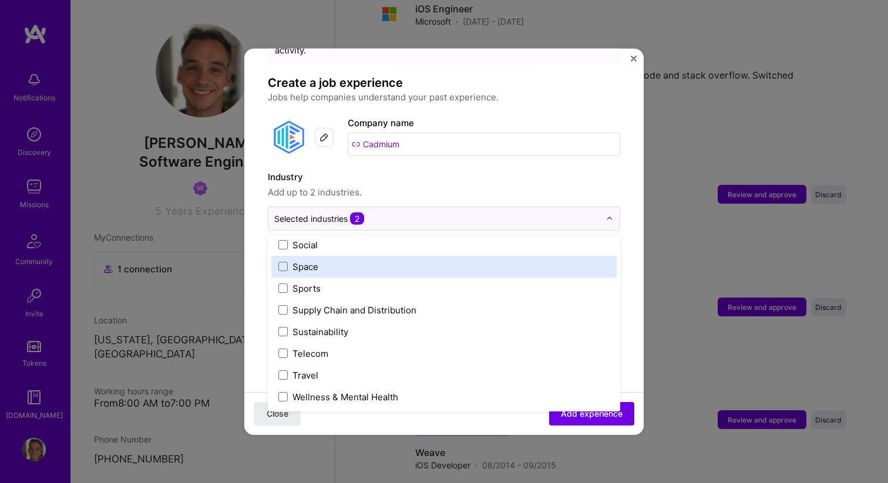
click at [487, 185] on span "Add up to 2 industries." at bounding box center [444, 192] width 352 height 14
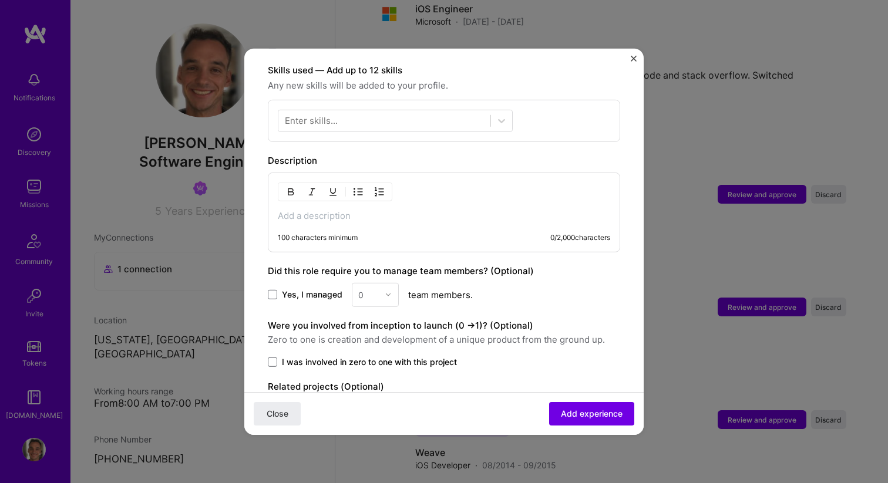
scroll to position [463, 0]
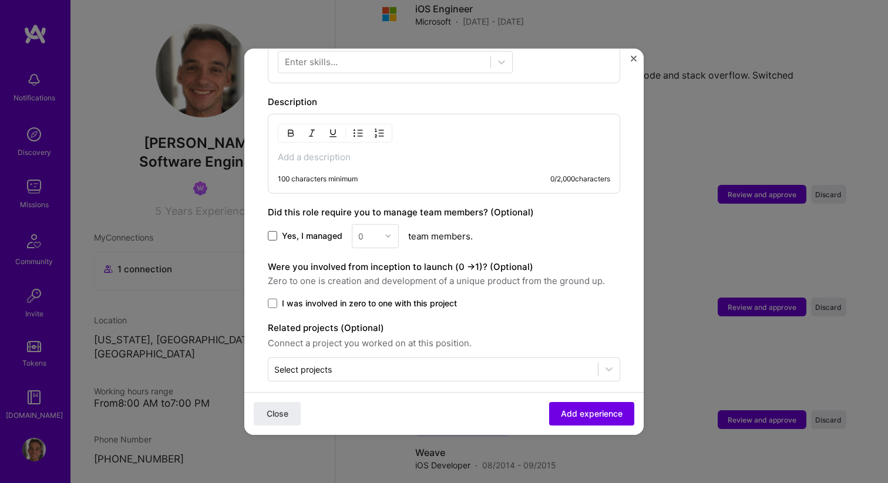
click at [272, 231] on span at bounding box center [272, 235] width 9 height 9
click at [0, 0] on input "Yes, I managed" at bounding box center [0, 0] width 0 height 0
click at [374, 230] on input "text" at bounding box center [368, 236] width 21 height 12
click at [367, 299] on div "3" at bounding box center [375, 310] width 40 height 22
click at [272, 298] on span at bounding box center [272, 302] width 9 height 9
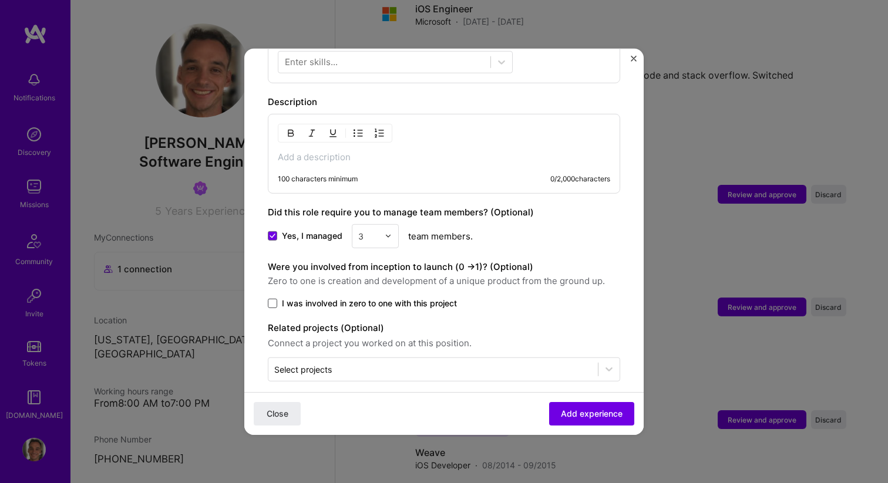
click at [0, 0] on input "I was involved in zero to one with this project" at bounding box center [0, 0] width 0 height 0
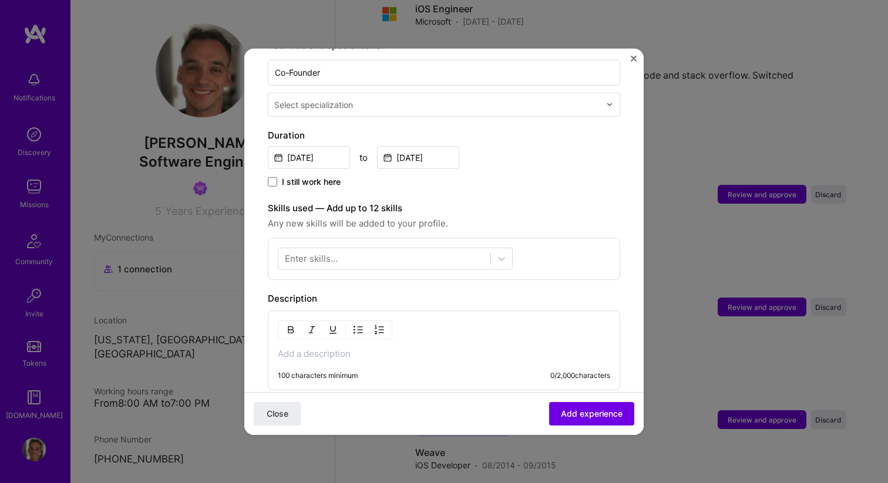
scroll to position [257, 0]
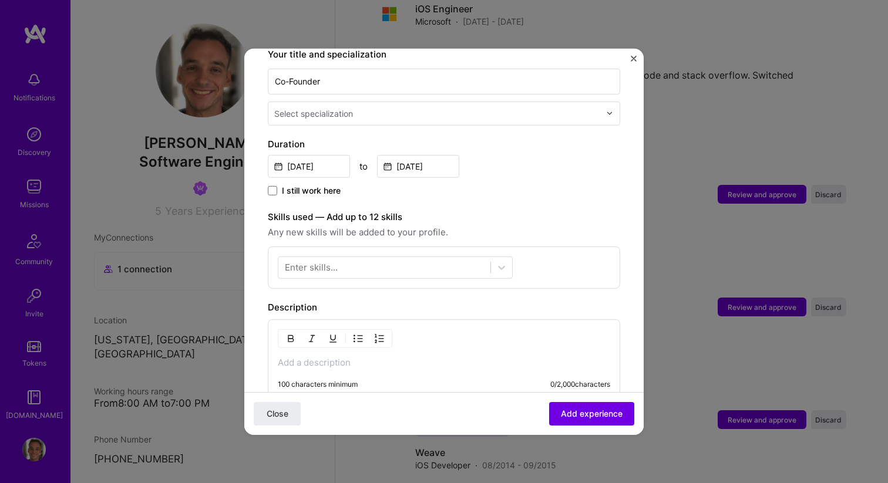
click at [321, 356] on p at bounding box center [444, 362] width 332 height 12
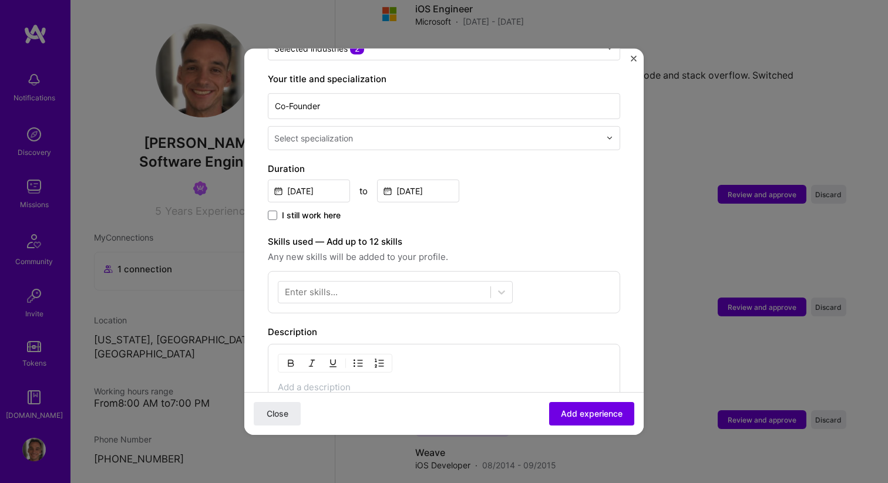
scroll to position [234, 0]
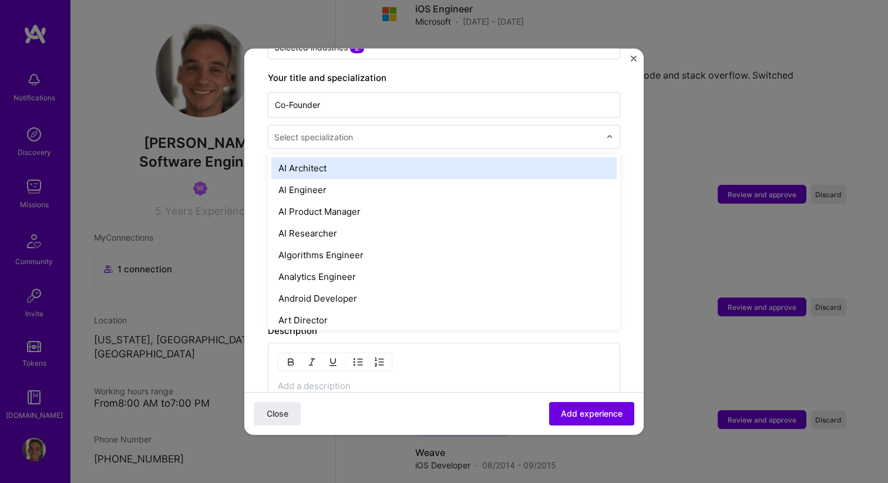
click at [373, 130] on div at bounding box center [438, 136] width 328 height 15
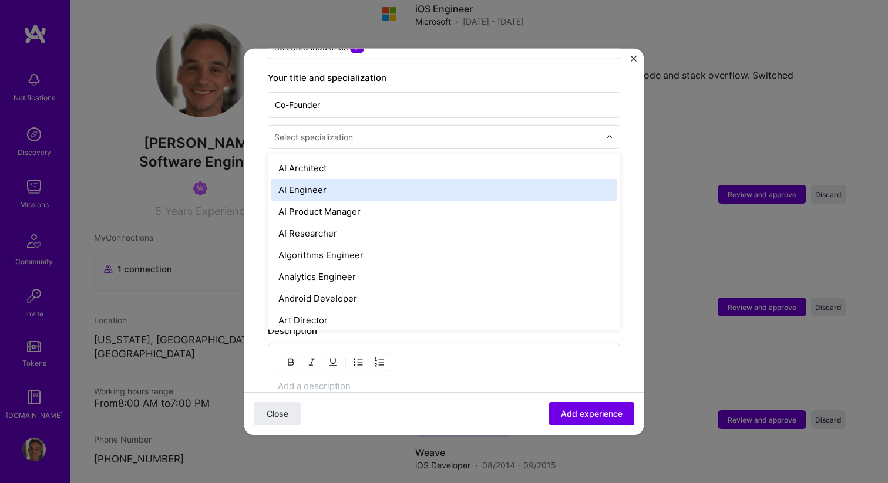
click at [306, 178] on div "AI Engineer" at bounding box center [443, 189] width 345 height 22
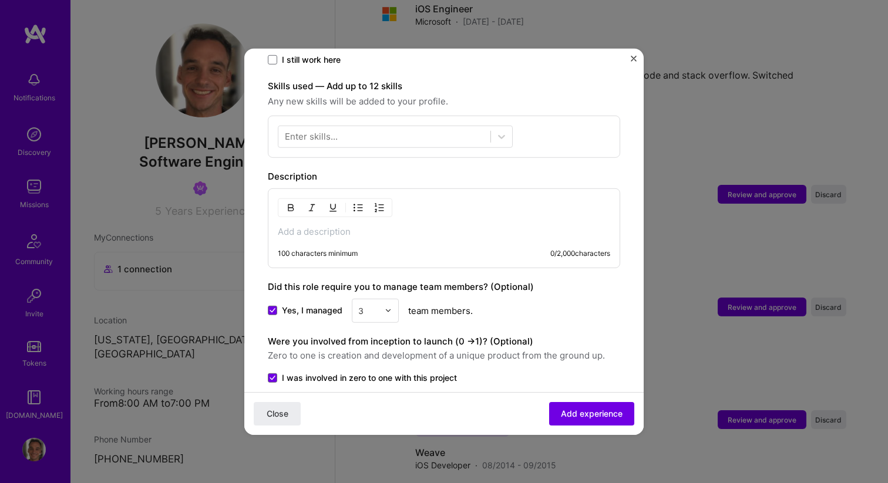
scroll to position [389, 0]
click at [301, 224] on p at bounding box center [444, 230] width 332 height 12
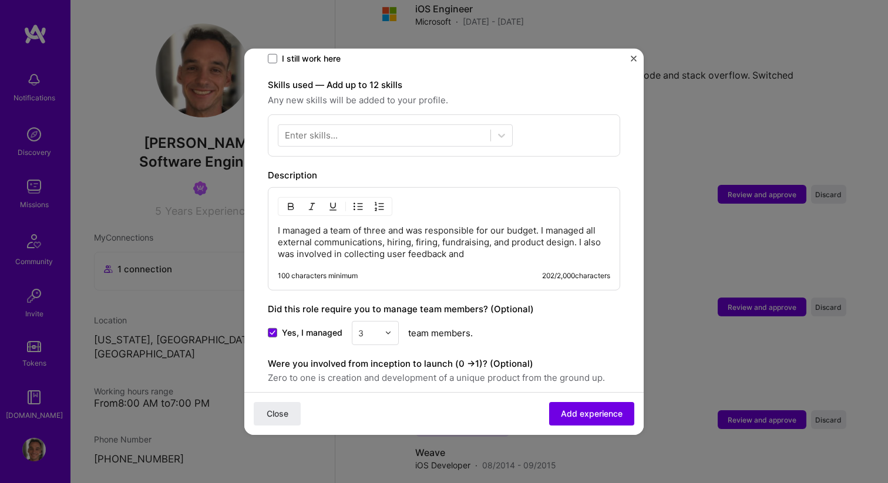
click at [509, 224] on p "I managed a team of three and was responsible for our budget. I managed all ext…" at bounding box center [444, 241] width 332 height 35
click at [424, 231] on p "I managed a team of three and was responsible for our $30/month budget. I manag…" at bounding box center [444, 241] width 332 height 35
click at [457, 242] on p "I managed a team of three and was responsible for our $30/month budget. I manag…" at bounding box center [444, 241] width 332 height 35
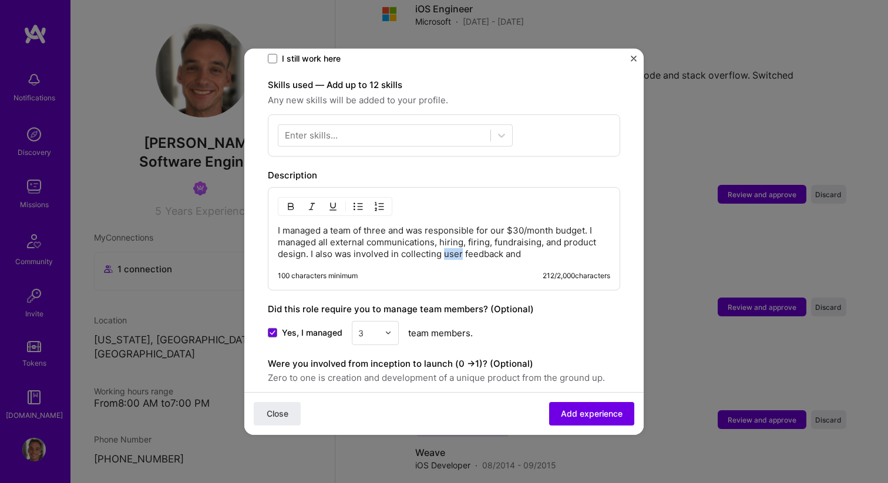
click at [457, 242] on p "I managed a team of three and was responsible for our $30/month budget. I manag…" at bounding box center [444, 241] width 332 height 35
click at [511, 250] on div "I managed a team of three and was responsible for our $30/month budget. I manag…" at bounding box center [444, 238] width 352 height 103
click at [531, 242] on p "I managed a team of three and was responsible for our $30/month budget. I manag…" at bounding box center [444, 241] width 332 height 35
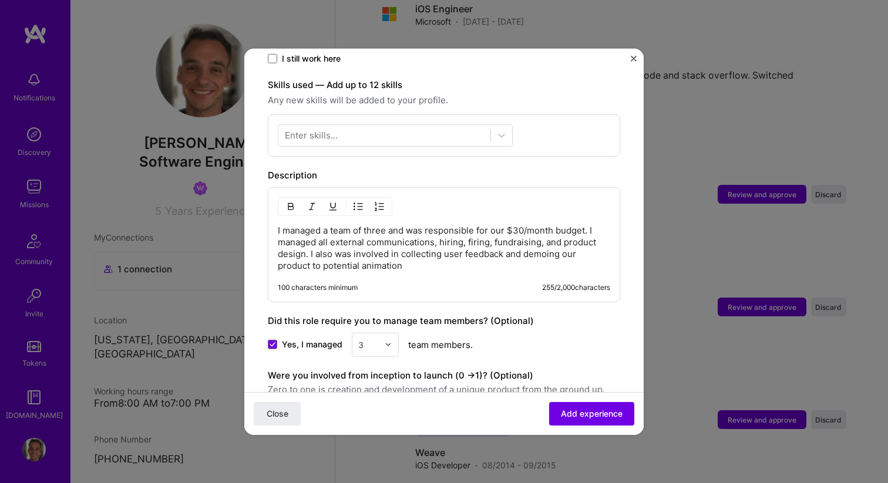
click at [344, 257] on p "I managed a team of three and was responsible for our $30/month budget. I manag…" at bounding box center [444, 247] width 332 height 47
click at [390, 254] on p "I managed a team of three and was responsible for our $30/month budget. I manag…" at bounding box center [444, 247] width 332 height 47
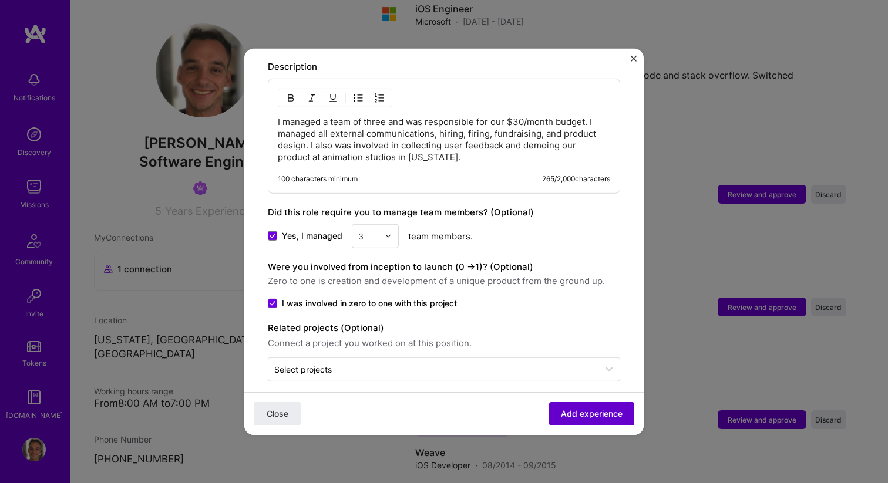
click at [595, 413] on span "Add experience" at bounding box center [592, 414] width 62 height 12
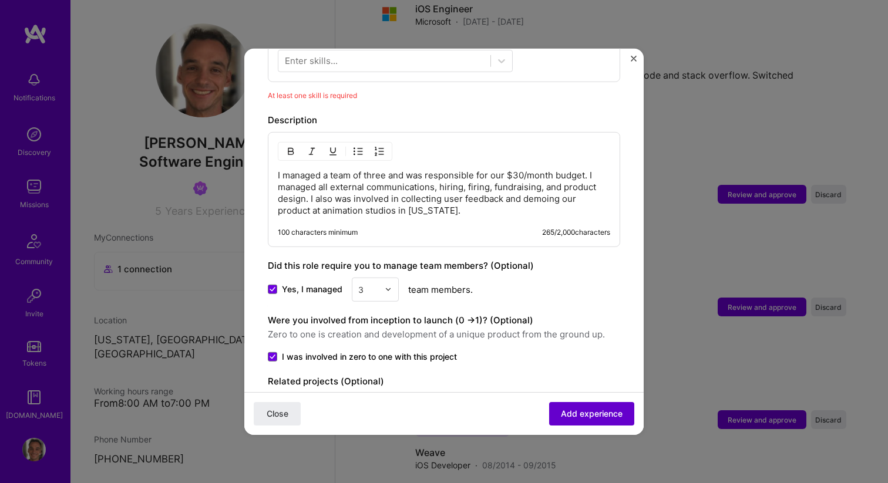
scroll to position [406, 0]
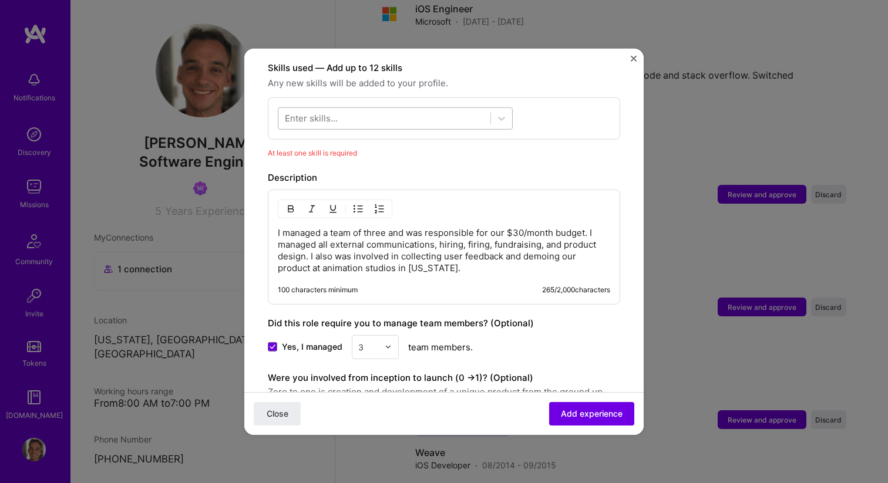
click at [468, 115] on div at bounding box center [395, 118] width 235 height 22
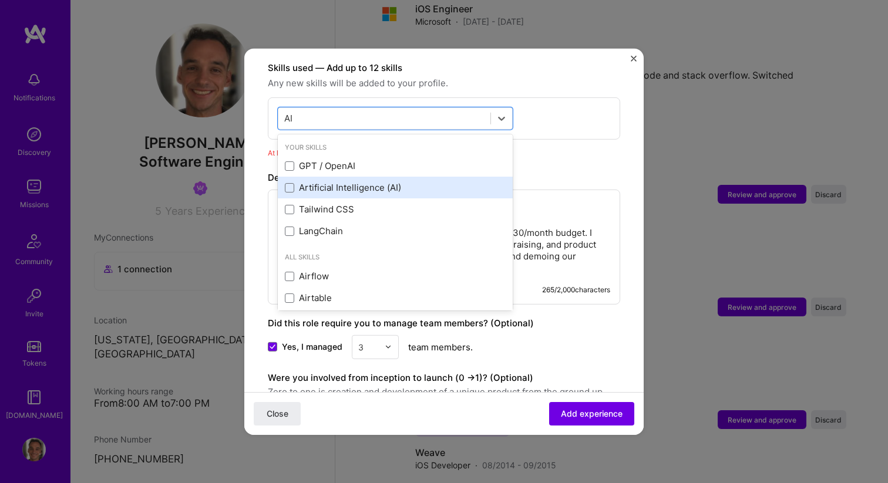
click at [356, 181] on div "Artificial Intelligence (AI)" at bounding box center [395, 187] width 221 height 12
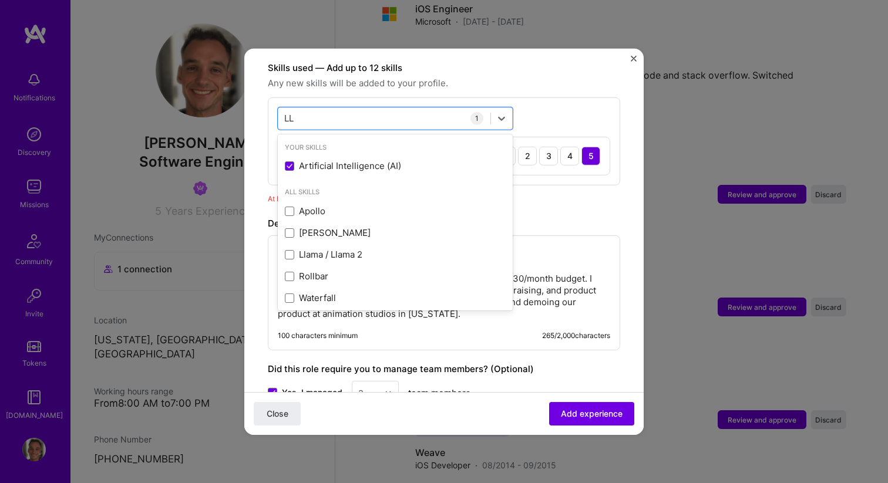
type input "L"
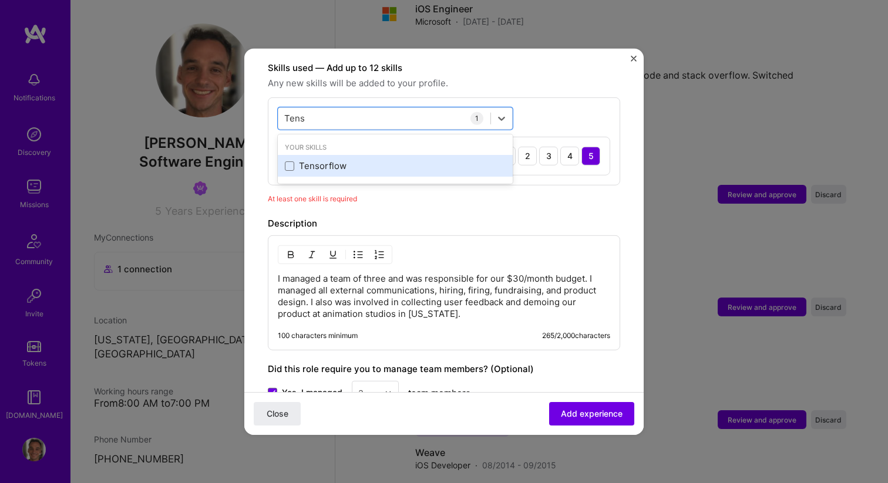
click at [316, 160] on div "Tensorflow" at bounding box center [395, 166] width 221 height 12
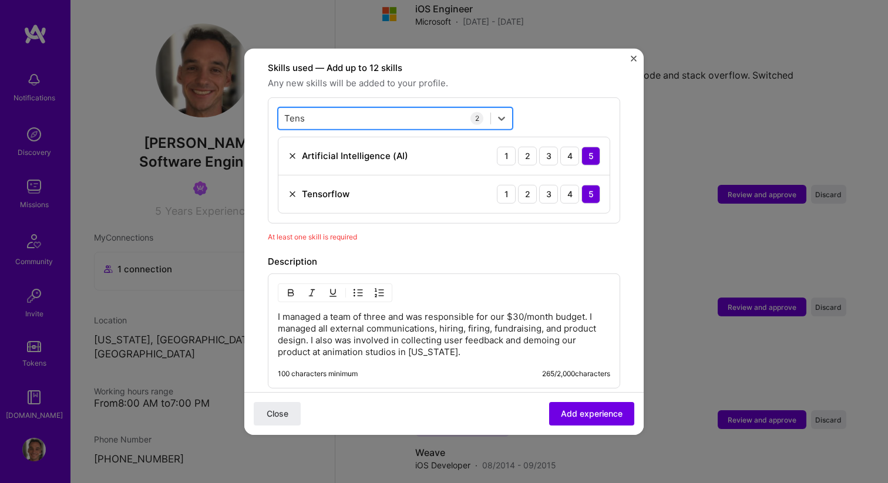
click at [312, 112] on div "Tens Tens" at bounding box center [384, 118] width 212 height 19
click at [308, 109] on div "Tens Tens" at bounding box center [384, 118] width 212 height 19
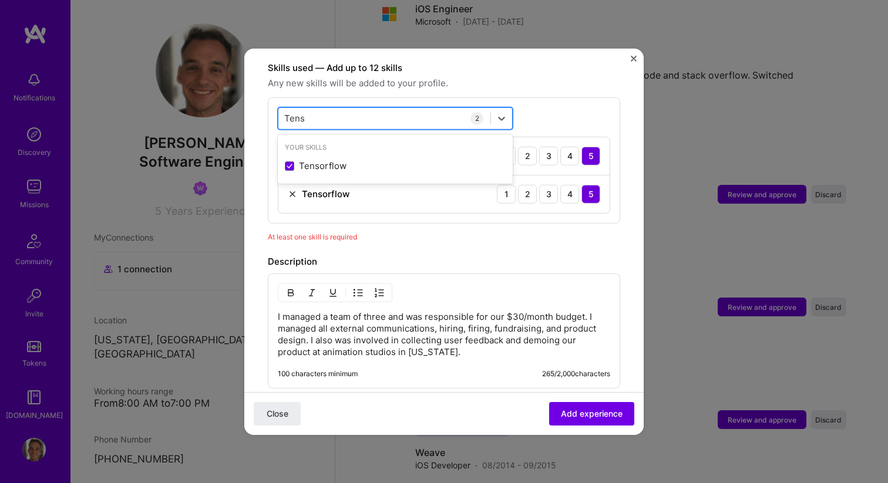
click at [308, 109] on div "Tens Tens" at bounding box center [384, 118] width 212 height 19
click at [292, 112] on input "Tens" at bounding box center [294, 118] width 21 height 12
type input "Cloud"
click at [325, 109] on div "Cloud Cloud" at bounding box center [384, 118] width 212 height 19
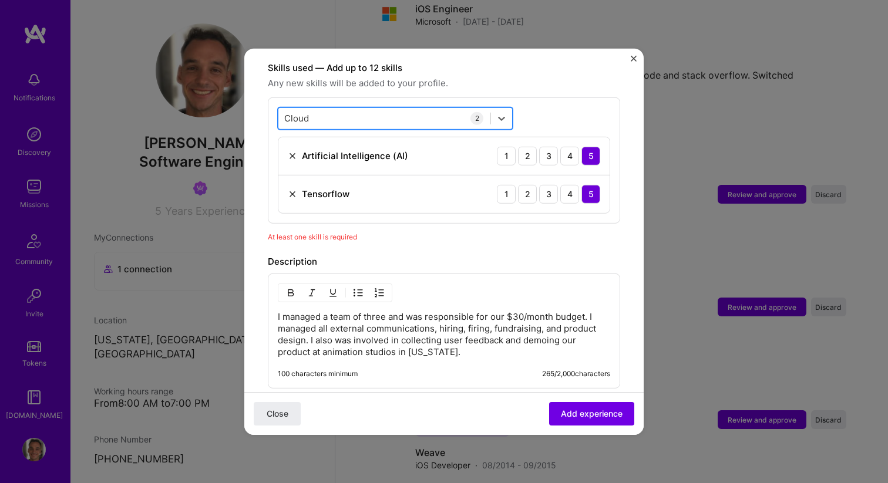
click at [325, 109] on div "Cloud Cloud" at bounding box center [384, 118] width 212 height 19
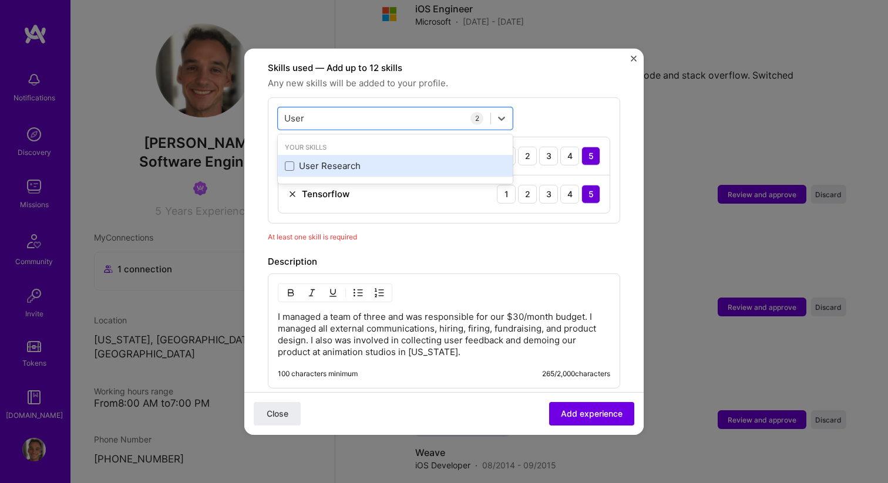
click at [330, 160] on div "User Research" at bounding box center [395, 166] width 221 height 12
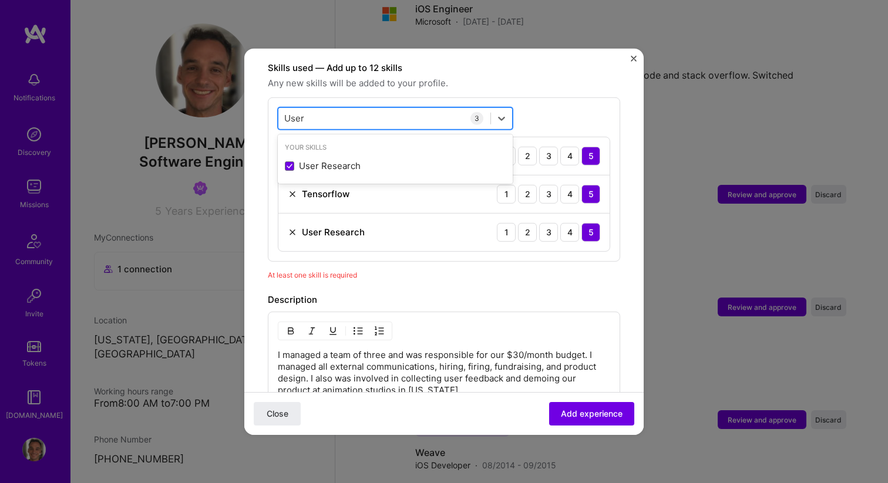
click at [306, 109] on div "User User" at bounding box center [384, 118] width 212 height 19
click at [294, 112] on input "User" at bounding box center [294, 118] width 21 height 12
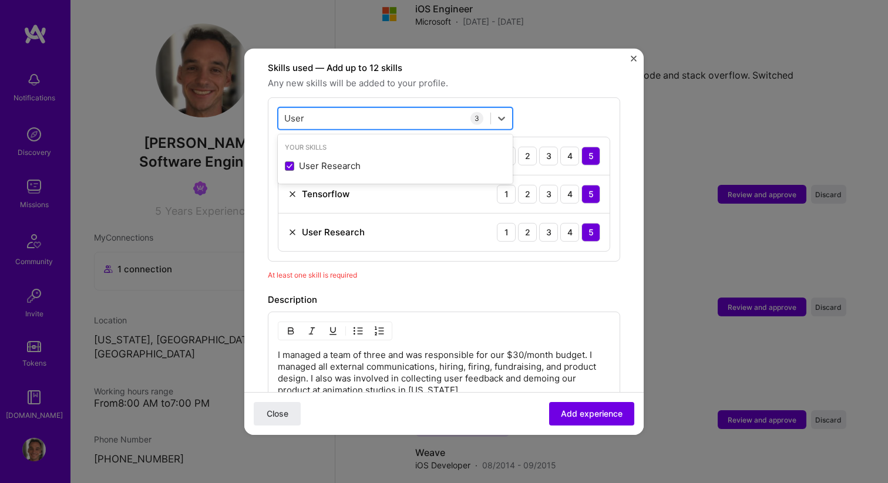
click at [294, 112] on input "User" at bounding box center [294, 118] width 21 height 12
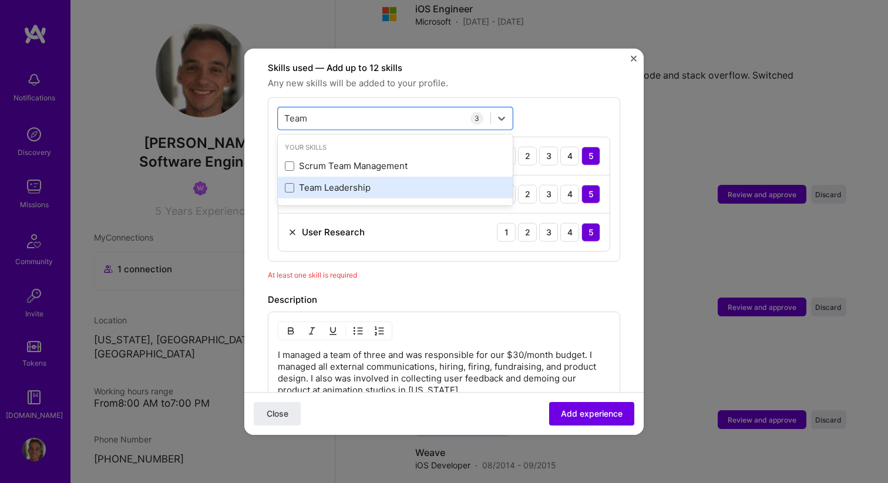
click at [317, 181] on div "Team Leadership" at bounding box center [395, 187] width 221 height 12
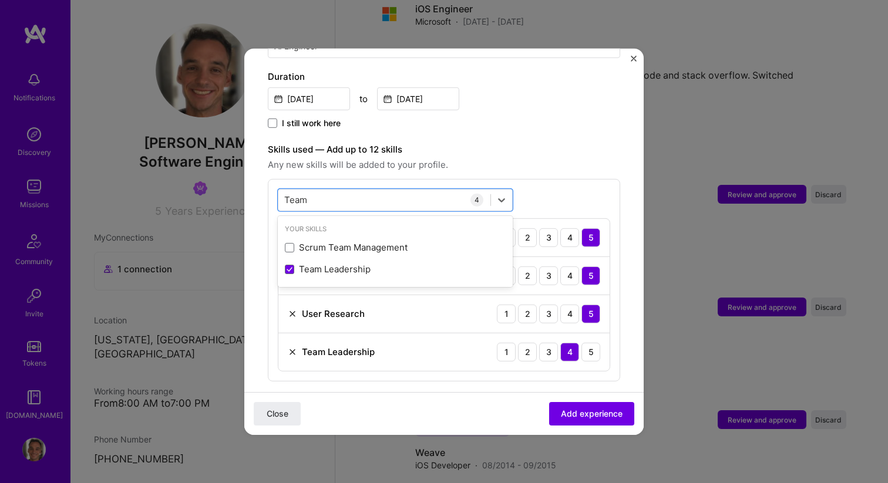
scroll to position [309, 0]
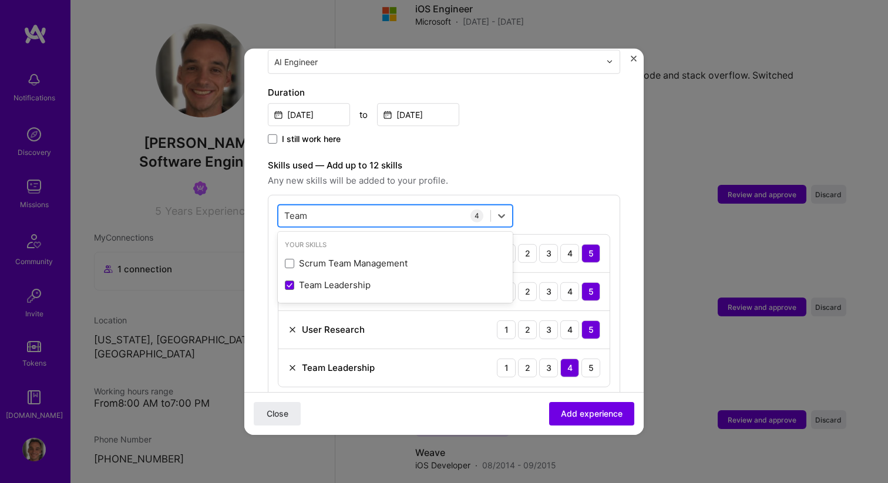
click at [319, 206] on div "Team Team" at bounding box center [384, 215] width 212 height 19
click at [291, 210] on input "Team" at bounding box center [296, 216] width 24 height 12
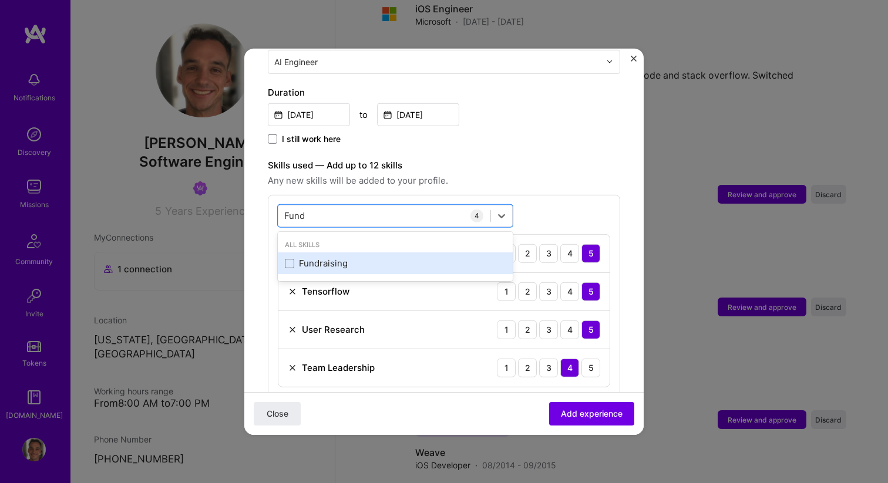
click at [302, 257] on div "Fundraising" at bounding box center [395, 263] width 221 height 12
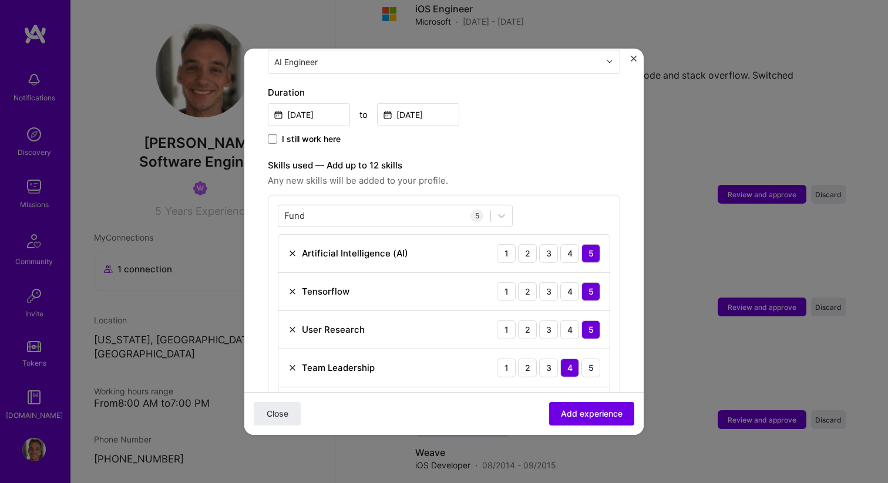
click at [495, 173] on span "Any new skills will be added to your profile." at bounding box center [444, 180] width 352 height 14
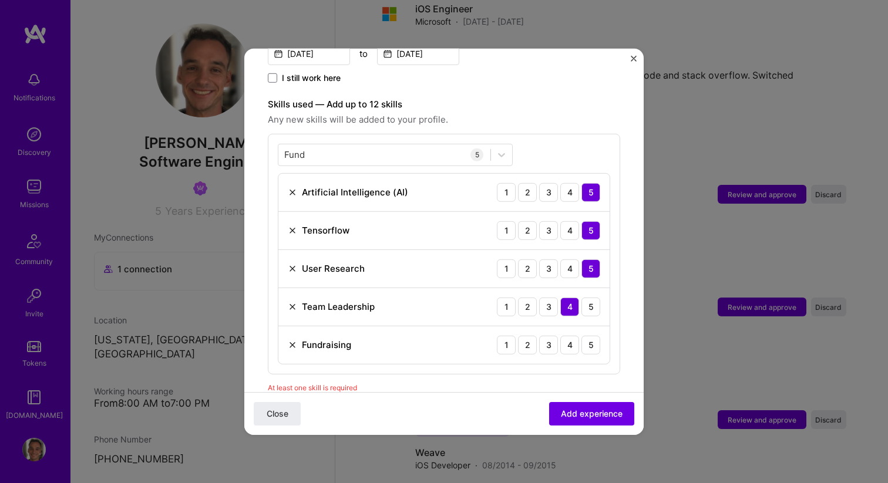
scroll to position [363, 0]
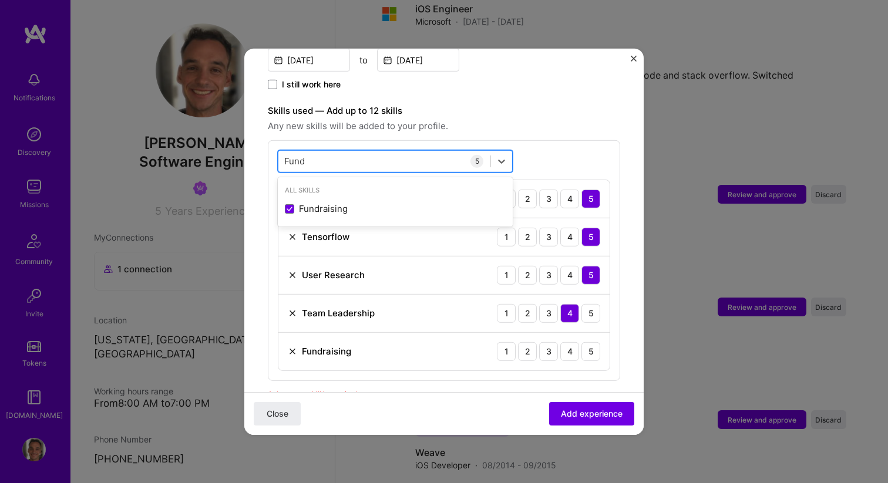
click at [352, 151] on div "Fund Fund" at bounding box center [384, 160] width 212 height 19
click at [350, 151] on div "Fund Fund" at bounding box center [384, 160] width 212 height 19
type input "F"
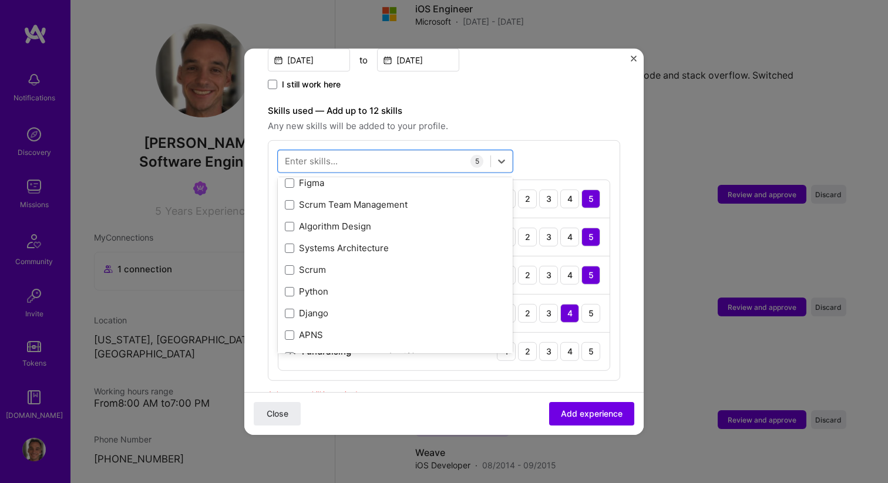
scroll to position [117, 0]
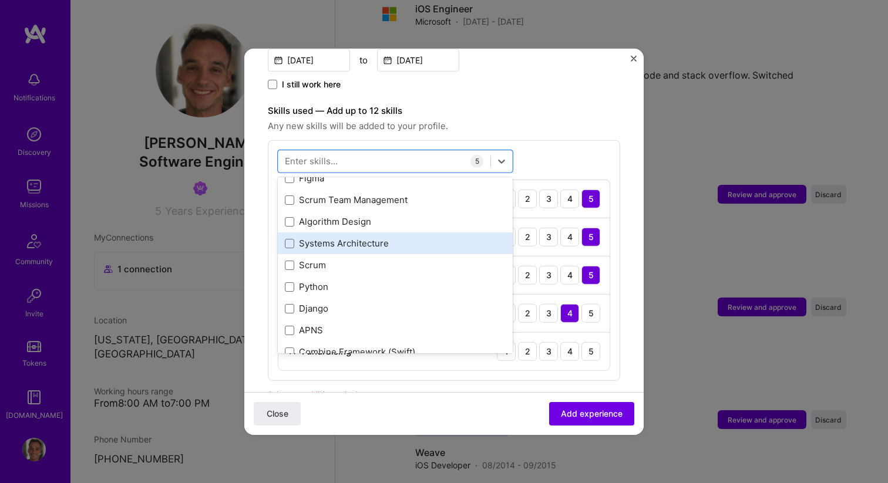
click at [335, 237] on div "Systems Architecture" at bounding box center [395, 243] width 221 height 12
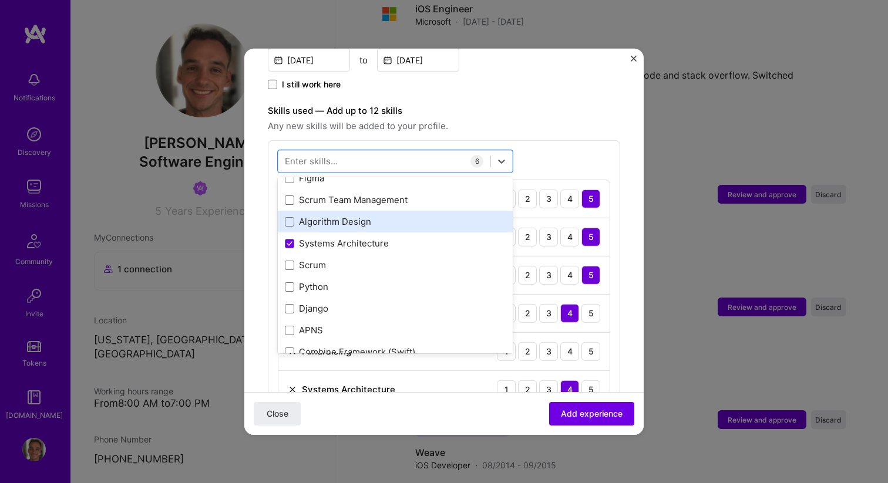
click at [328, 215] on div "Algorithm Design" at bounding box center [395, 221] width 221 height 12
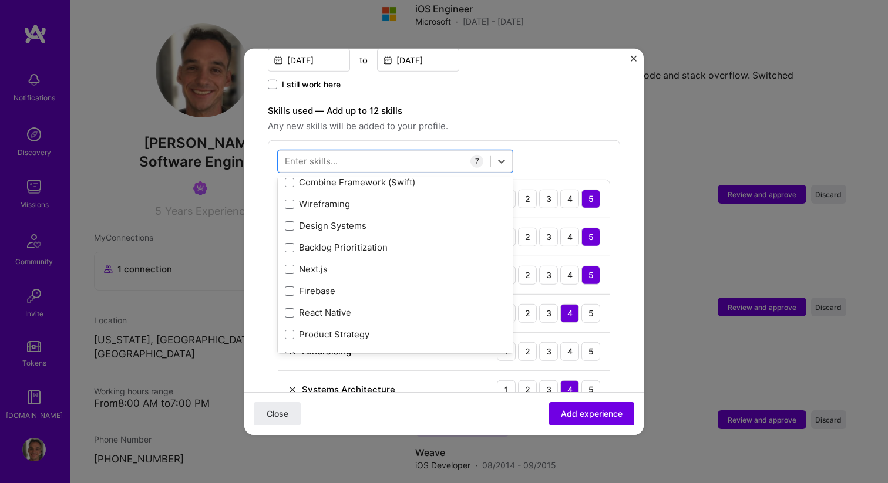
scroll to position [288, 0]
click at [339, 197] on div "Wireframing" at bounding box center [395, 203] width 221 height 12
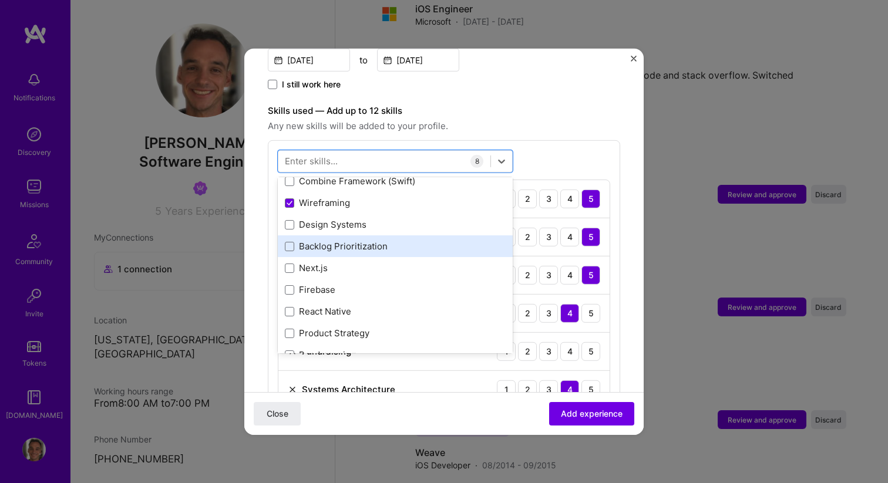
click at [369, 240] on div "Backlog Prioritization" at bounding box center [395, 246] width 221 height 12
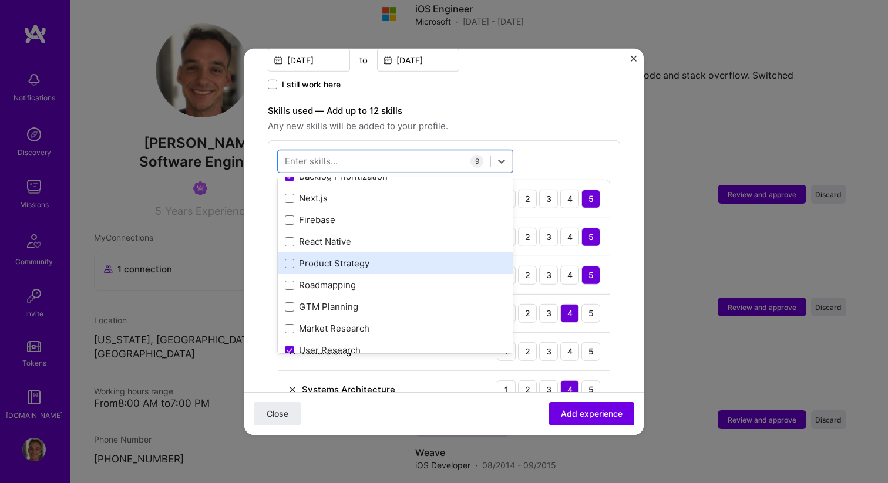
scroll to position [364, 0]
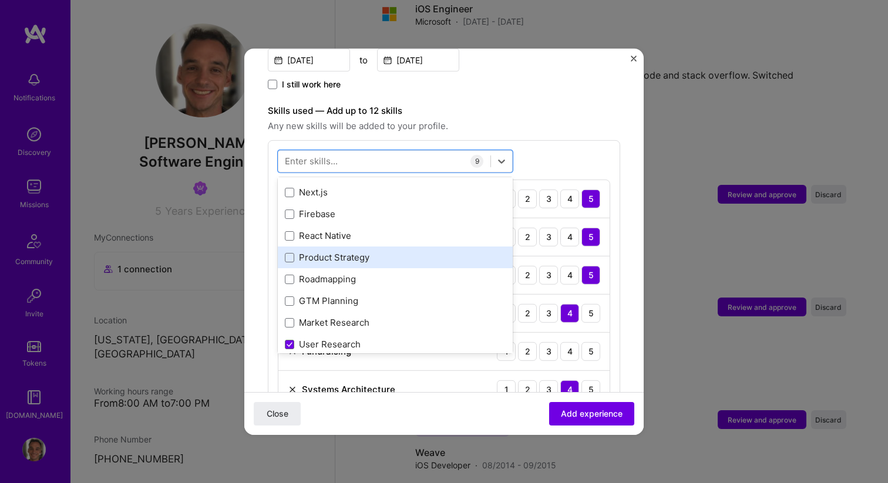
click at [425, 252] on div "Product Strategy" at bounding box center [395, 258] width 235 height 22
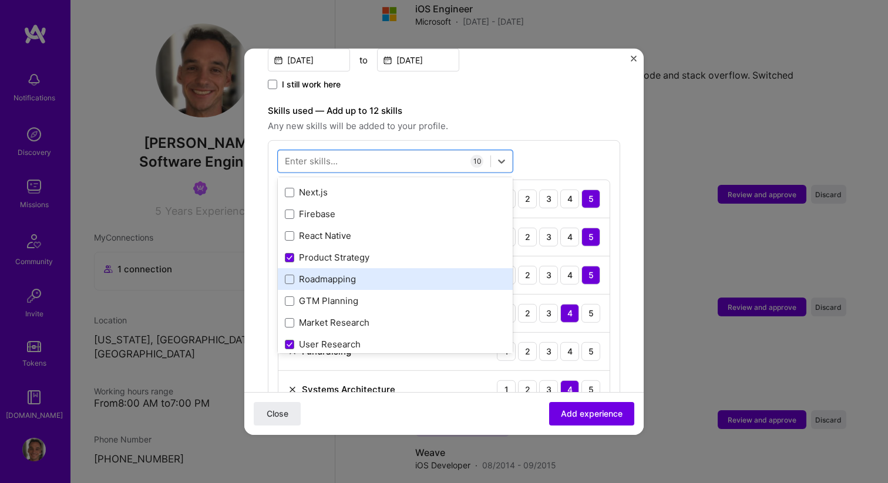
click at [403, 273] on div "Roadmapping" at bounding box center [395, 279] width 221 height 12
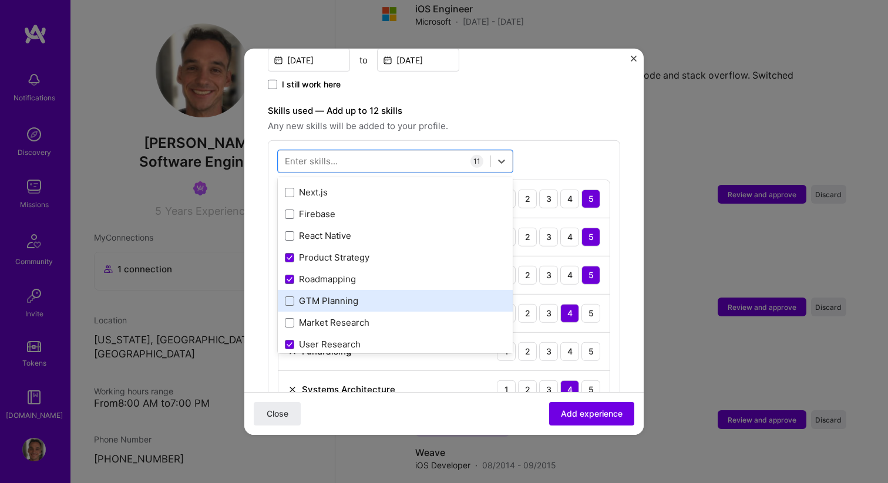
click at [396, 295] on div "GTM Planning" at bounding box center [395, 301] width 221 height 12
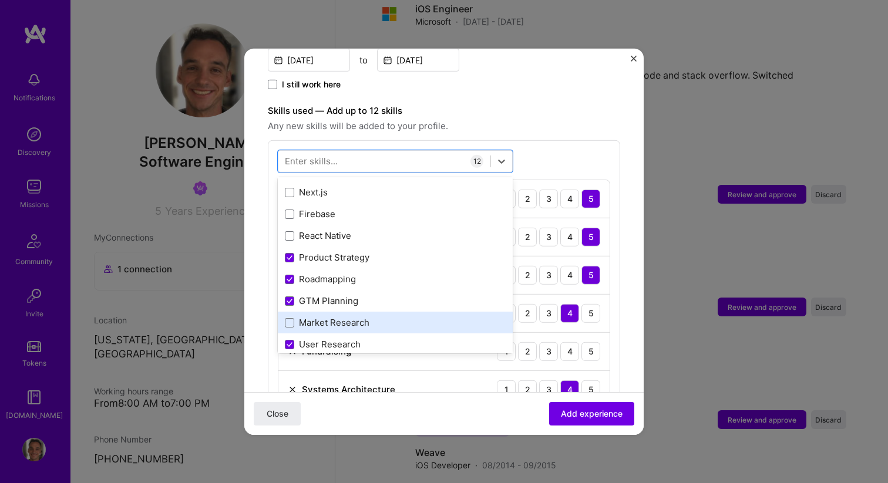
click at [393, 316] on div "Market Research" at bounding box center [395, 322] width 221 height 12
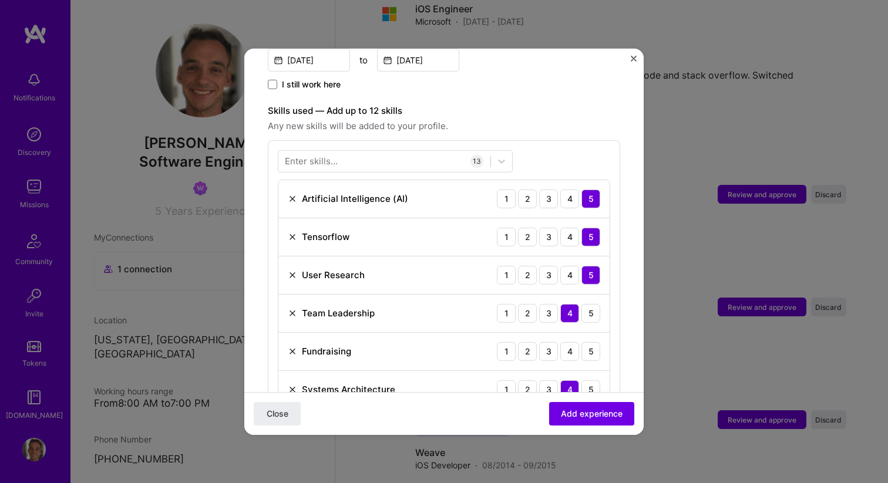
click at [600, 140] on div "Enter skills... 13 Artificial Intelligence (AI) 1 2 3 4 5 Tensorflow 1 2 3 4 5 …" at bounding box center [444, 413] width 352 height 546
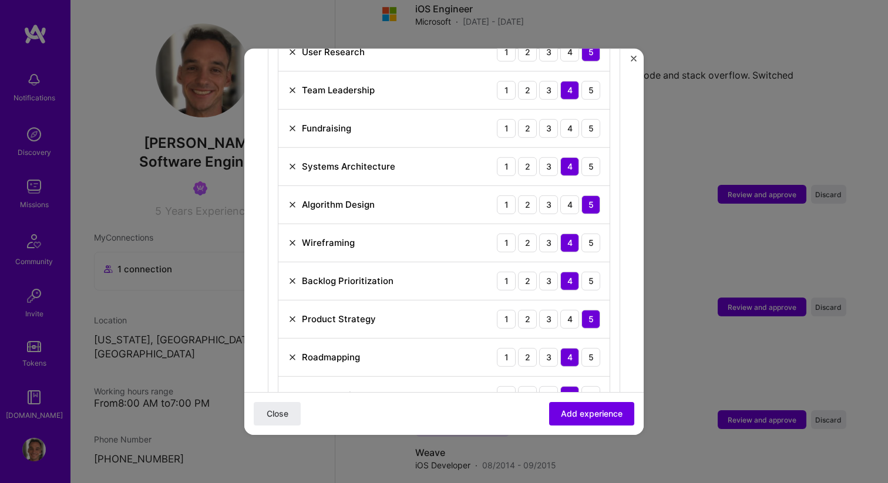
scroll to position [583, 0]
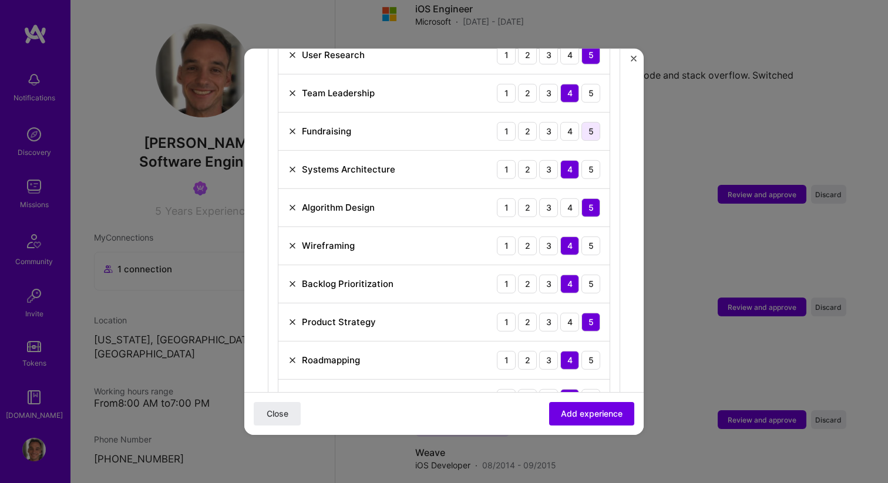
click at [588, 122] on div "5" at bounding box center [590, 131] width 19 height 19
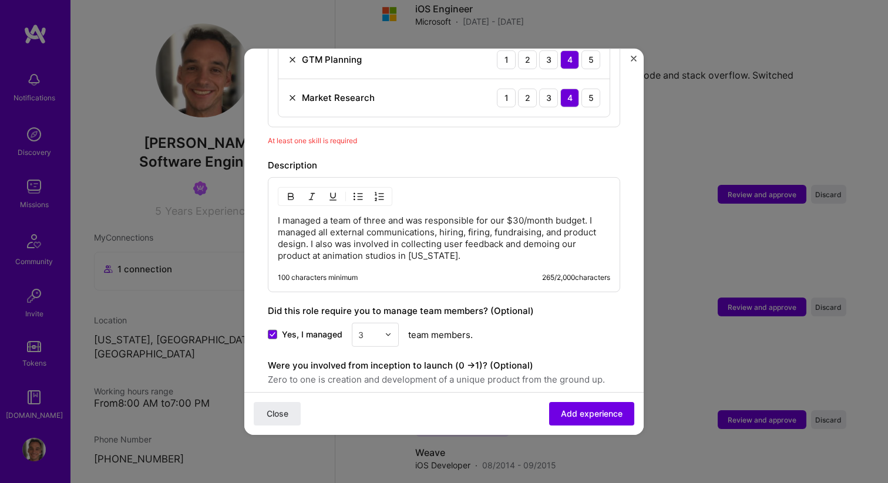
scroll to position [1021, 0]
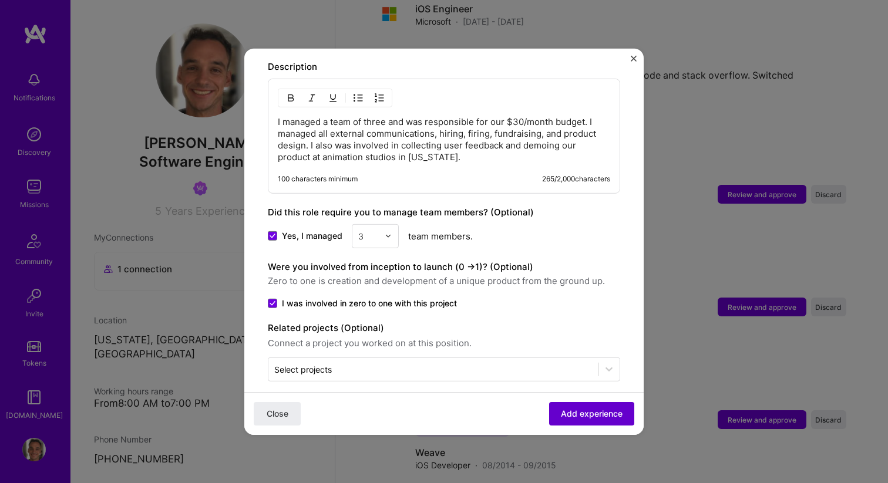
click at [575, 411] on span "Add experience" at bounding box center [592, 414] width 62 height 12
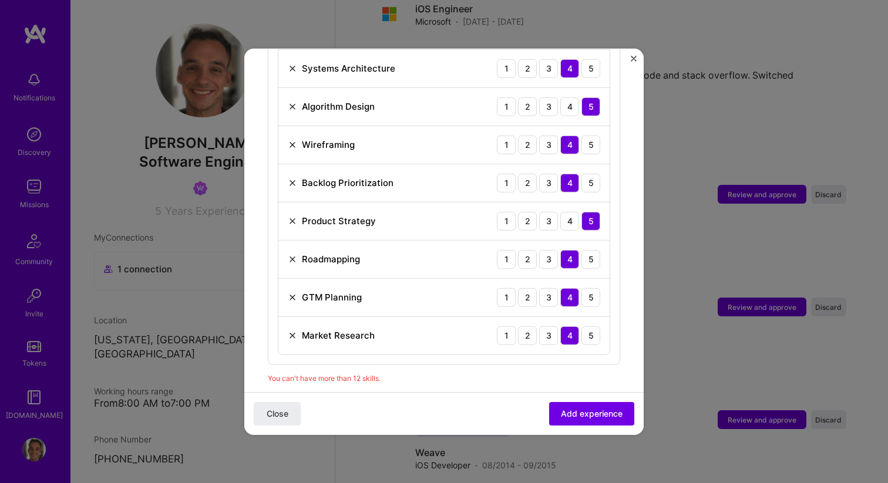
scroll to position [668, 0]
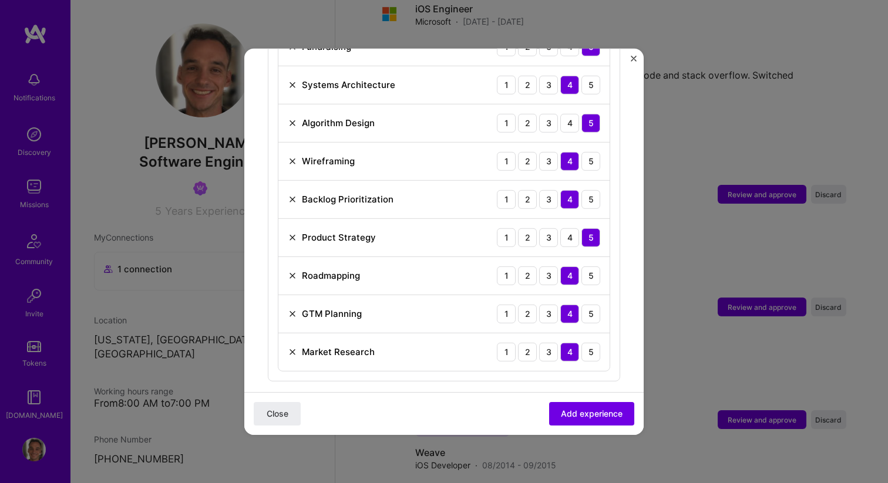
click at [290, 194] on img at bounding box center [292, 198] width 9 height 9
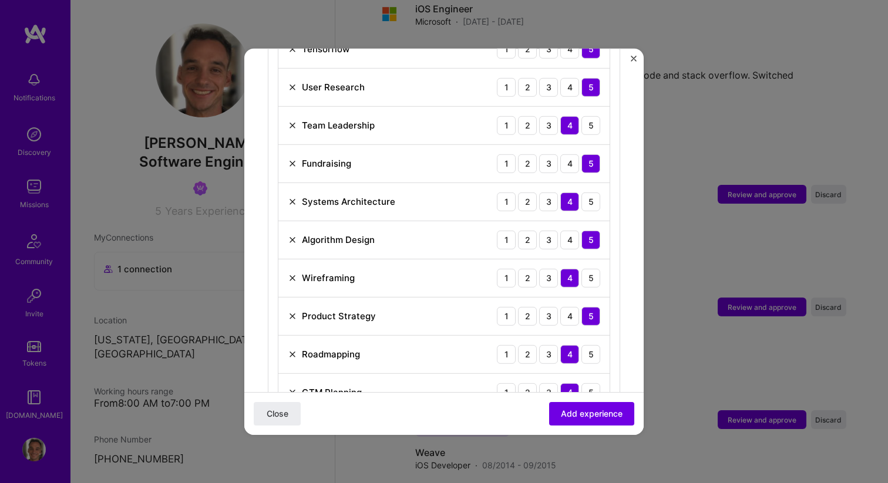
scroll to position [618, 0]
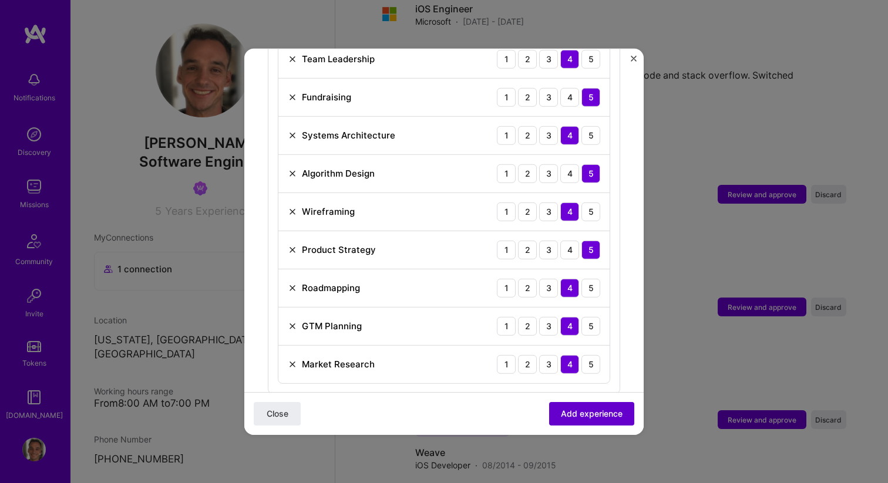
click at [595, 413] on span "Add experience" at bounding box center [592, 414] width 62 height 12
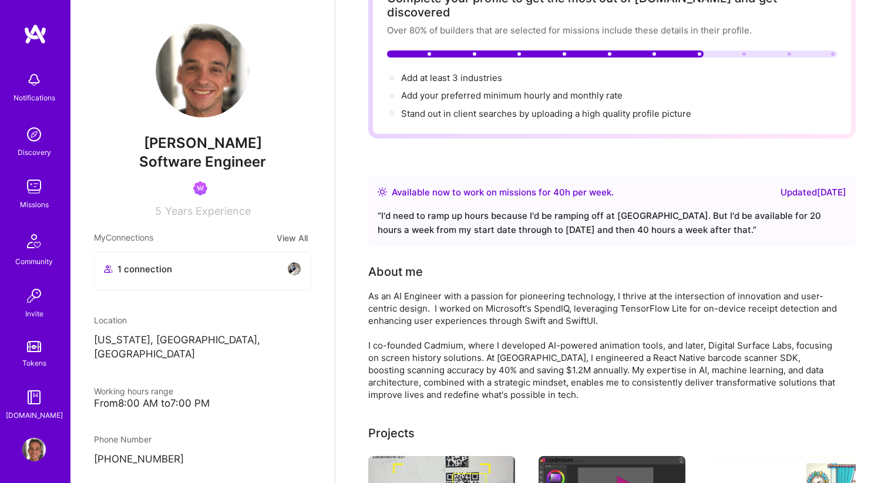
scroll to position [38, 0]
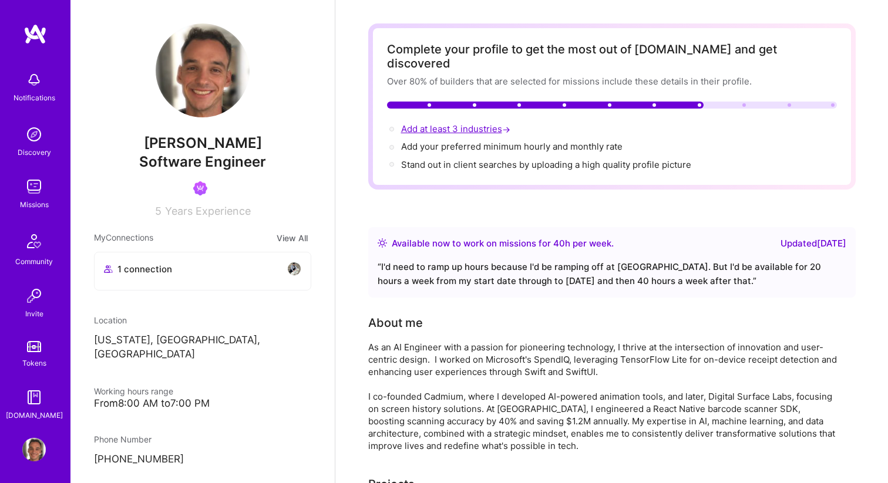
click at [444, 123] on span "Add at least 3 industries →" at bounding box center [457, 128] width 112 height 11
select select "US"
select select "Right Now"
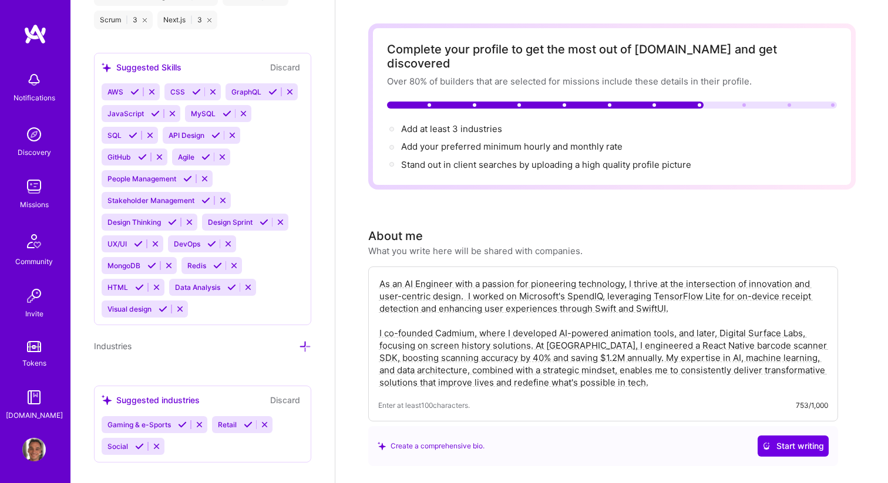
scroll to position [1634, 0]
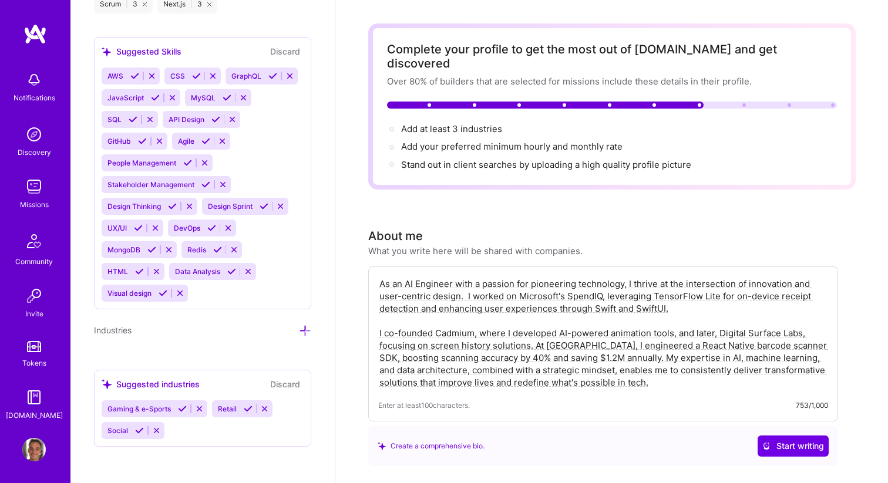
click at [301, 329] on icon at bounding box center [305, 331] width 12 height 12
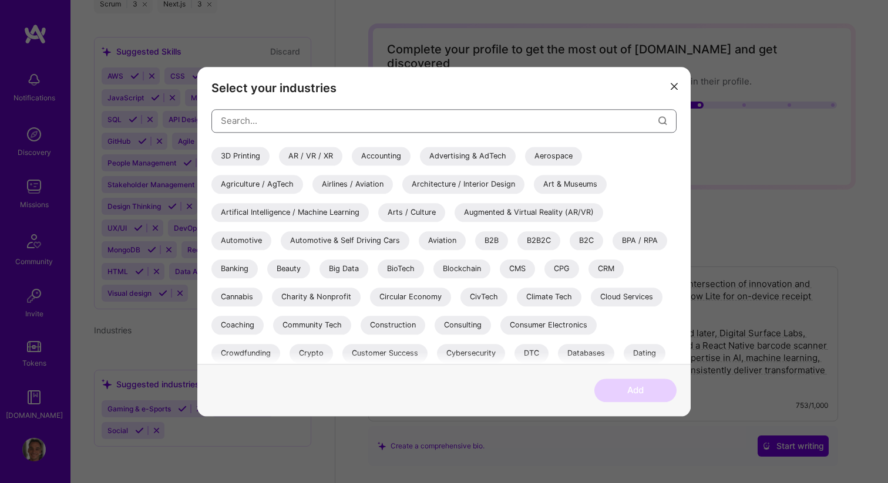
click at [272, 124] on input "modal" at bounding box center [439, 121] width 437 height 30
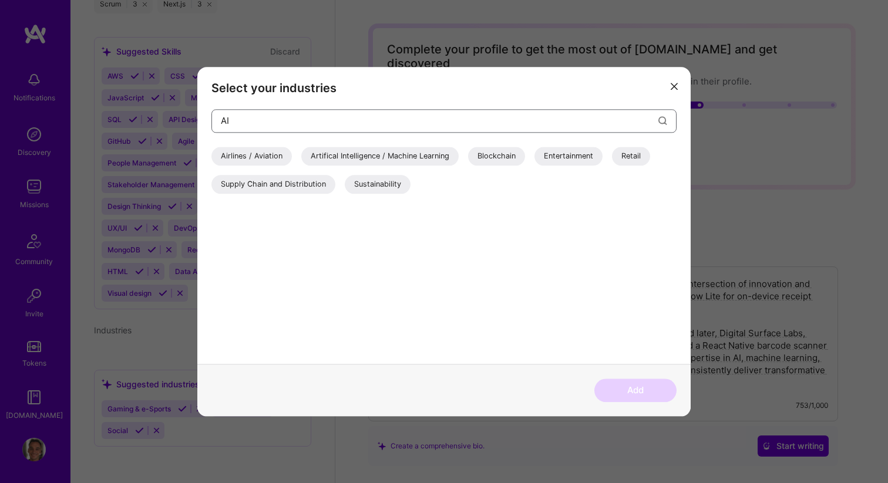
type input "AI"
click at [389, 156] on div "Artifical Intelligence / Machine Learning" at bounding box center [379, 156] width 157 height 19
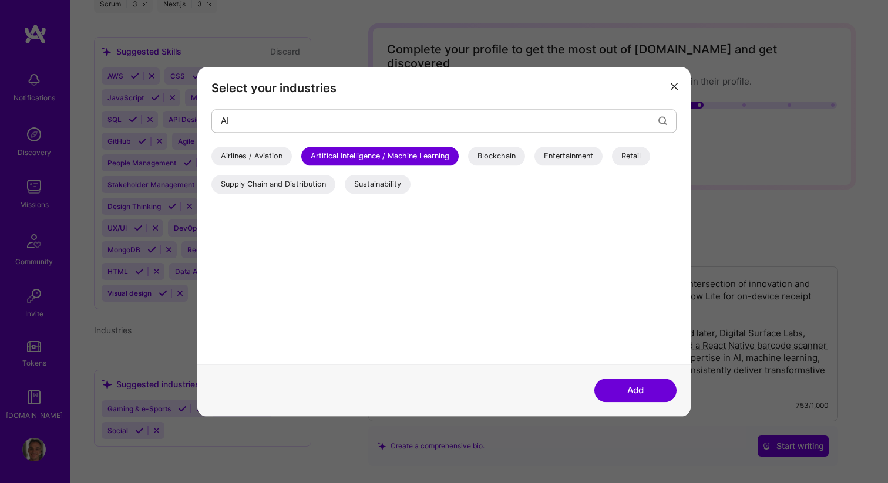
click at [632, 391] on button "Add" at bounding box center [635, 390] width 82 height 23
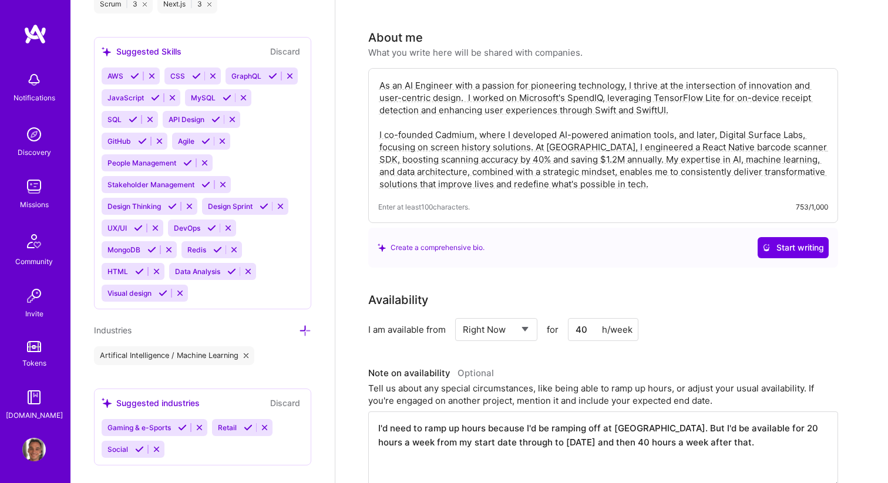
scroll to position [241, 0]
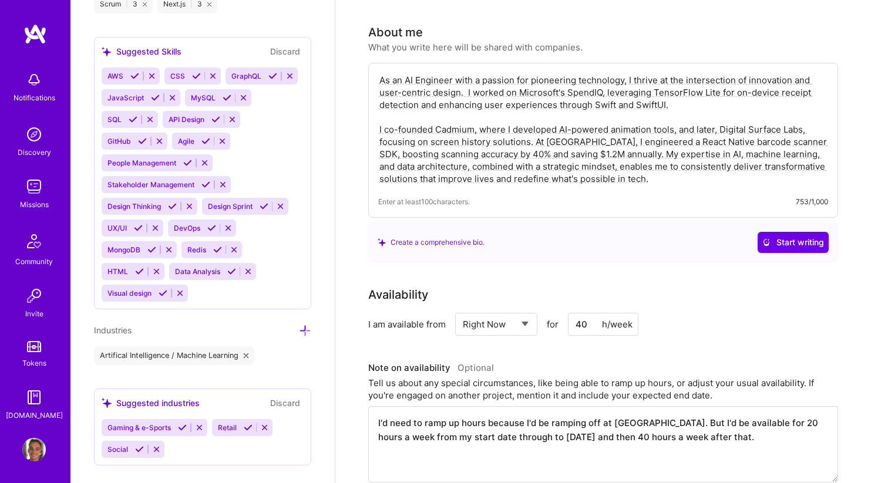
click at [302, 331] on icon at bounding box center [305, 331] width 12 height 12
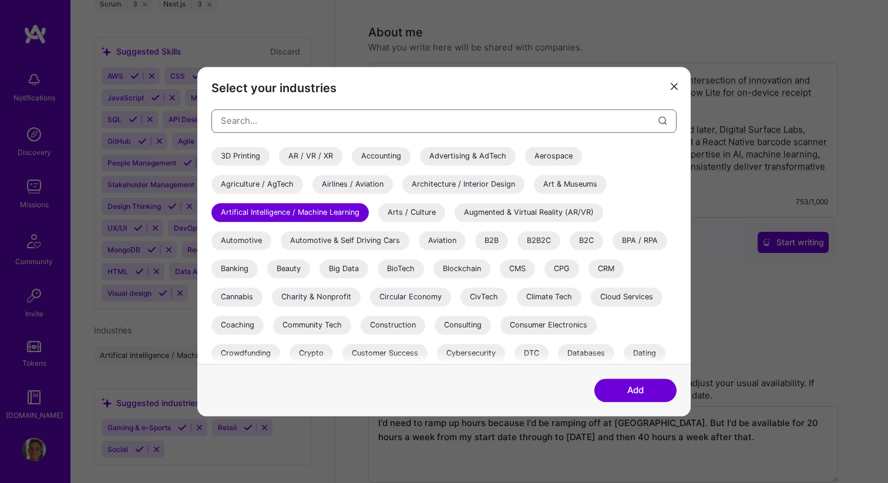
click at [284, 111] on input "modal" at bounding box center [439, 121] width 437 height 30
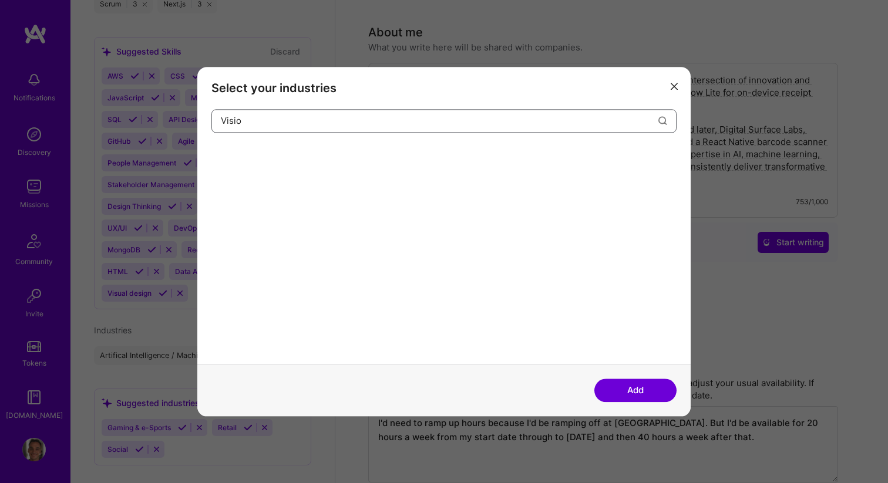
type input "Vision"
type input "Health"
click at [307, 156] on div "Mental Health" at bounding box center [312, 156] width 68 height 19
click at [376, 160] on div "Wellness & Mental Health" at bounding box center [408, 156] width 107 height 19
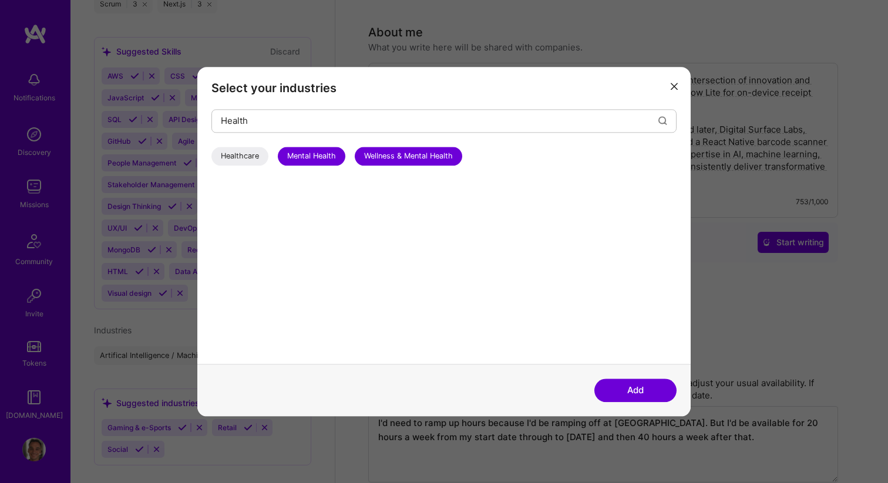
click at [225, 151] on div "Healthcare" at bounding box center [239, 156] width 57 height 19
click at [619, 388] on button "Add" at bounding box center [635, 390] width 82 height 23
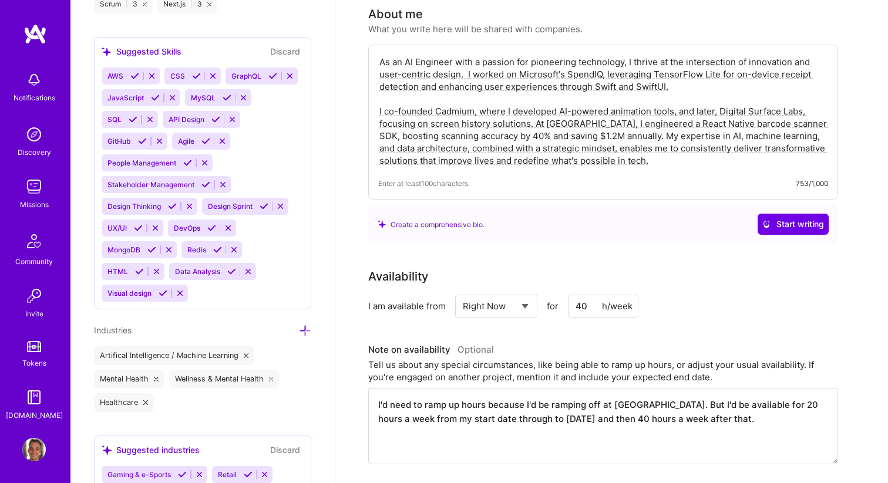
click at [298, 326] on div "Industries" at bounding box center [202, 330] width 217 height 14
click at [309, 330] on icon at bounding box center [305, 331] width 12 height 12
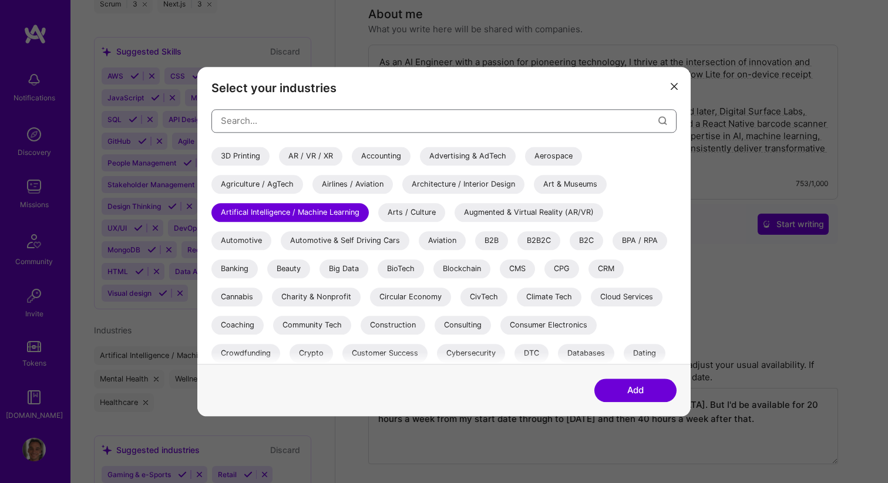
click at [291, 120] on input "modal" at bounding box center [439, 121] width 437 height 30
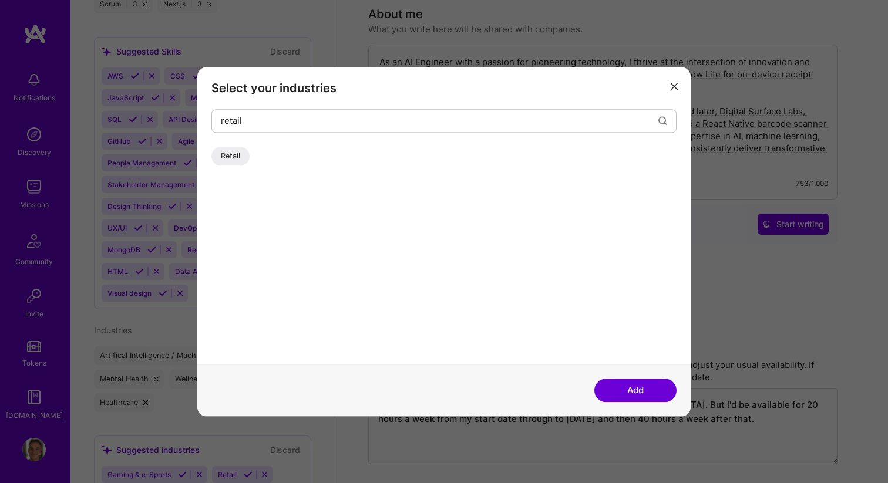
click at [230, 154] on div "Retail" at bounding box center [230, 156] width 38 height 19
click at [247, 129] on input "retail" at bounding box center [439, 121] width 437 height 30
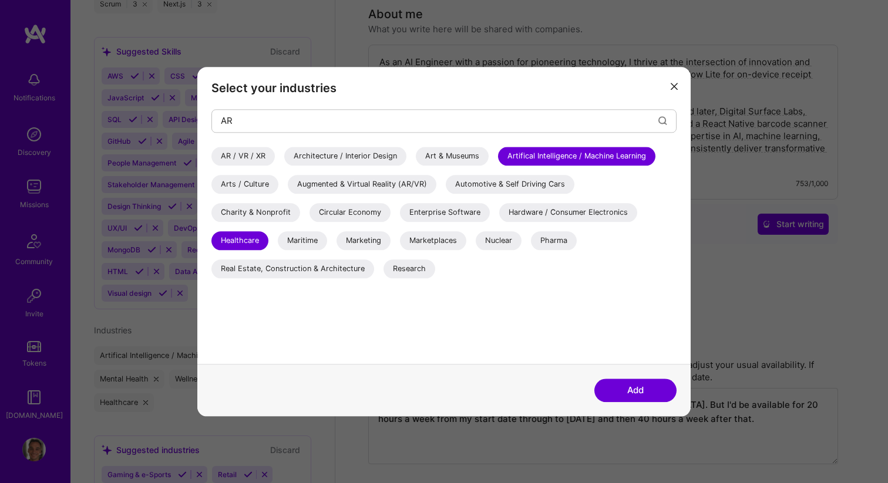
click at [372, 184] on div "Augmented & Virtual Reality (AR/VR)" at bounding box center [362, 184] width 149 height 19
click at [281, 123] on input "AR" at bounding box center [439, 121] width 437 height 30
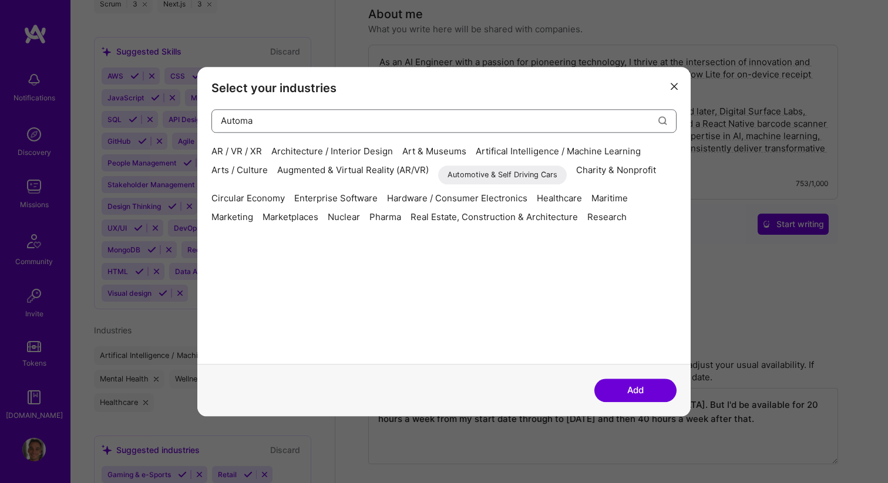
type input "Automat"
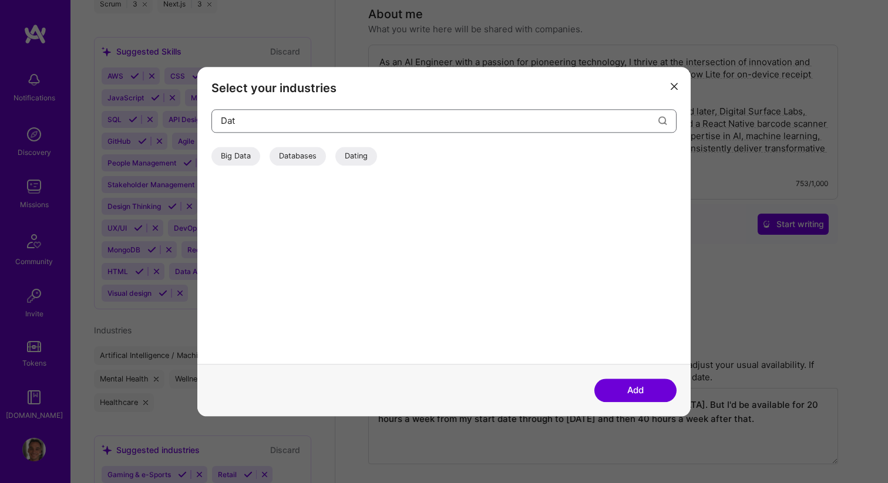
type input "Dat"
click at [358, 158] on div "Dating" at bounding box center [356, 156] width 42 height 19
click at [244, 125] on input "Dat" at bounding box center [439, 121] width 437 height 30
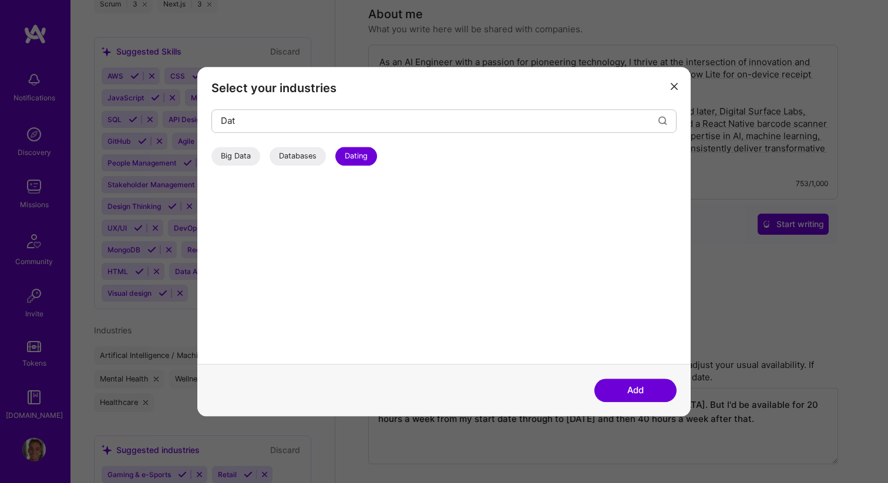
click at [244, 154] on div "Big Data" at bounding box center [235, 156] width 49 height 19
click at [255, 125] on input "Dat" at bounding box center [439, 121] width 437 height 30
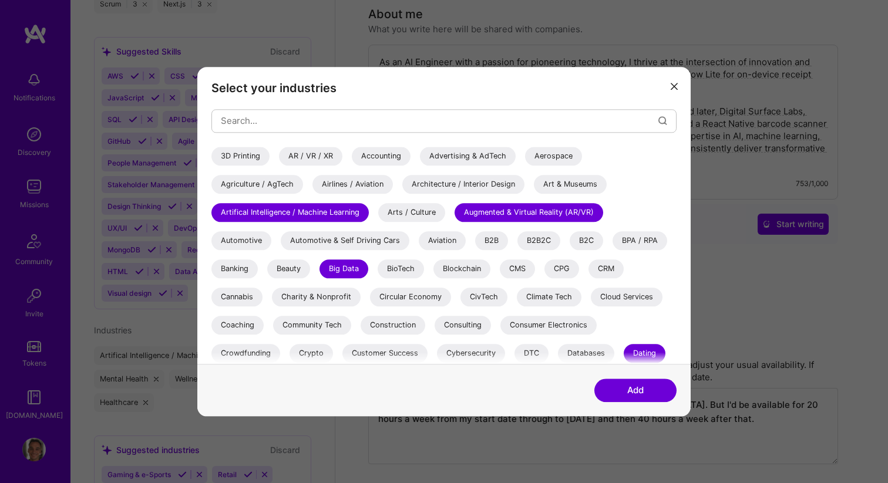
click at [633, 392] on button "Add" at bounding box center [635, 390] width 82 height 23
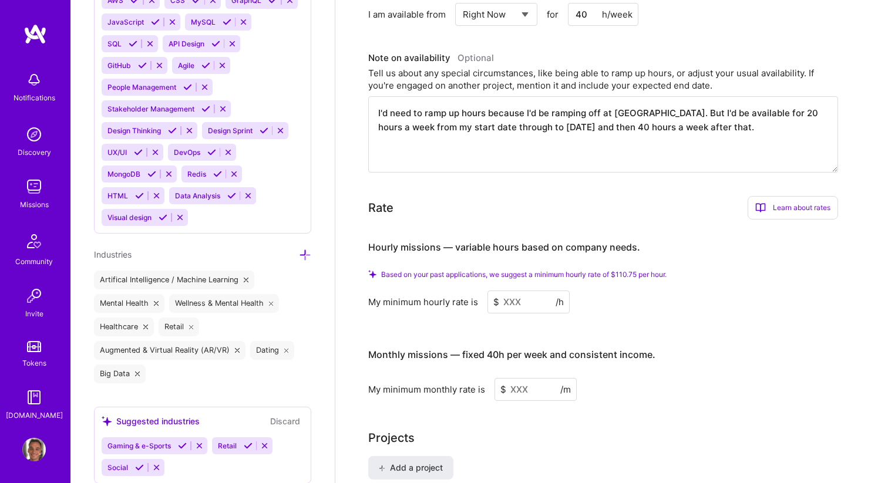
scroll to position [534, 0]
click at [513, 289] on input at bounding box center [528, 300] width 82 height 23
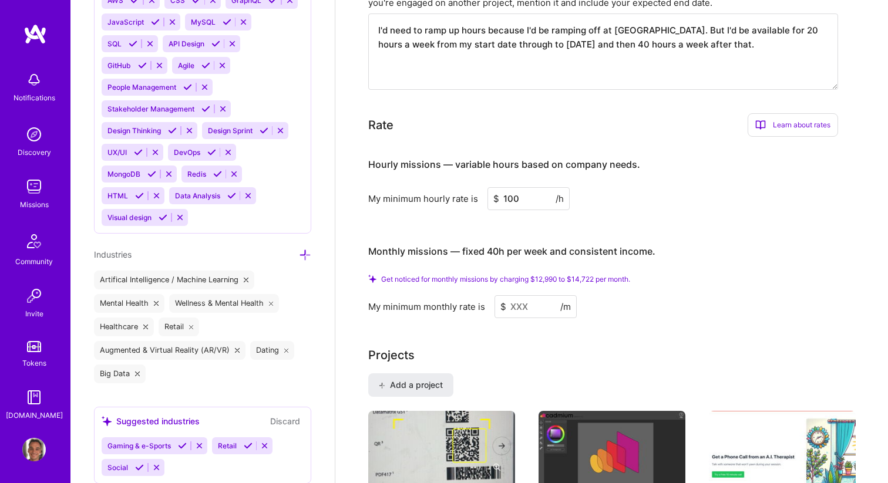
scroll to position [618, 0]
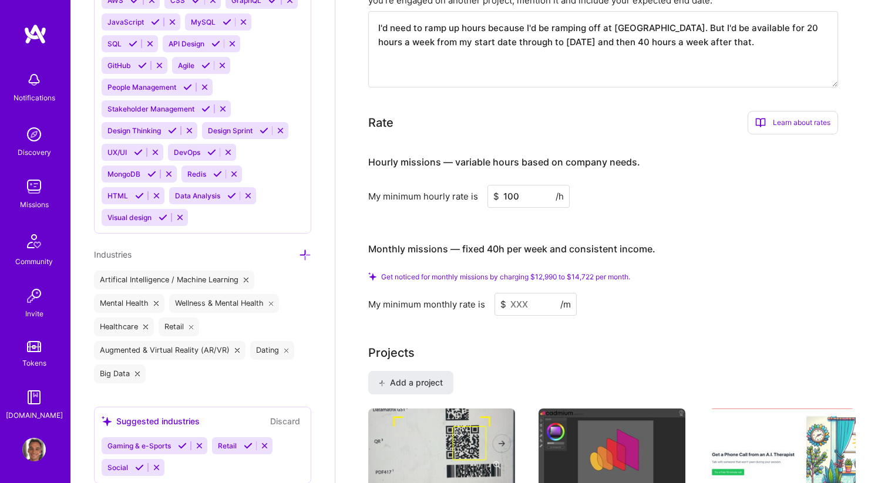
type input "100"
click at [531, 293] on input at bounding box center [535, 304] width 82 height 23
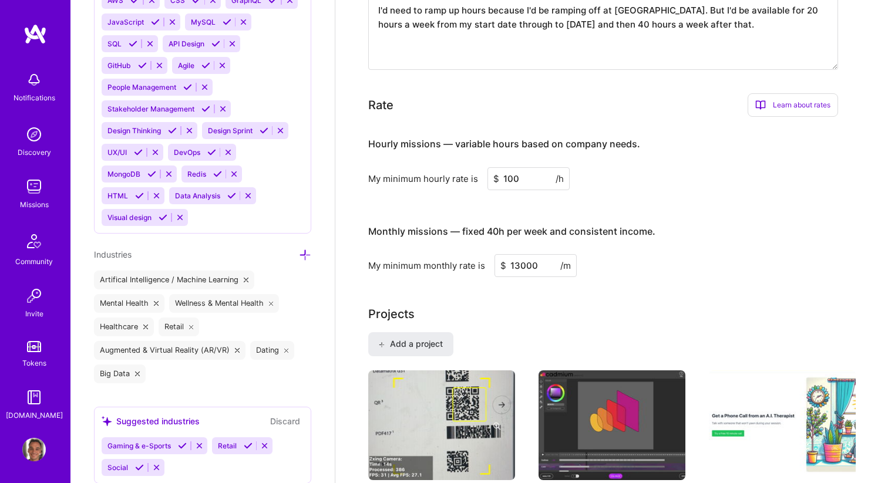
click at [519, 254] on input "13000" at bounding box center [535, 265] width 82 height 23
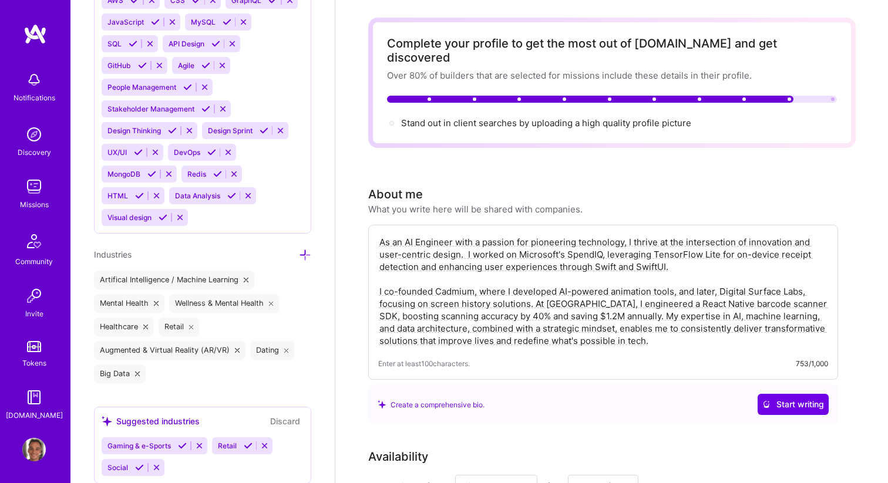
scroll to position [0, 0]
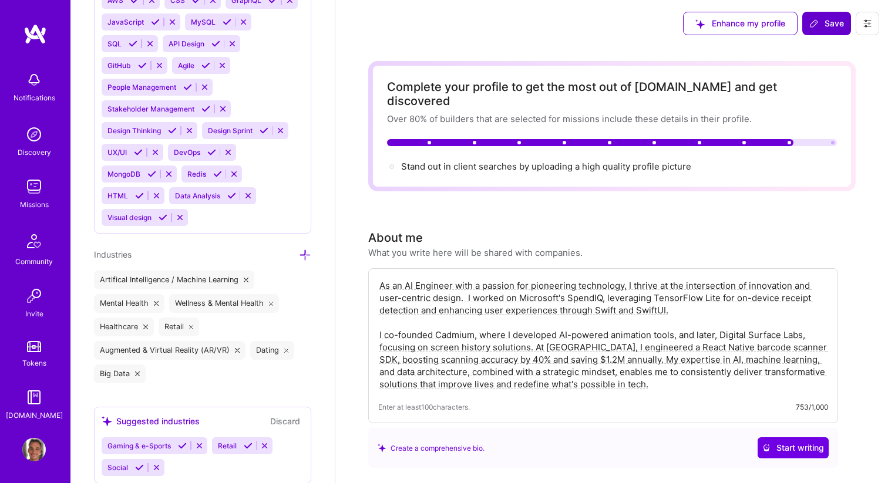
type input "13000"
click at [824, 23] on span "Save" at bounding box center [826, 24] width 35 height 12
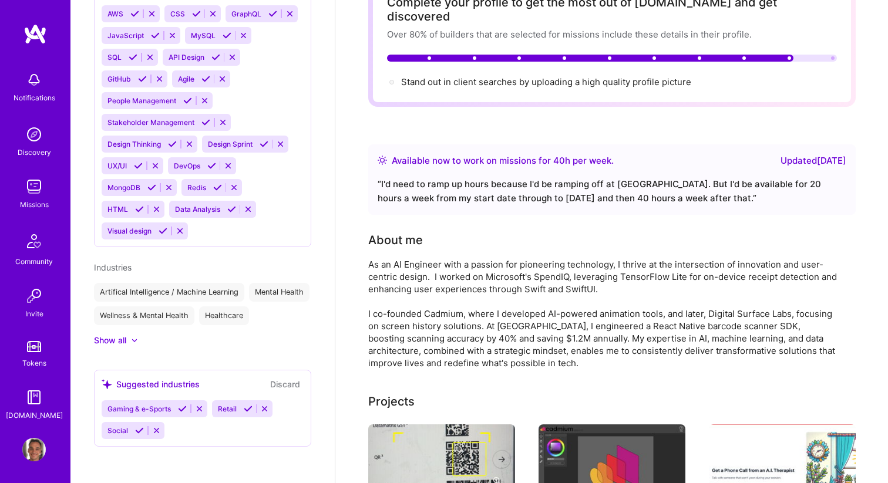
scroll to position [95, 0]
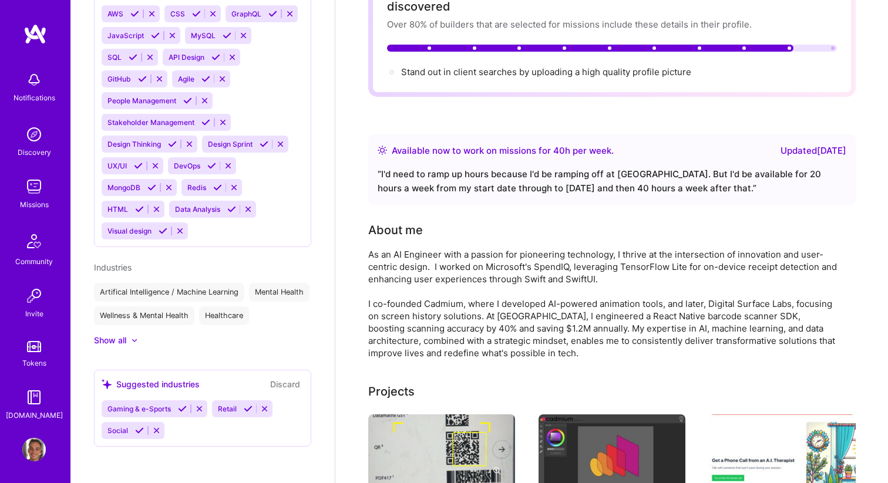
click at [561, 257] on div "As an AI Engineer with a passion for pioneering technology, I thrive at the int…" at bounding box center [603, 303] width 470 height 111
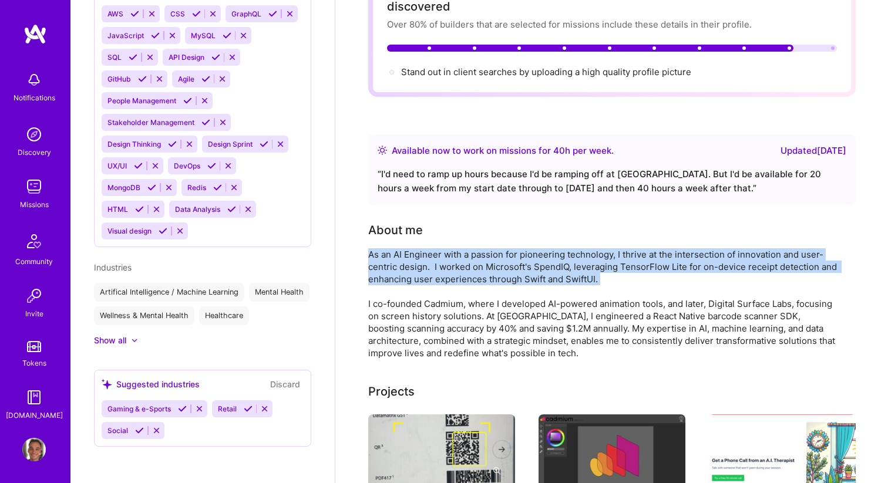
click at [561, 257] on div "As an AI Engineer with a passion for pioneering technology, I thrive at the int…" at bounding box center [603, 303] width 470 height 111
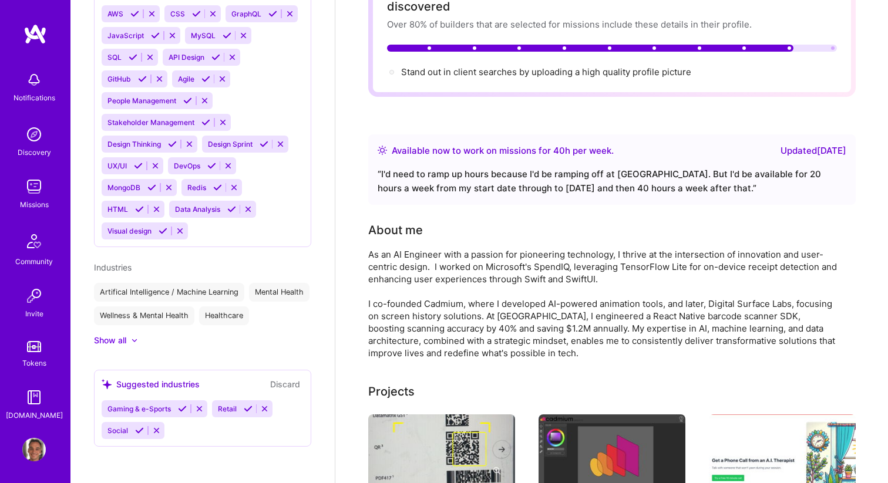
click at [566, 264] on div "As an AI Engineer with a passion for pioneering technology, I thrive at the int…" at bounding box center [603, 303] width 470 height 111
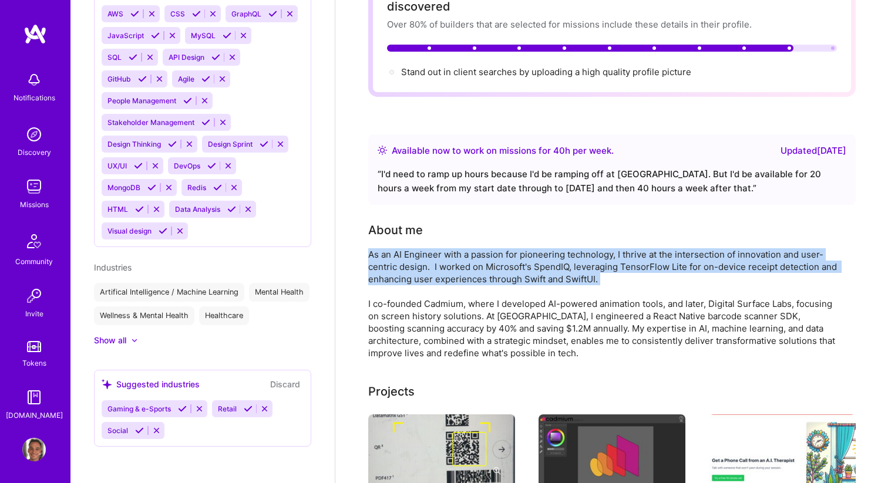
click at [566, 264] on div "As an AI Engineer with a passion for pioneering technology, I thrive at the int…" at bounding box center [603, 303] width 470 height 111
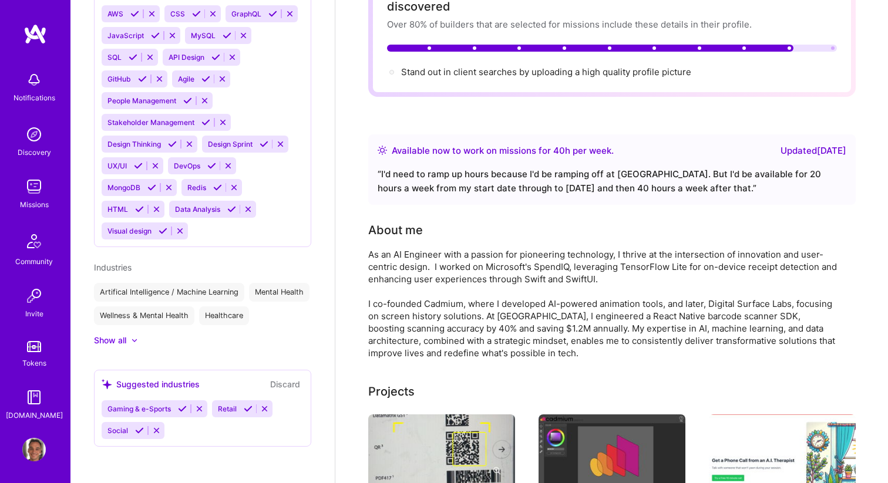
click at [542, 301] on div "As an AI Engineer with a passion for pioneering technology, I thrive at the int…" at bounding box center [603, 303] width 470 height 111
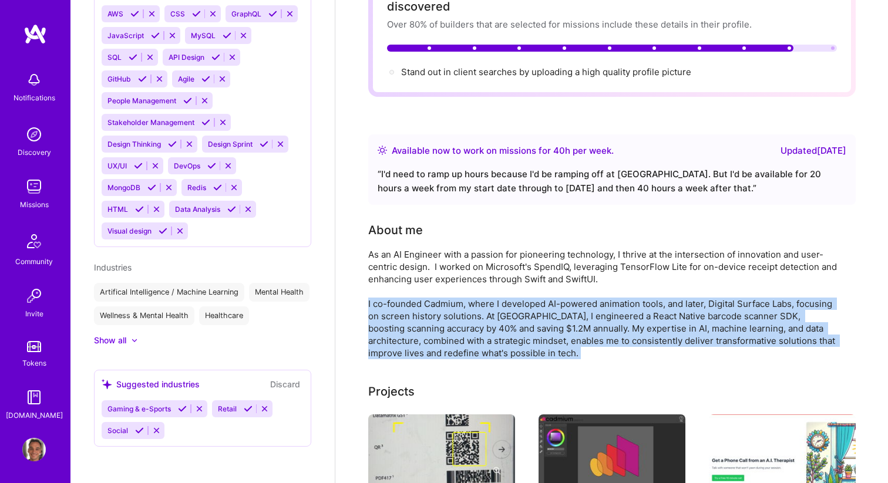
click at [542, 301] on div "As an AI Engineer with a passion for pioneering technology, I thrive at the int…" at bounding box center [603, 303] width 470 height 111
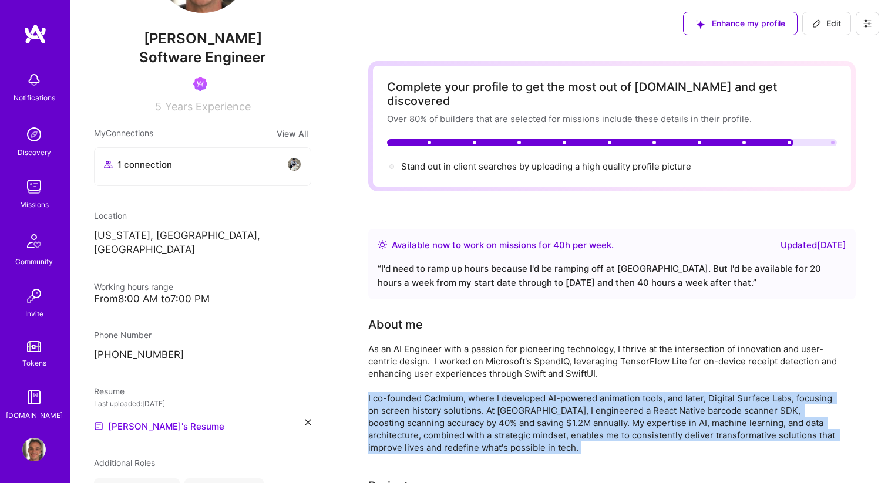
scroll to position [0, 0]
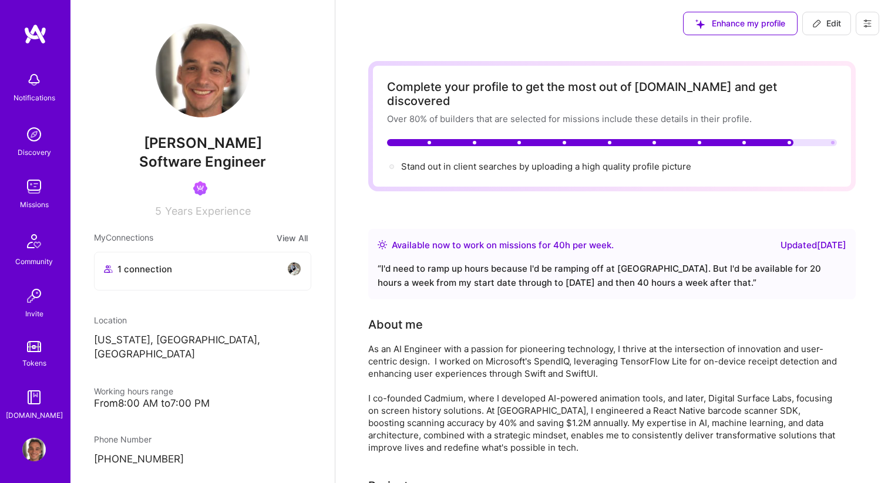
click at [542, 160] on div "Stand out in client searches by uploading a high quality profile picture" at bounding box center [546, 166] width 290 height 12
click at [201, 79] on img at bounding box center [203, 70] width 94 height 94
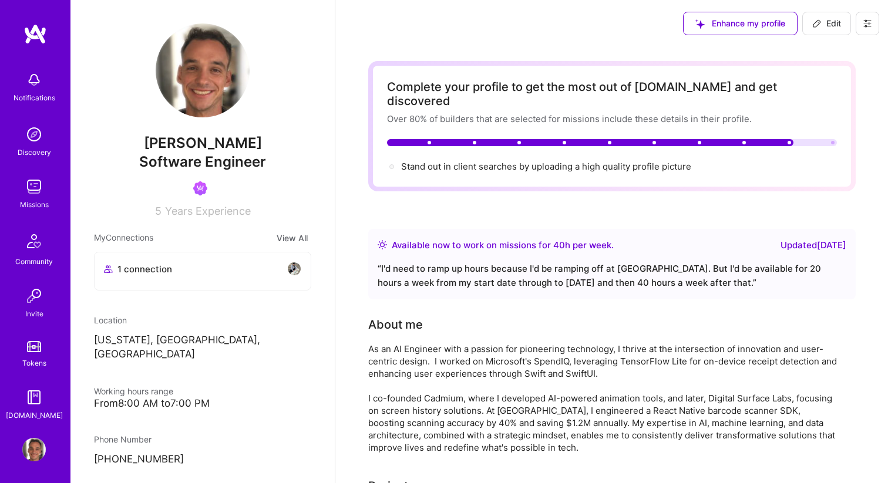
click at [210, 212] on span "Years Experience" at bounding box center [208, 211] width 86 height 12
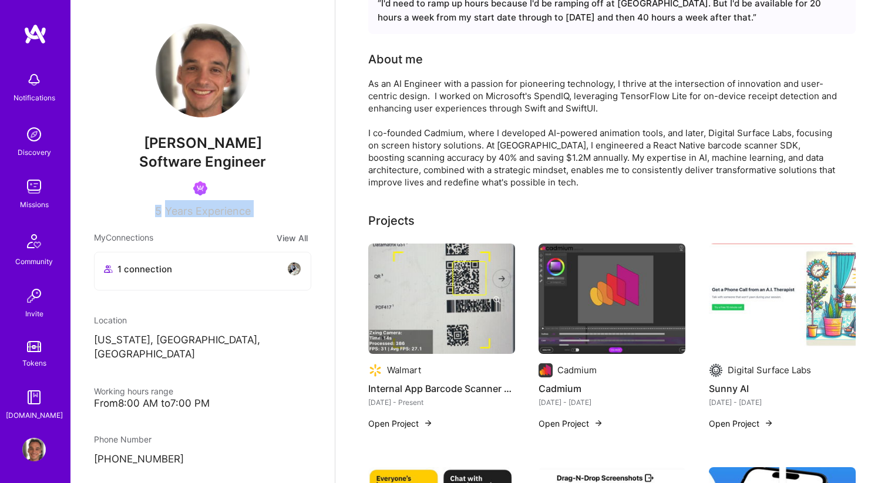
click at [192, 216] on span "Years Experience" at bounding box center [208, 211] width 86 height 12
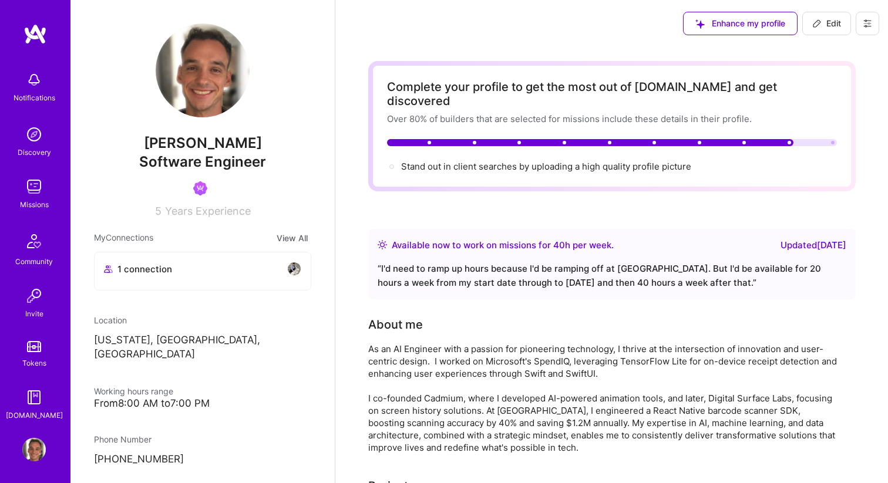
click at [826, 19] on span "Edit" at bounding box center [826, 24] width 29 height 12
select select "US"
select select "Right Now"
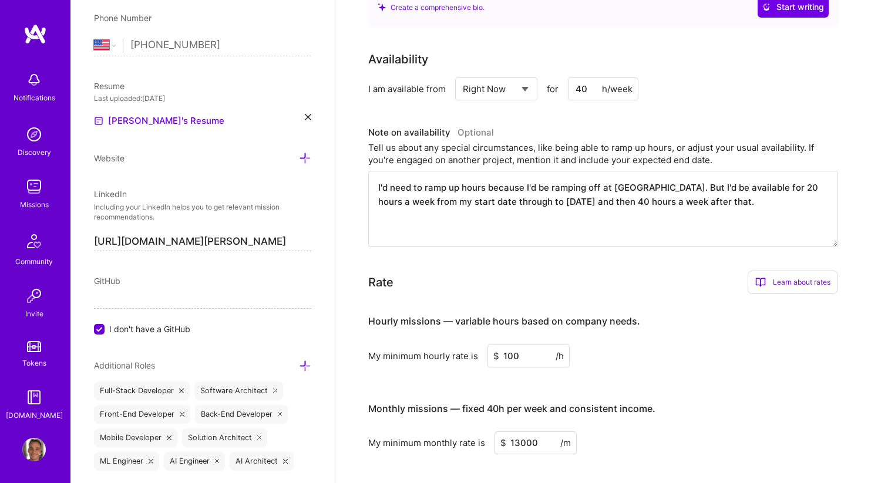
scroll to position [441, 0]
click at [569, 184] on textarea "I'd need to ramp up hours because I'd be ramping off at Walmart. But I'd be ava…" at bounding box center [603, 208] width 470 height 76
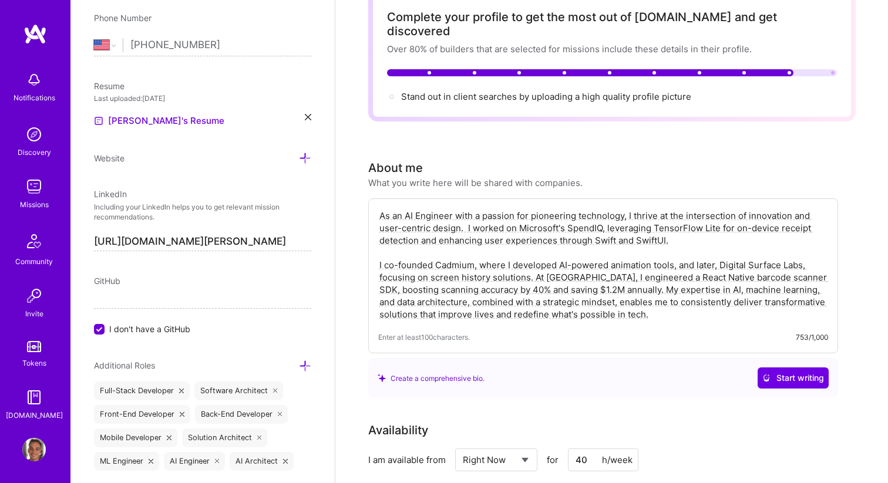
scroll to position [0, 0]
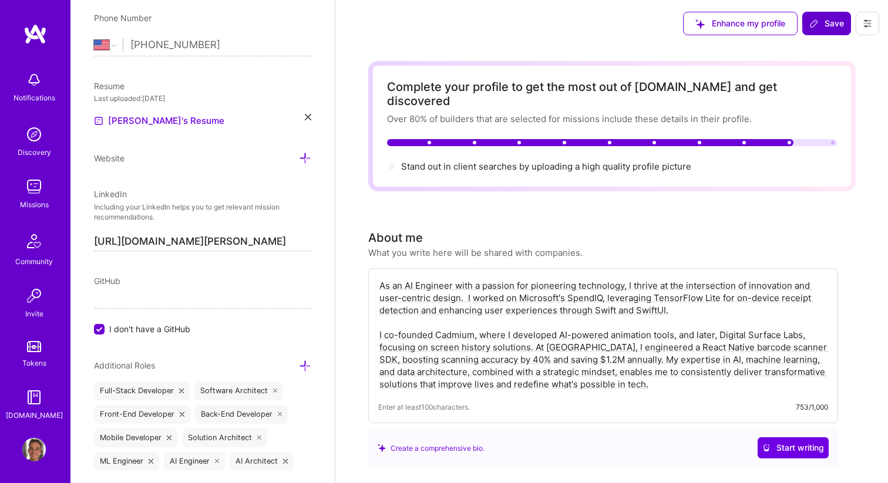
click at [819, 20] on span "Save" at bounding box center [826, 24] width 35 height 12
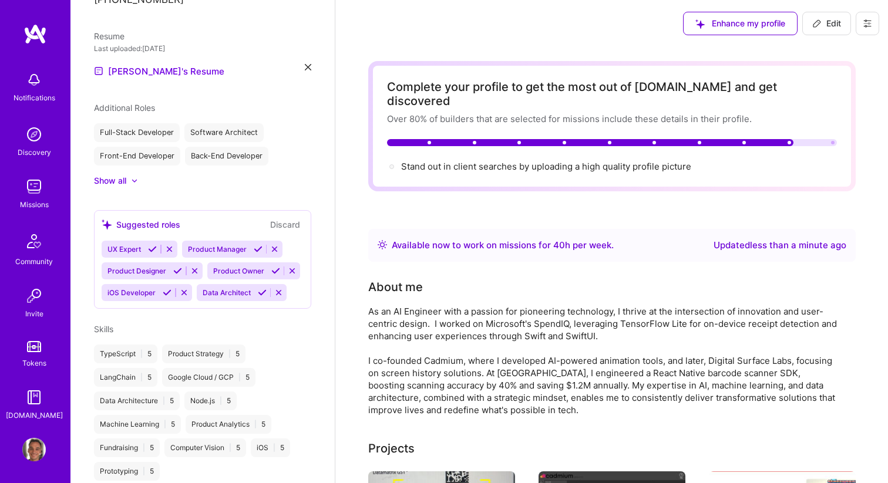
scroll to position [407, 0]
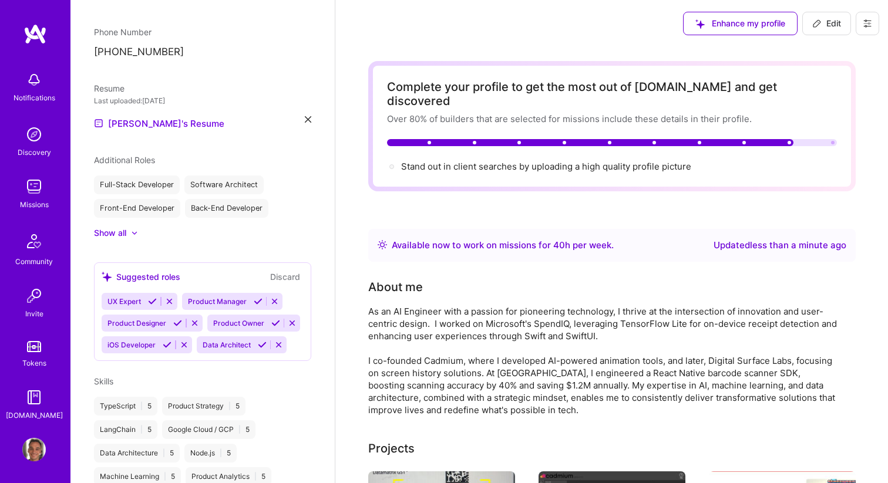
click at [867, 22] on icon at bounding box center [866, 23] width 9 height 9
click at [563, 44] on div "Enhance my profile Edit" at bounding box center [611, 23] width 552 height 47
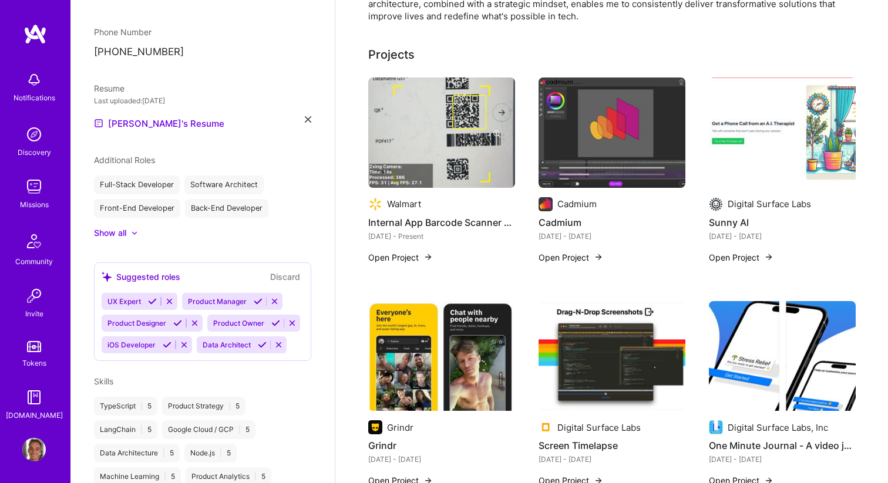
scroll to position [339, 0]
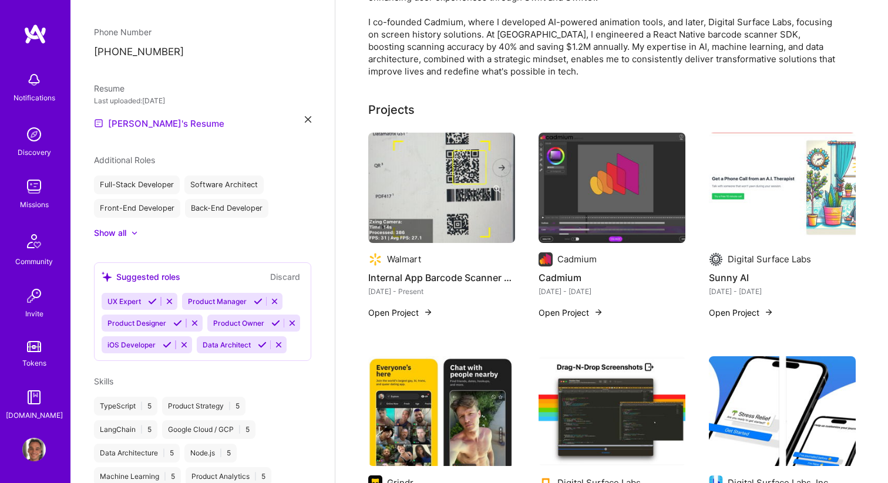
click at [129, 116] on link "Joe's Resume" at bounding box center [159, 123] width 130 height 14
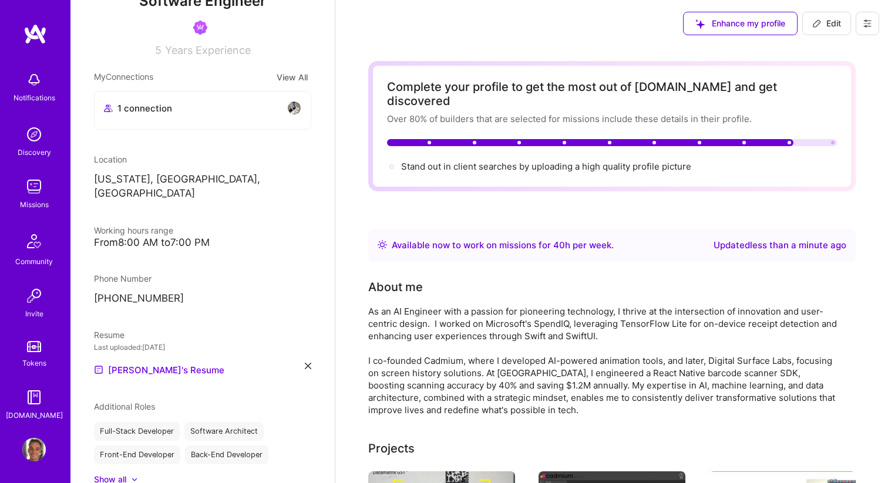
scroll to position [0, 0]
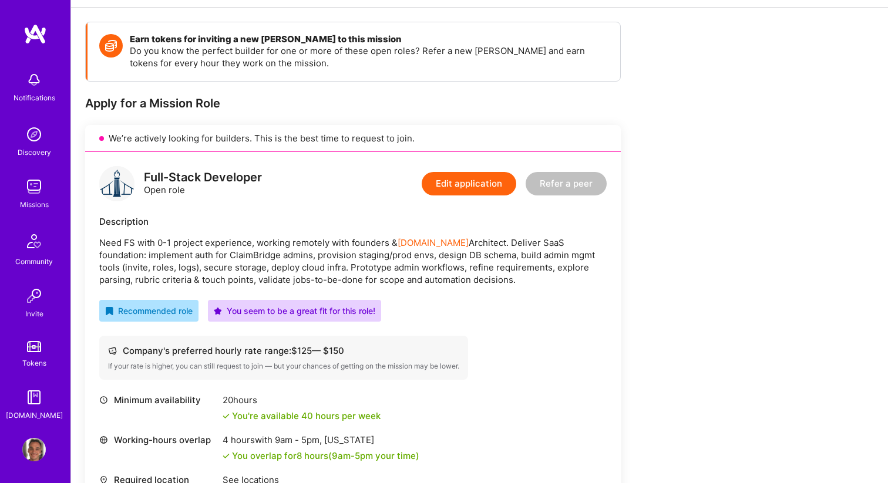
scroll to position [151, 0]
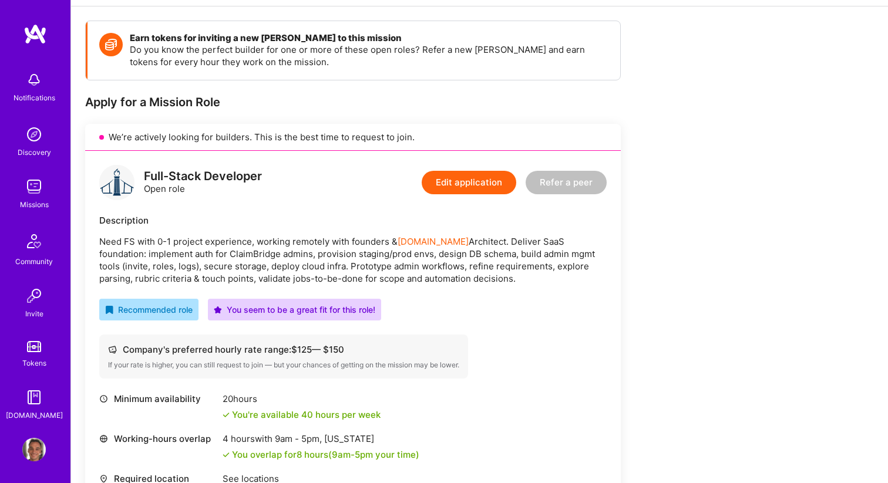
click at [304, 258] on p "Need FS with 0-1 project experience, working remotely with founders & [DOMAIN_N…" at bounding box center [352, 259] width 507 height 49
click at [304, 258] on p "Need FS with 0-1 project experience, working remotely with founders & A.Team Ar…" at bounding box center [352, 259] width 507 height 49
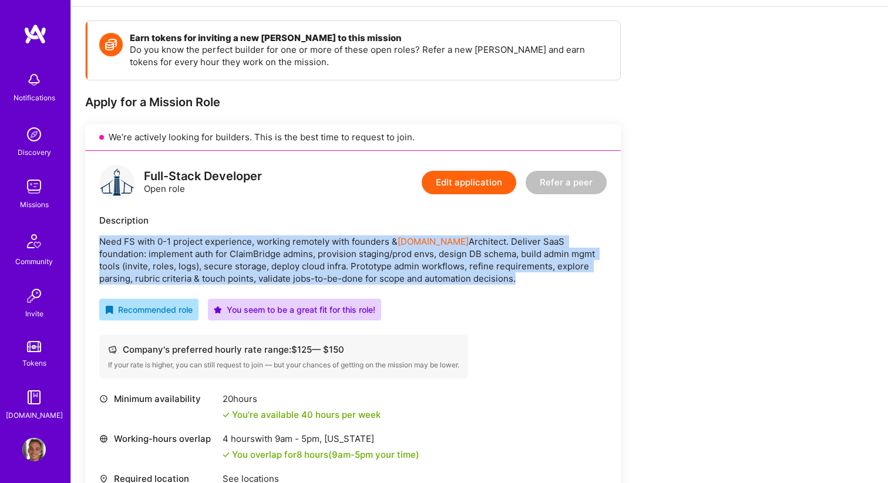
click at [304, 258] on p "Need FS with 0-1 project experience, working remotely with founders & A.Team Ar…" at bounding box center [352, 259] width 507 height 49
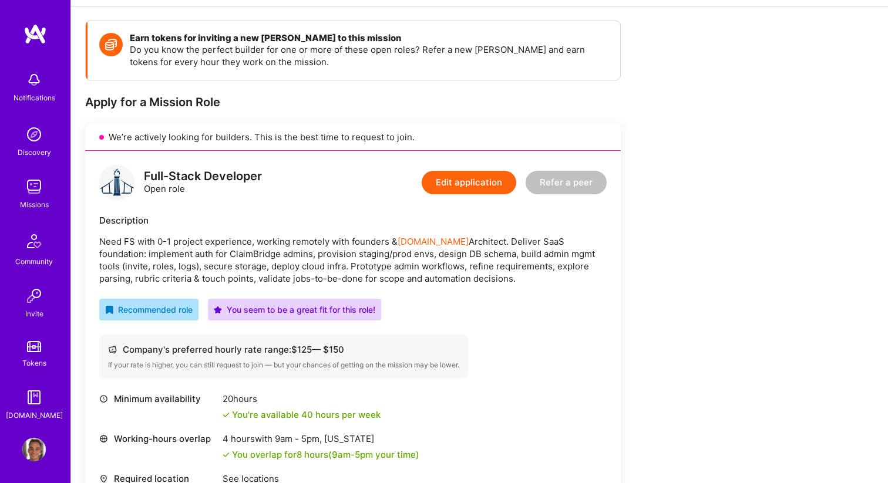
click at [314, 265] on p "Need FS with 0-1 project experience, working remotely with founders & A.Team Ar…" at bounding box center [352, 259] width 507 height 49
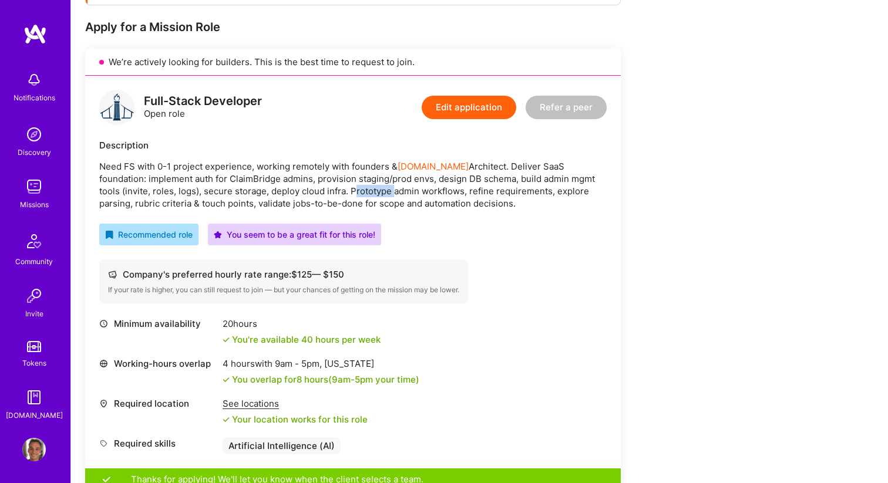
scroll to position [331, 0]
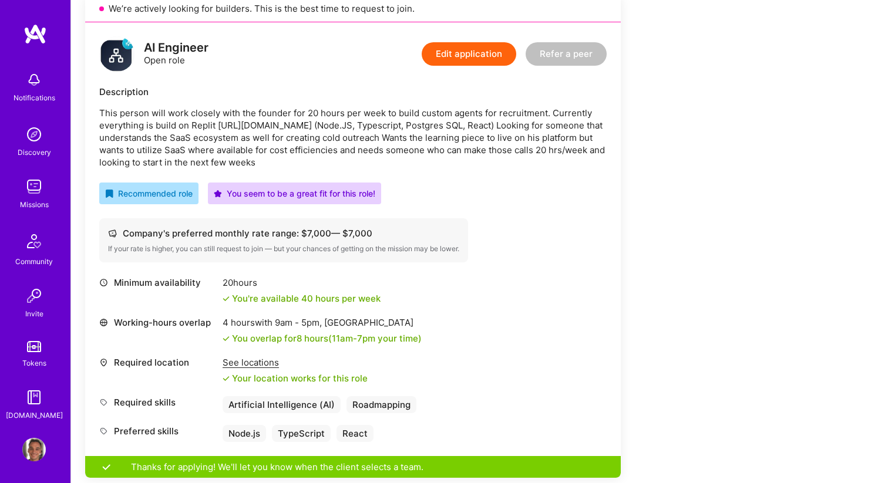
scroll to position [260, 0]
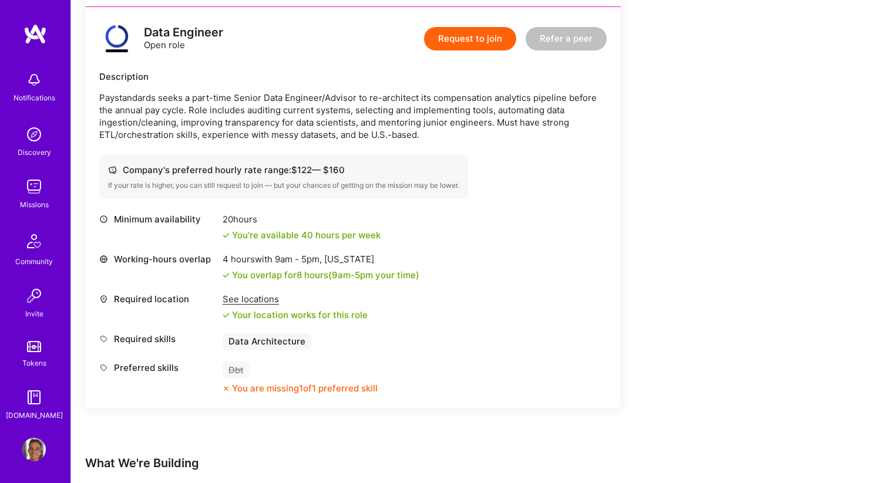
scroll to position [302, 0]
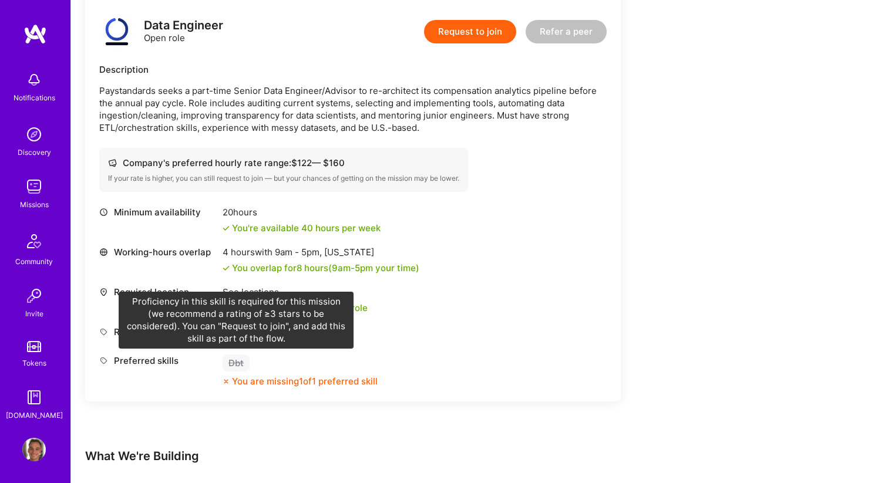
click at [234, 360] on div "Dbt" at bounding box center [235, 363] width 27 height 17
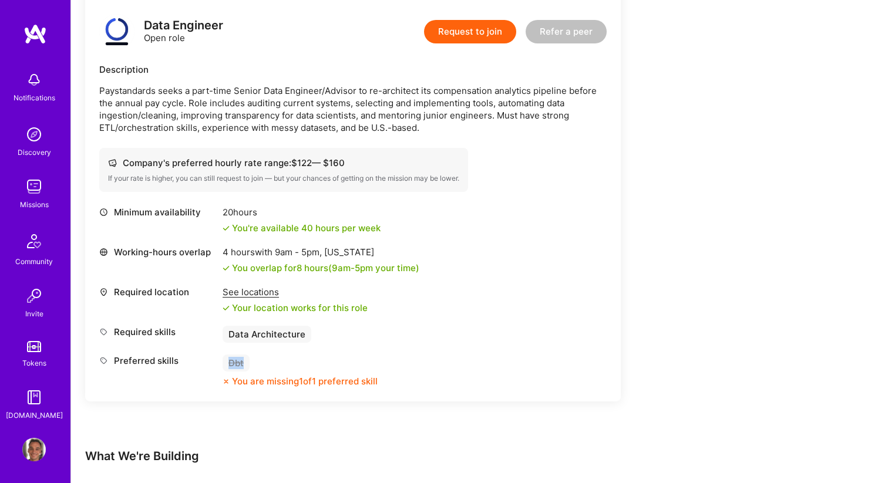
click at [234, 360] on div "Dbt" at bounding box center [235, 363] width 27 height 17
copy div "Dbt"
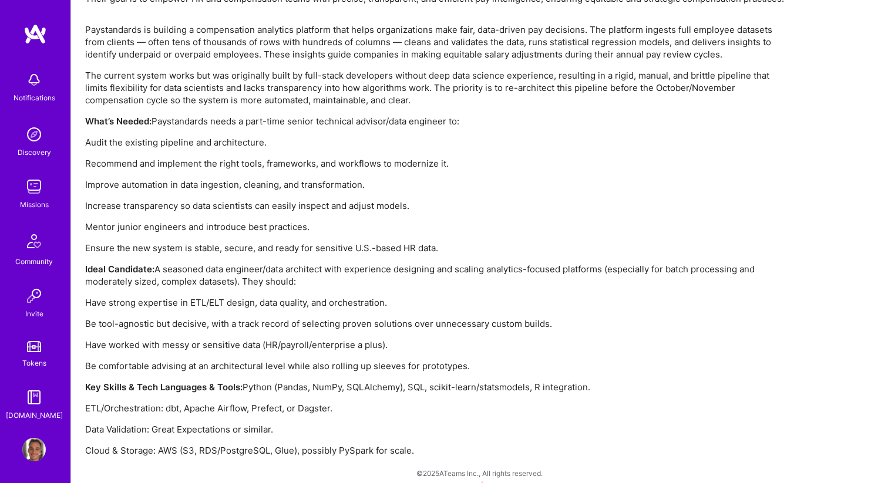
scroll to position [894, 0]
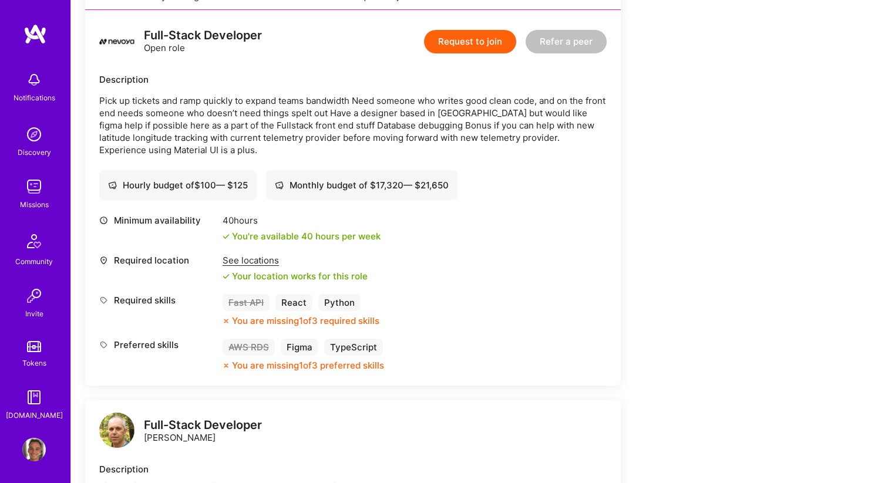
scroll to position [259, 0]
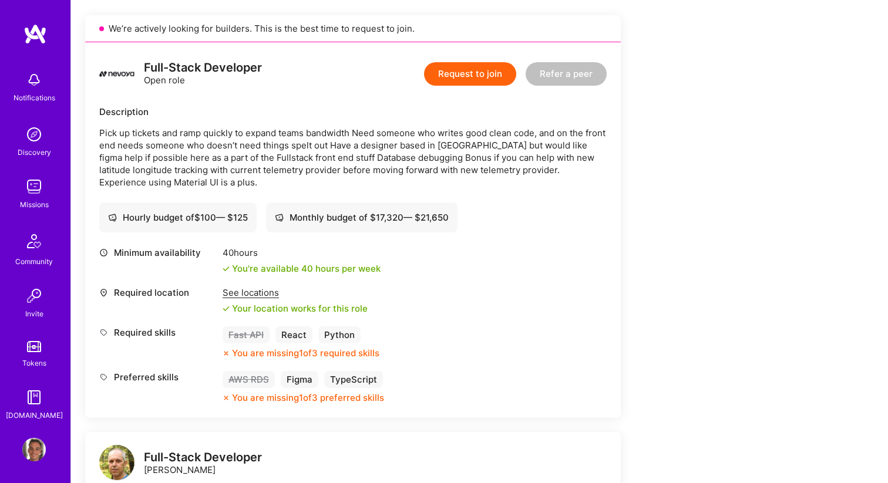
click at [455, 74] on button "Request to join" at bounding box center [470, 73] width 92 height 23
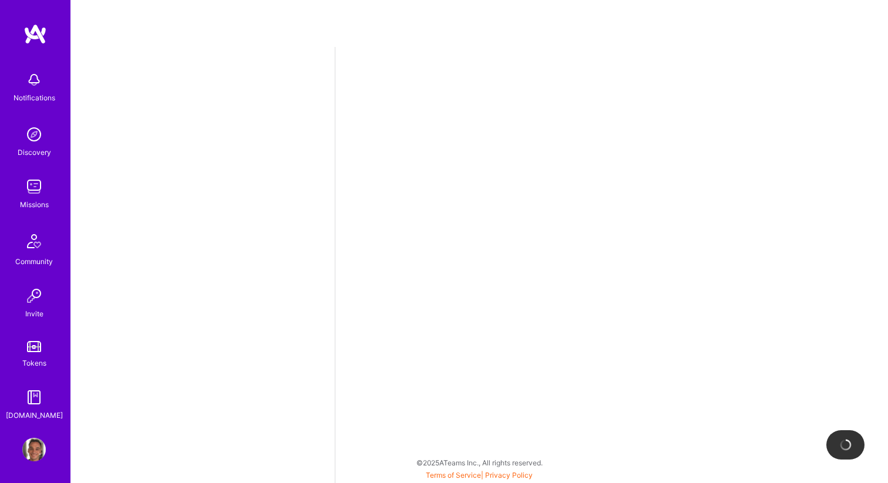
select select "US"
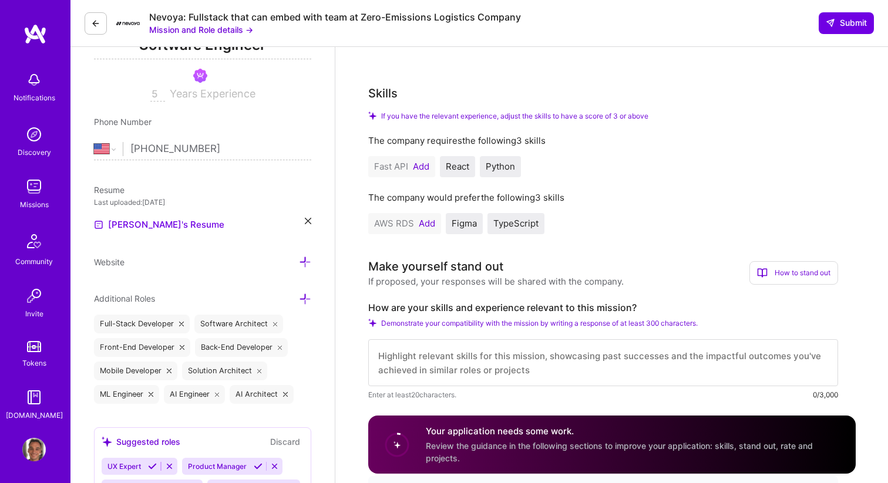
scroll to position [193, 0]
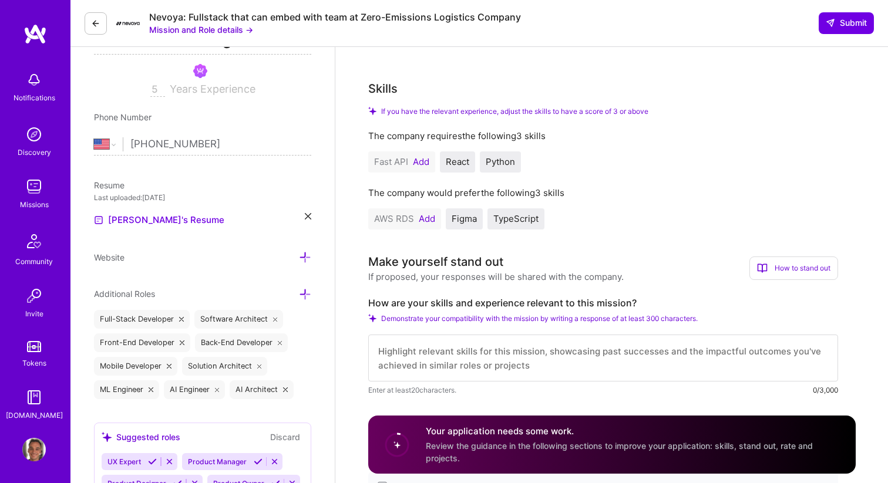
click at [418, 163] on button "Add" at bounding box center [421, 161] width 16 height 9
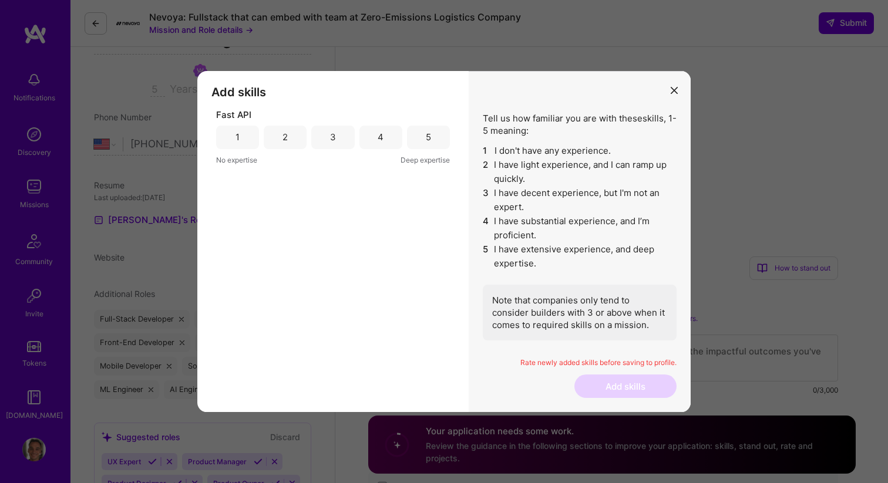
click at [374, 139] on div "4" at bounding box center [380, 137] width 43 height 23
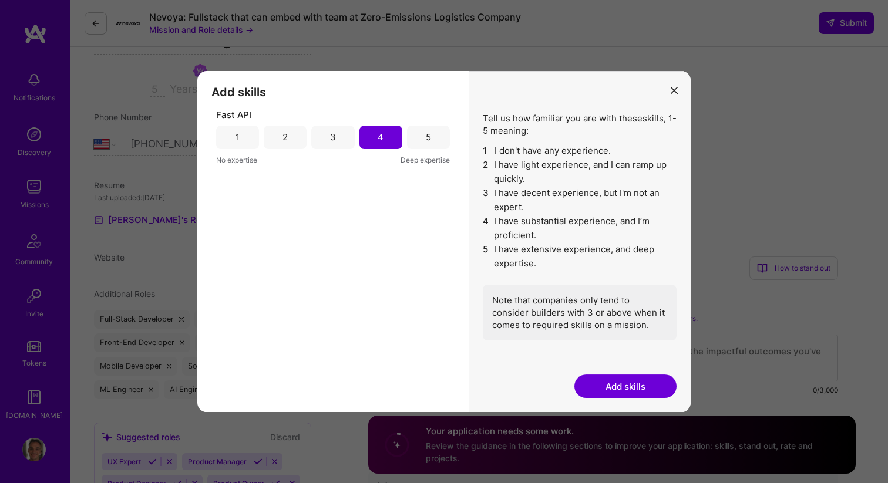
click at [622, 386] on button "Add skills" at bounding box center [625, 386] width 102 height 23
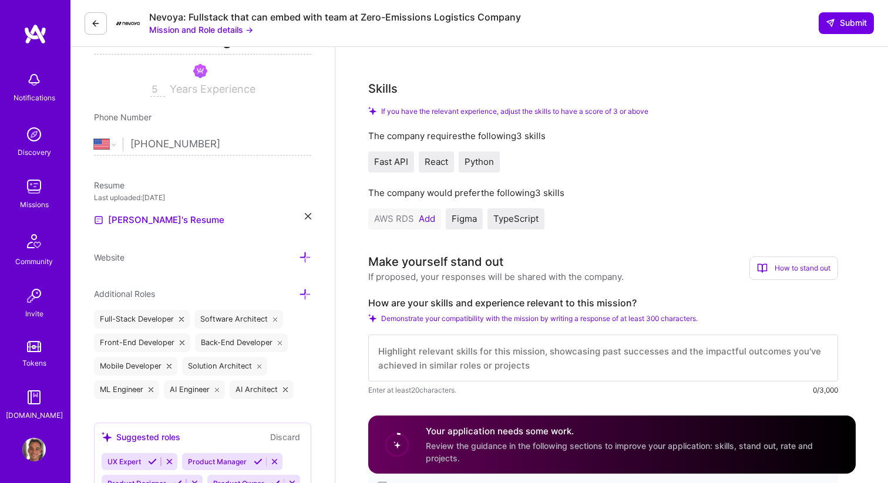
click at [424, 220] on button "Add" at bounding box center [427, 218] width 16 height 9
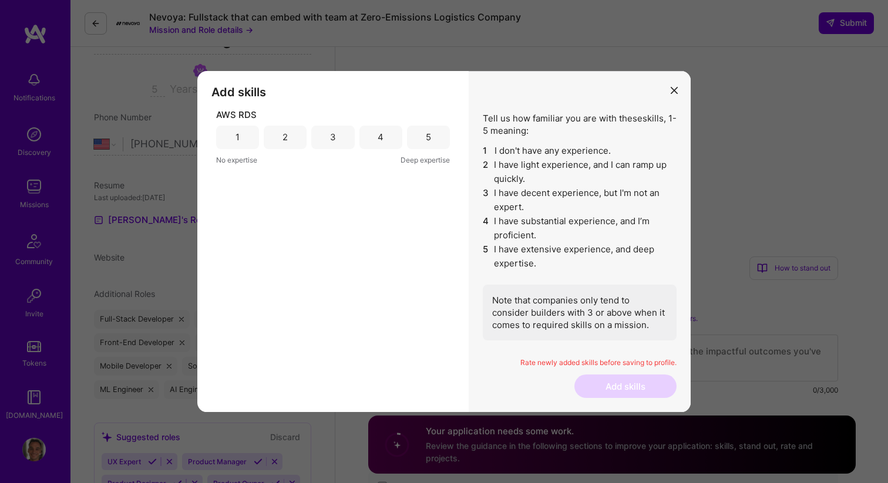
click at [339, 140] on div "3" at bounding box center [332, 137] width 43 height 23
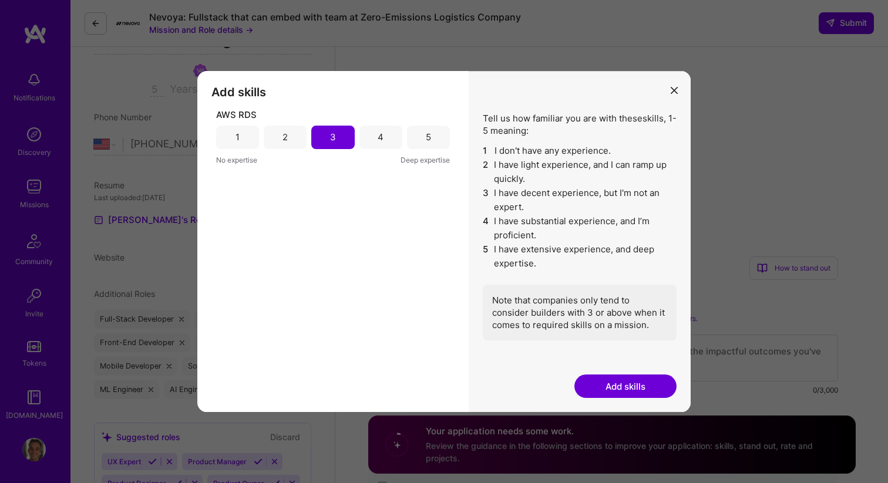
click at [370, 137] on div "4" at bounding box center [380, 137] width 43 height 23
drag, startPoint x: 627, startPoint y: 382, endPoint x: 613, endPoint y: 285, distance: 98.4
click at [612, 285] on div "Tell us how familiar you are with these skills , 1-5 meaning: 1 I don't have an…" at bounding box center [579, 242] width 222 height 342
click at [330, 136] on div "3" at bounding box center [333, 137] width 6 height 12
click at [377, 138] on div "4" at bounding box center [380, 137] width 43 height 23
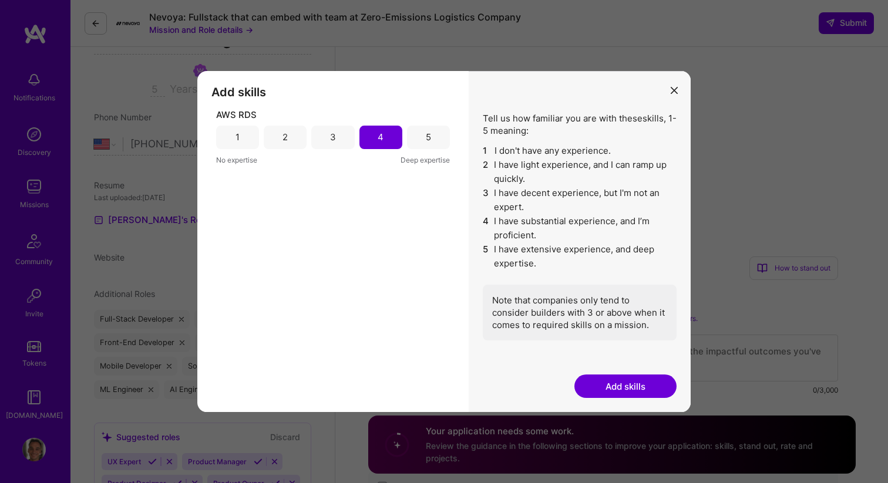
click at [624, 384] on button "Add skills" at bounding box center [625, 386] width 102 height 23
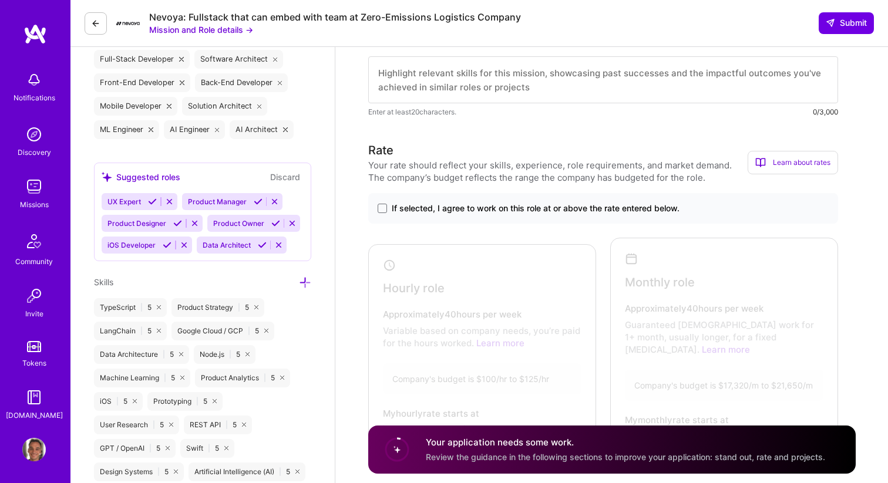
scroll to position [552, 0]
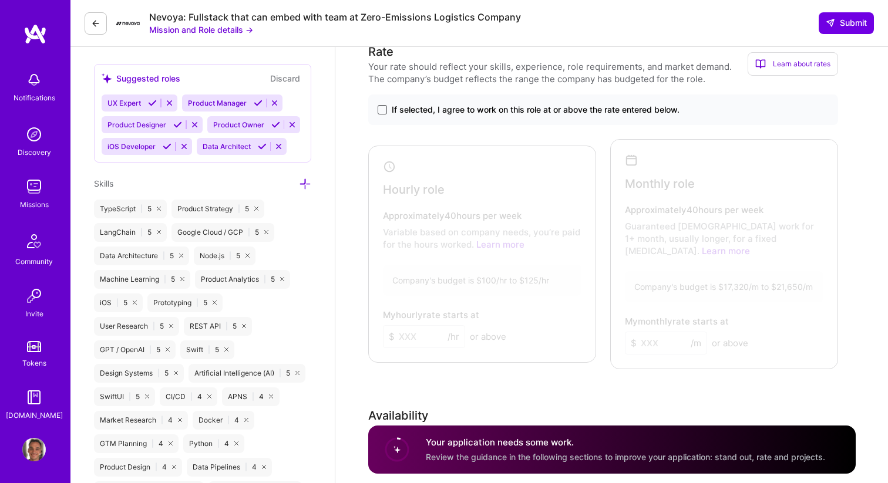
click at [386, 106] on span at bounding box center [381, 109] width 9 height 9
click at [0, 0] on input "If selected, I agree to work on this role at or above the rate entered below." at bounding box center [0, 0] width 0 height 0
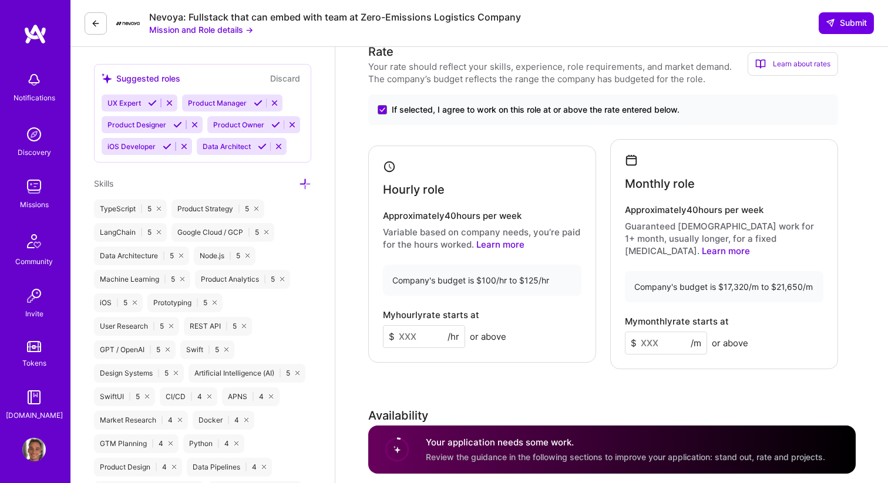
click at [405, 334] on input at bounding box center [424, 336] width 82 height 23
type input "100"
click at [655, 332] on input at bounding box center [666, 343] width 82 height 23
type input "17"
type input "5"
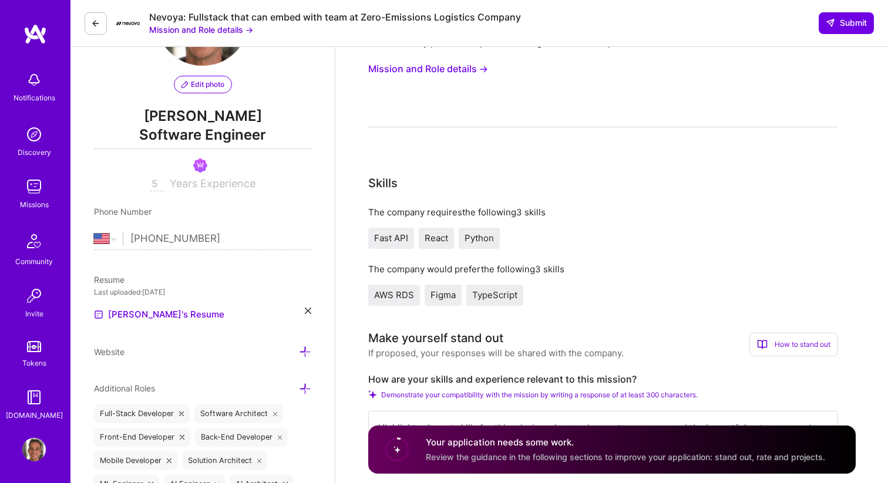
scroll to position [0, 0]
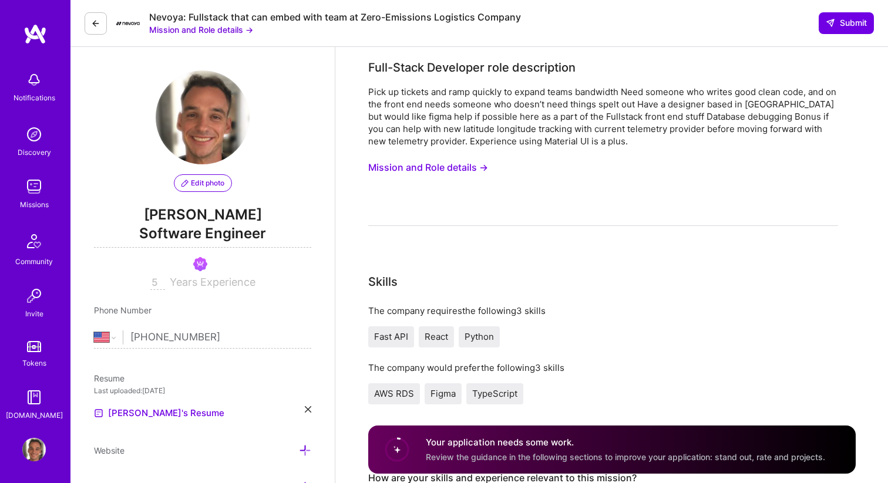
type input "17500"
click at [473, 170] on button "Mission and Role details →" at bounding box center [428, 168] width 120 height 22
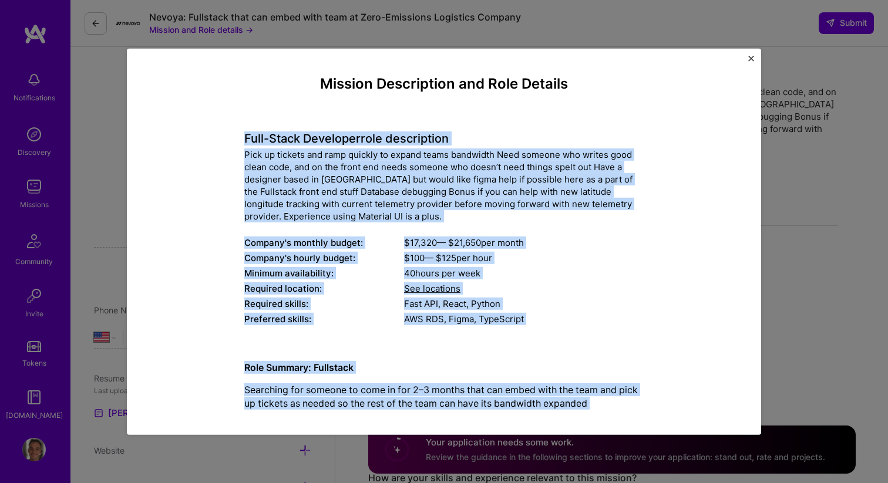
drag, startPoint x: 485, startPoint y: 396, endPoint x: 230, endPoint y: 135, distance: 365.7
click at [230, 135] on div "Mission Description and Role Details Full-Stack Developer role description Pick…" at bounding box center [444, 361] width 580 height 573
copy div "Full-Stack Developer role description Pick up tickets and ramp quickly to expan…"
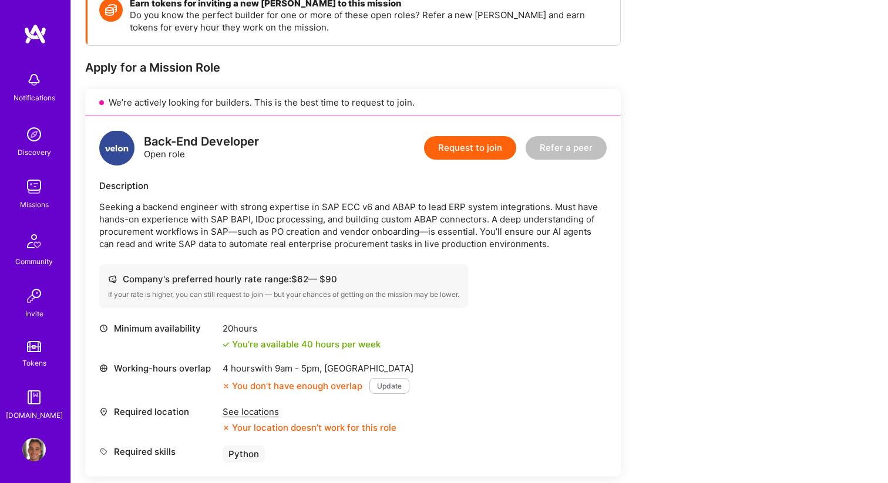
scroll to position [192, 0]
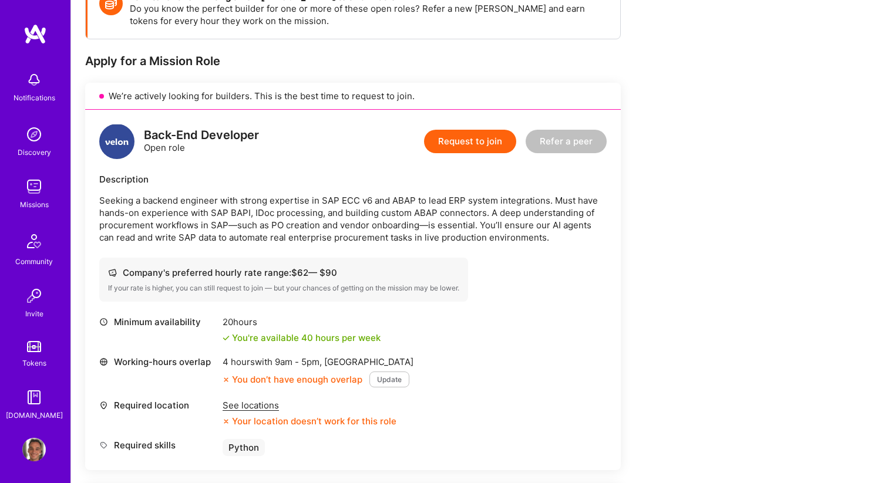
click at [383, 217] on p "Seeking a backend engineer with strong expertise in SAP ECC v6 and ABAP to lead…" at bounding box center [352, 218] width 507 height 49
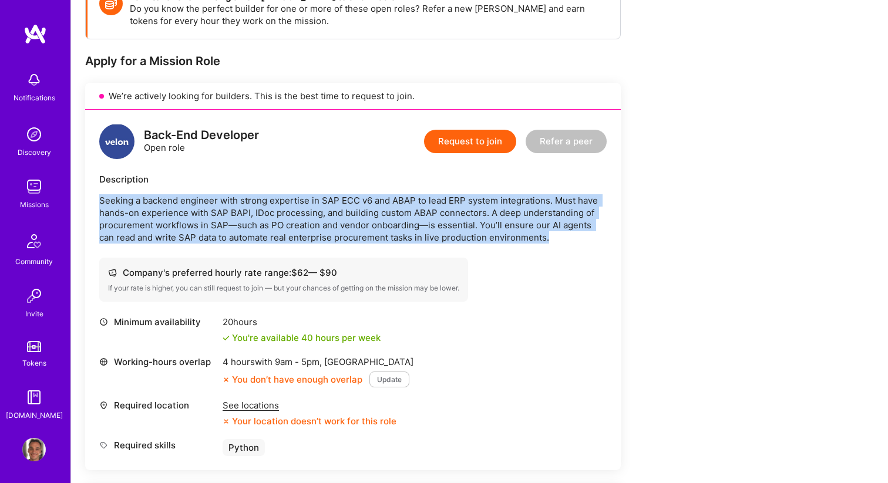
click at [383, 217] on p "Seeking a backend engineer with strong expertise in SAP ECC v6 and ABAP to lead…" at bounding box center [352, 218] width 507 height 49
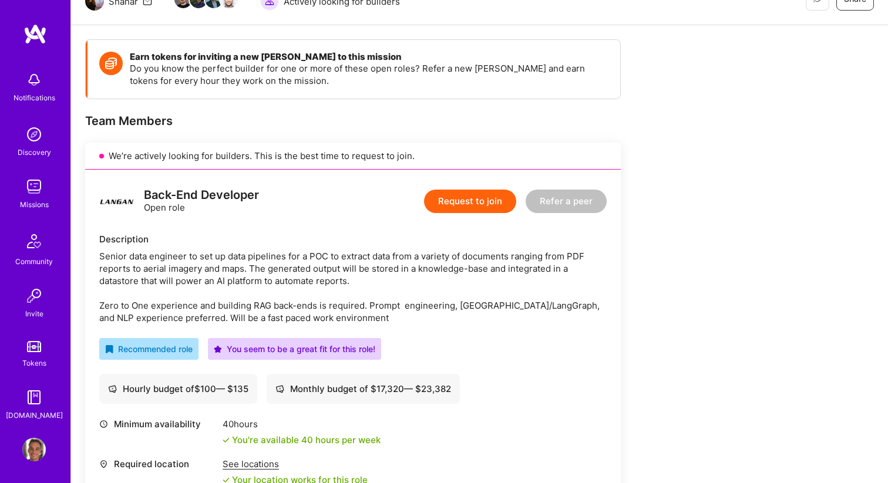
scroll to position [133, 0]
click at [350, 302] on div "Senior data engineer to set up data pipelines for a POC to extract data from a …" at bounding box center [352, 286] width 507 height 74
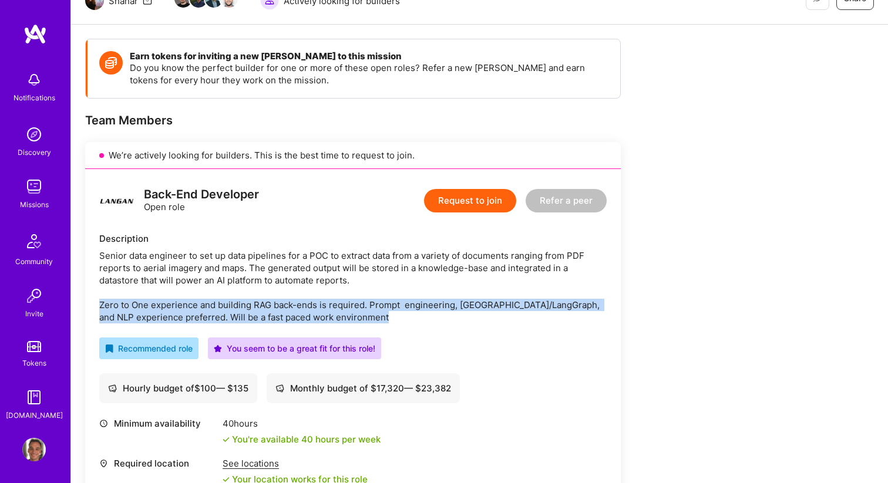
click at [350, 302] on div "Senior data engineer to set up data pipelines for a POC to extract data from a …" at bounding box center [352, 286] width 507 height 74
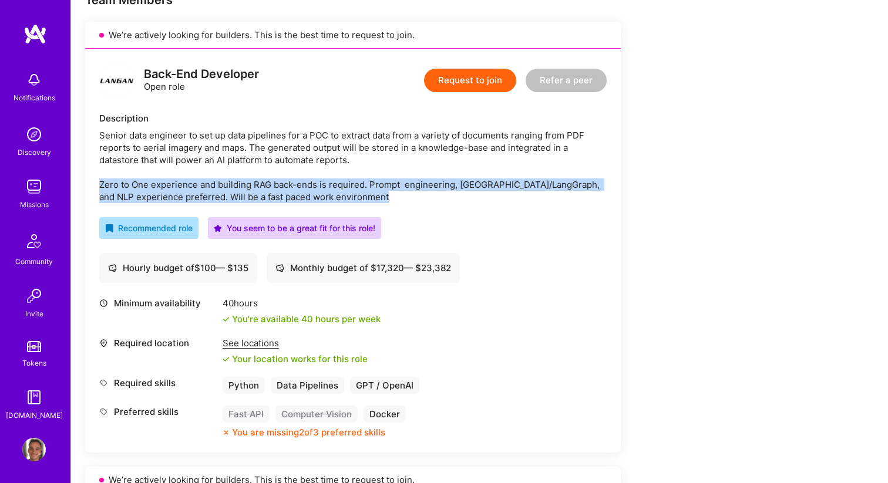
scroll to position [279, 0]
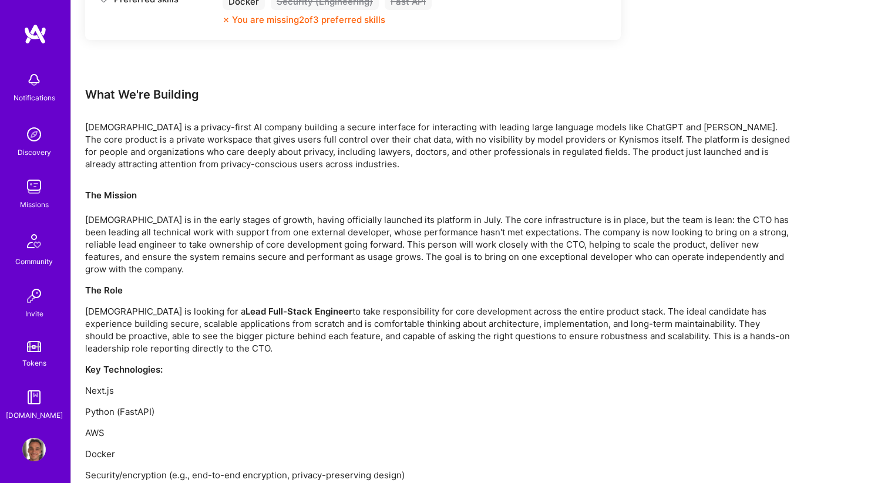
scroll to position [733, 0]
